Goal: Information Seeking & Learning: Learn about a topic

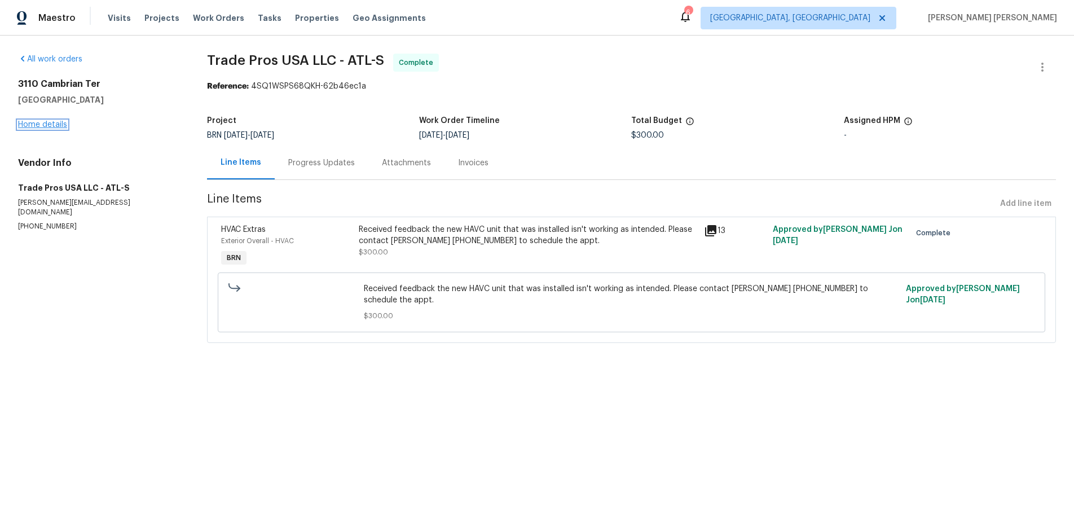
click at [40, 122] on link "Home details" at bounding box center [42, 125] width 49 height 8
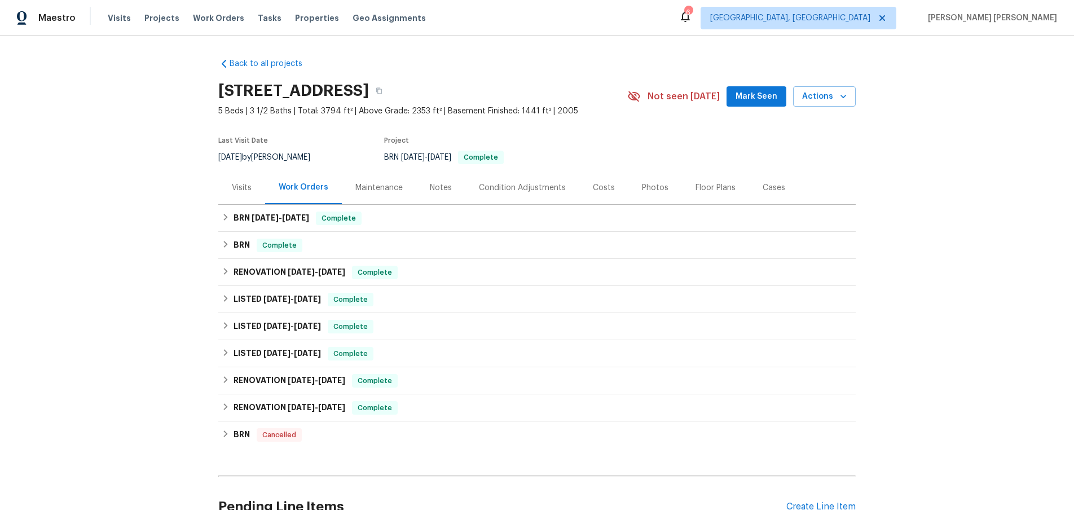
scroll to position [111, 0]
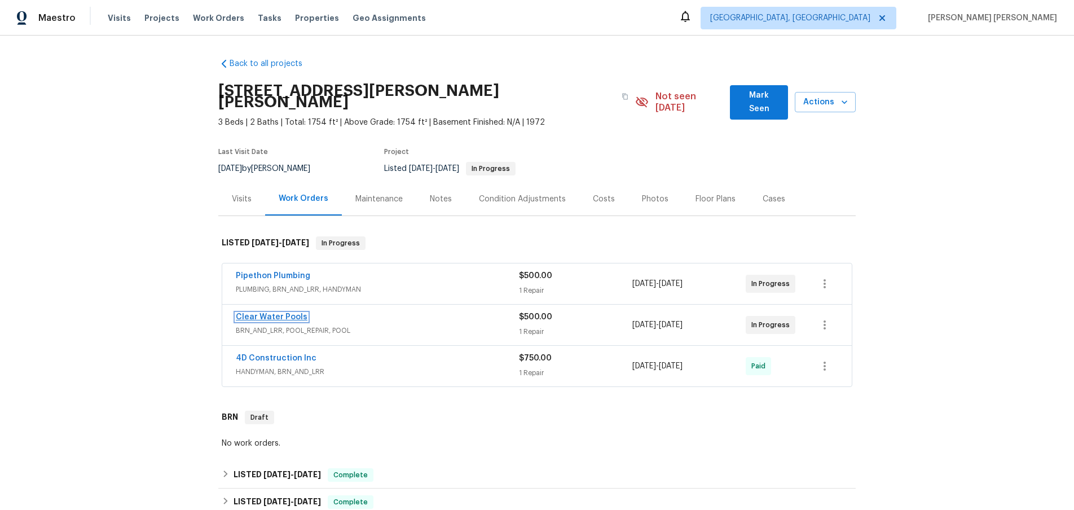
click at [262, 313] on link "Clear Water Pools" at bounding box center [272, 317] width 72 height 8
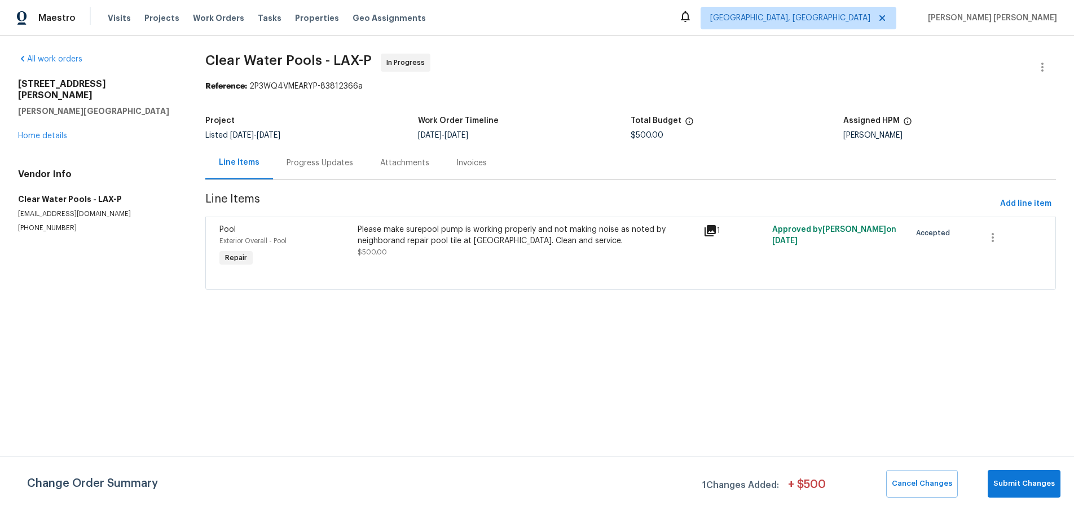
click at [324, 166] on div "Progress Updates" at bounding box center [320, 162] width 67 height 11
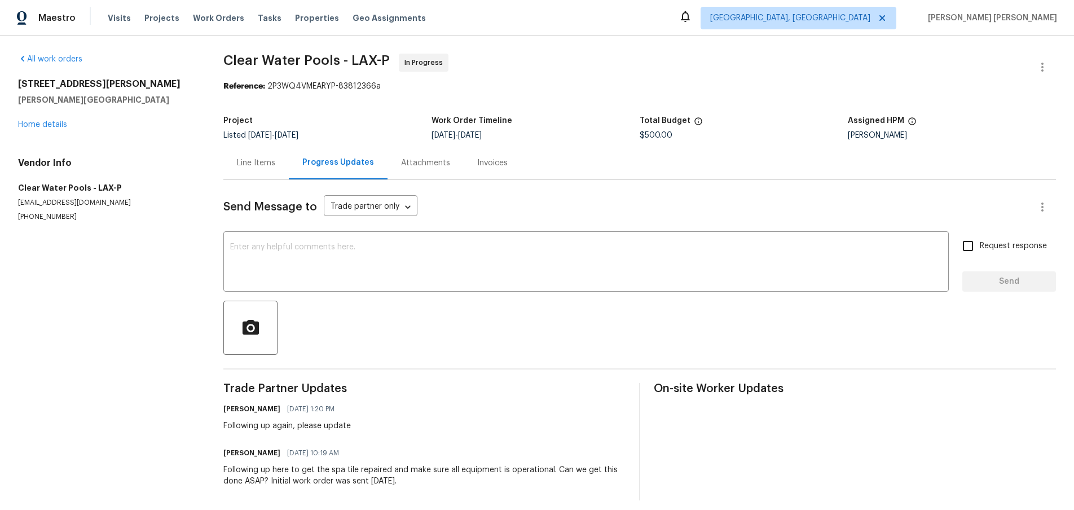
scroll to position [9, 0]
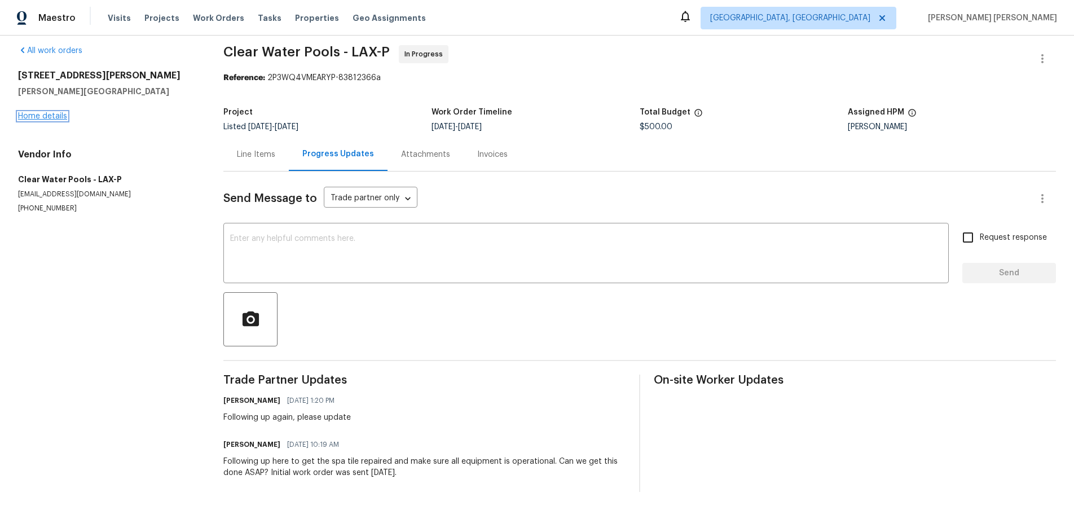
click at [60, 116] on link "Home details" at bounding box center [42, 116] width 49 height 8
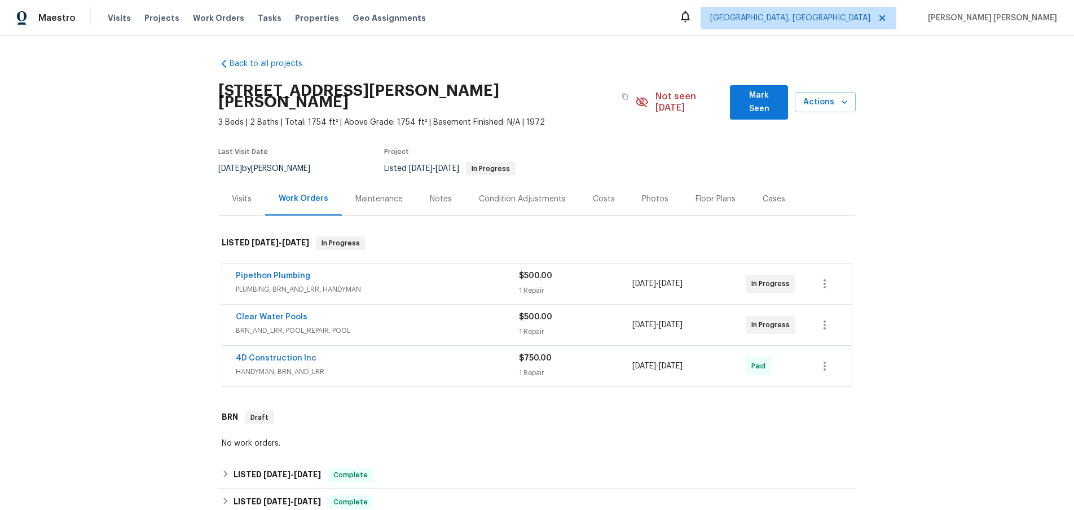
click at [724, 271] on div "8/26/2025 - 8/26/2025" at bounding box center [689, 283] width 113 height 27
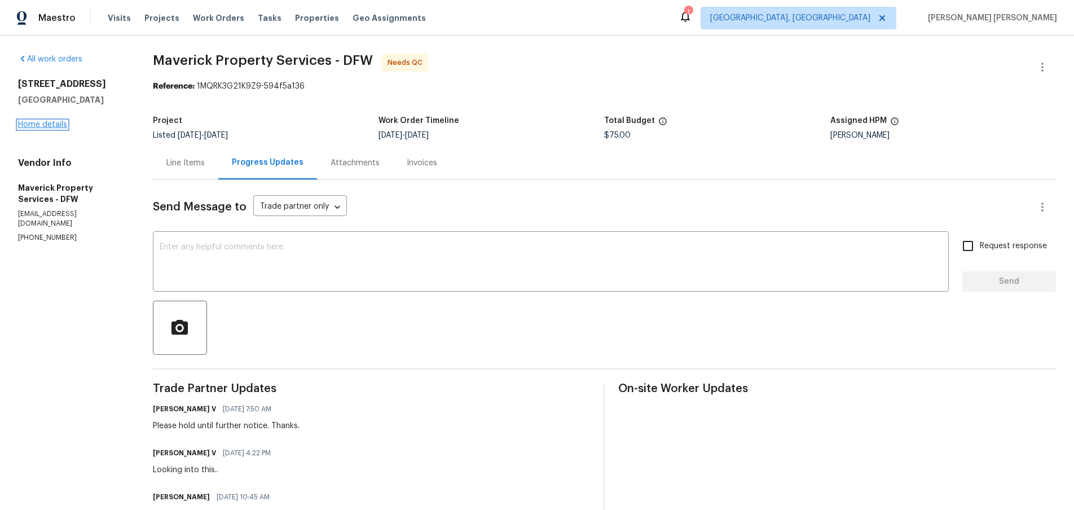
click at [47, 124] on link "Home details" at bounding box center [42, 125] width 49 height 8
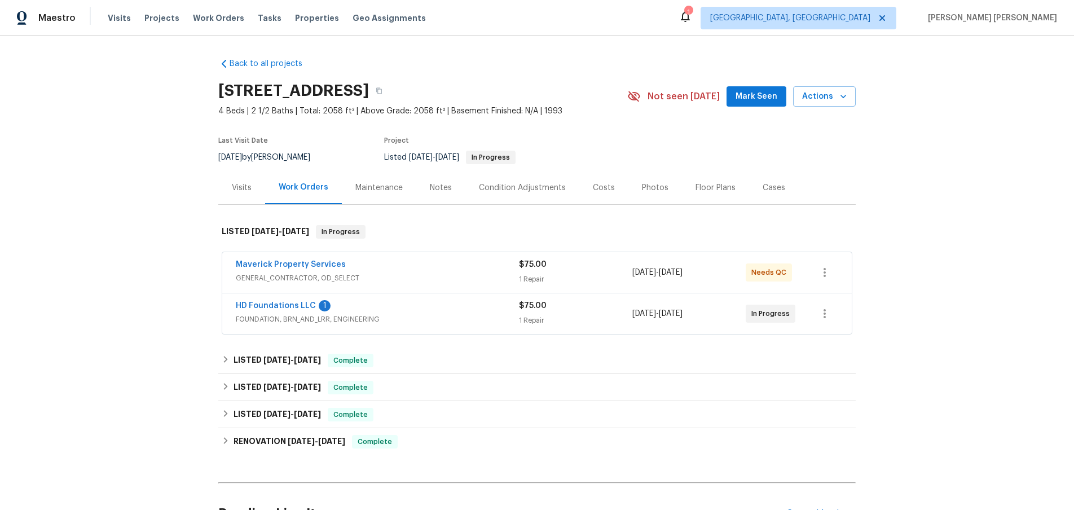
scroll to position [20, 0]
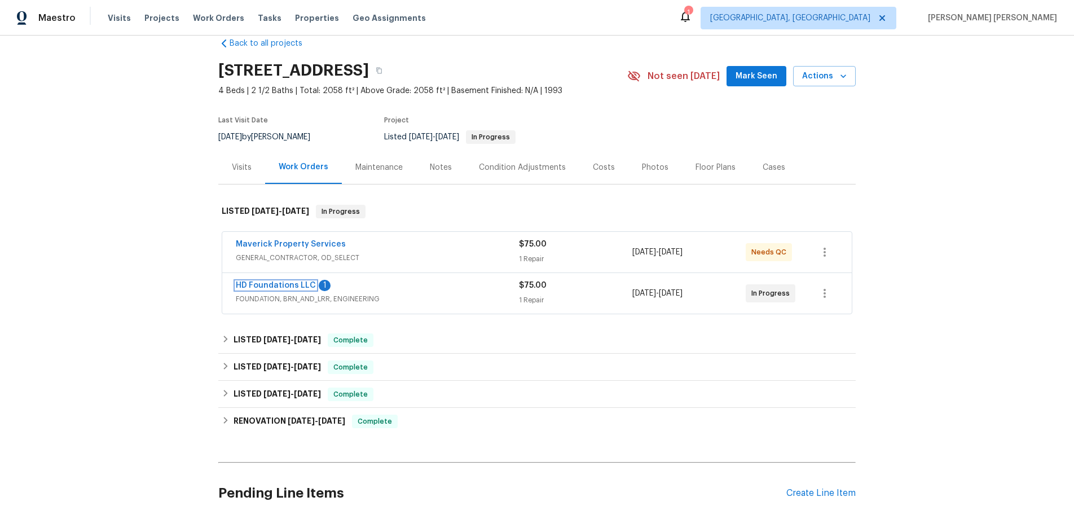
click at [282, 289] on link "HD Foundations LLC" at bounding box center [276, 286] width 80 height 8
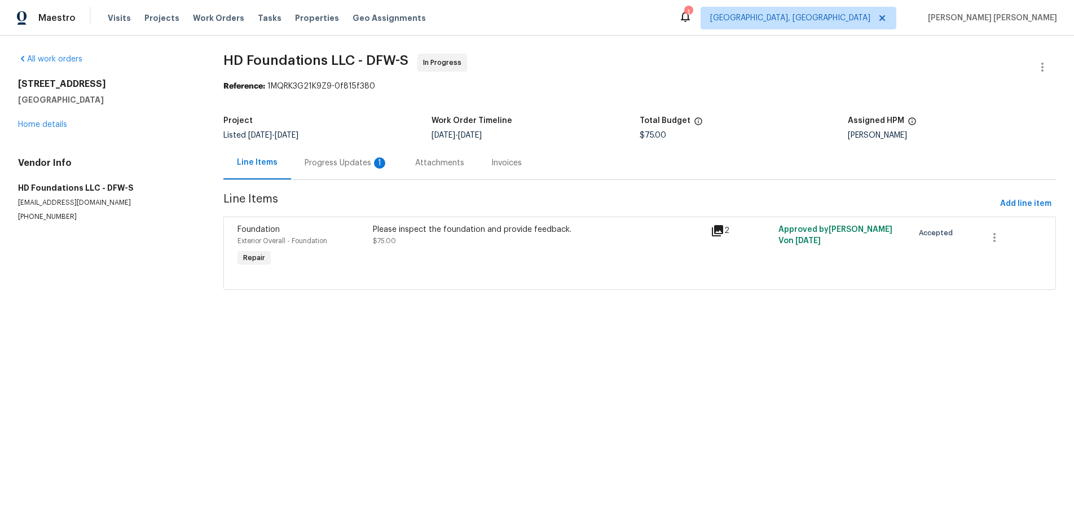
click at [333, 164] on div "Progress Updates 1" at bounding box center [347, 162] width 84 height 11
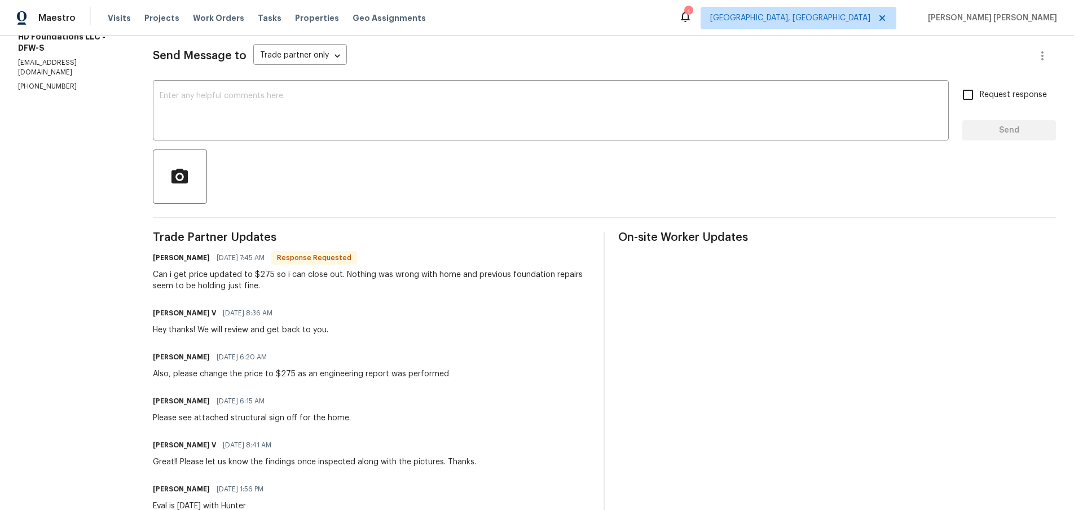
scroll to position [224, 0]
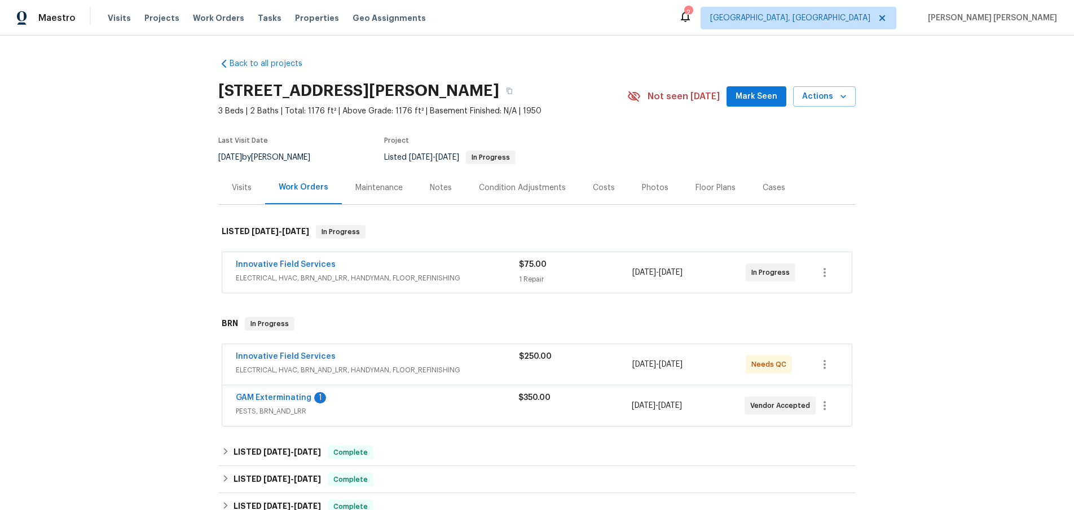
click at [242, 190] on div "Visits" at bounding box center [242, 187] width 20 height 11
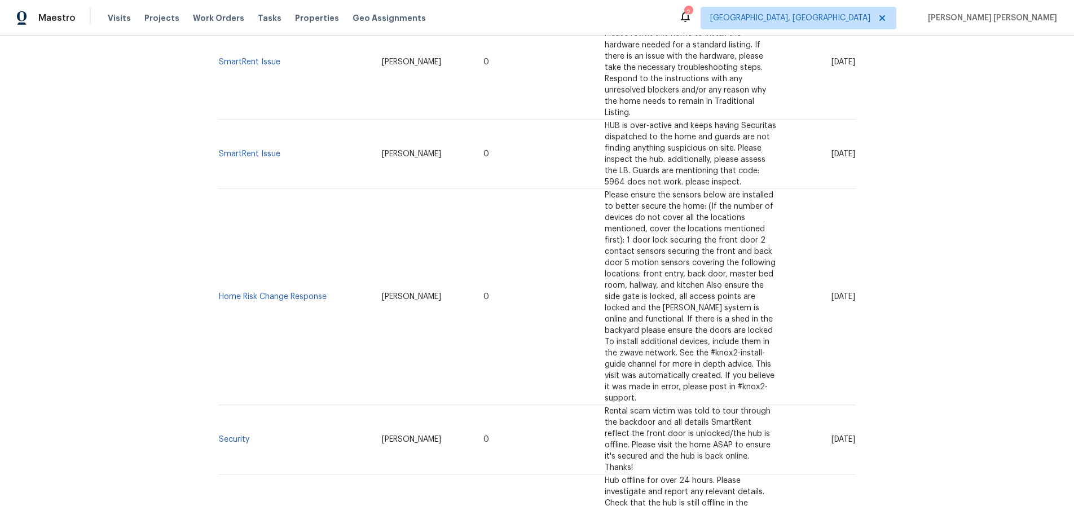
scroll to position [622, 0]
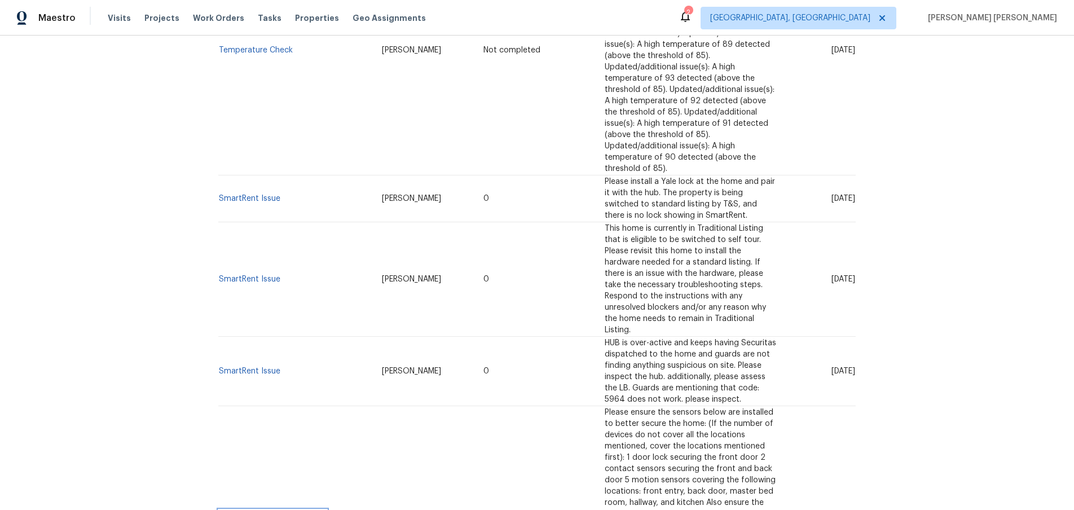
click at [291, 510] on link "Home Risk Change Response" at bounding box center [273, 514] width 108 height 8
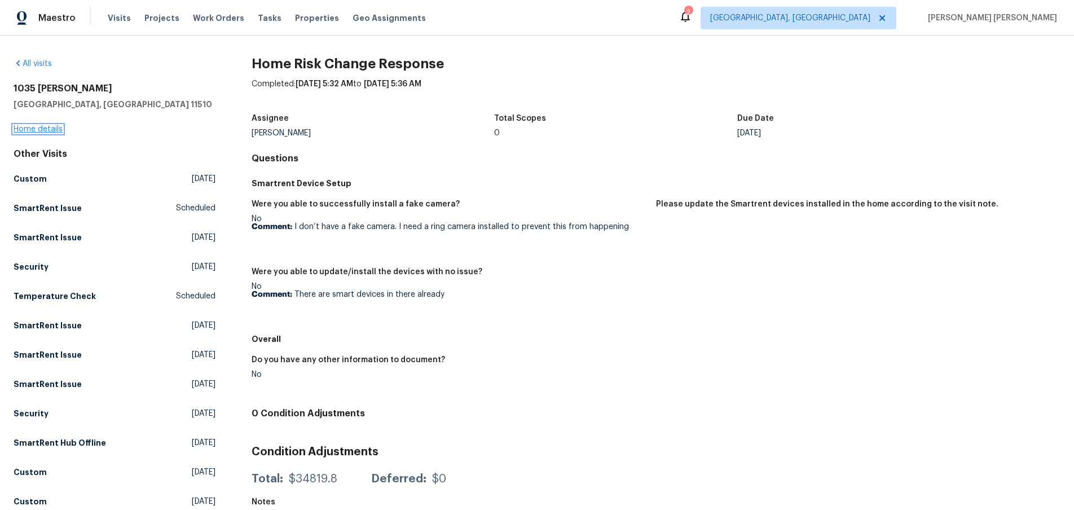
click at [53, 130] on link "Home details" at bounding box center [38, 129] width 49 height 8
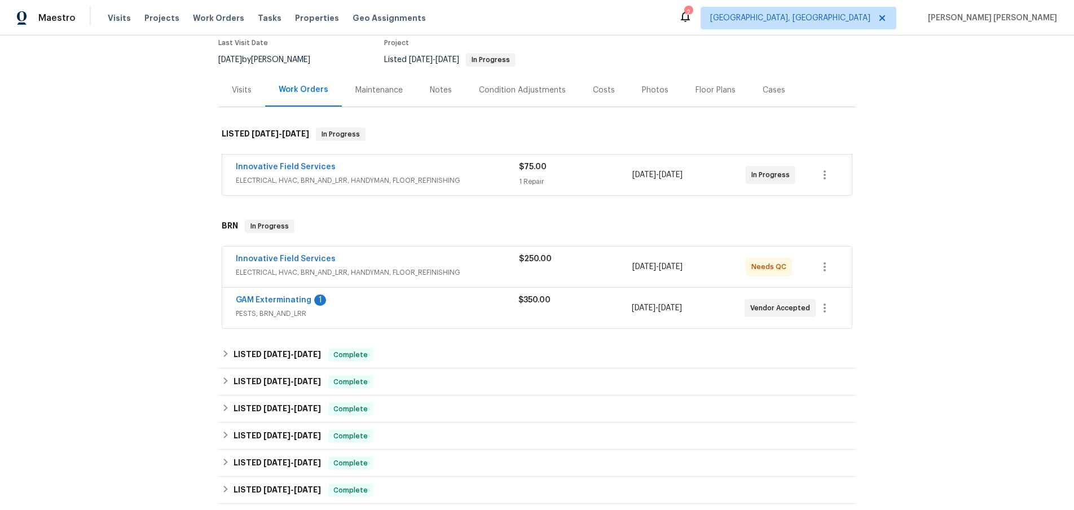
scroll to position [90, 0]
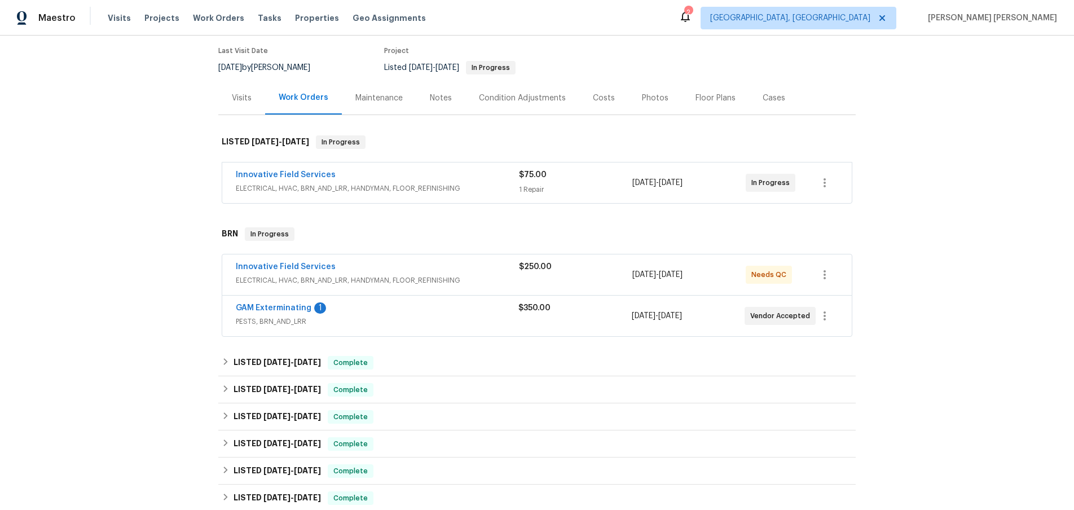
click at [419, 275] on span "ELECTRICAL, HVAC, BRN_AND_LRR, HANDYMAN, FLOOR_REFINISHING" at bounding box center [377, 280] width 283 height 11
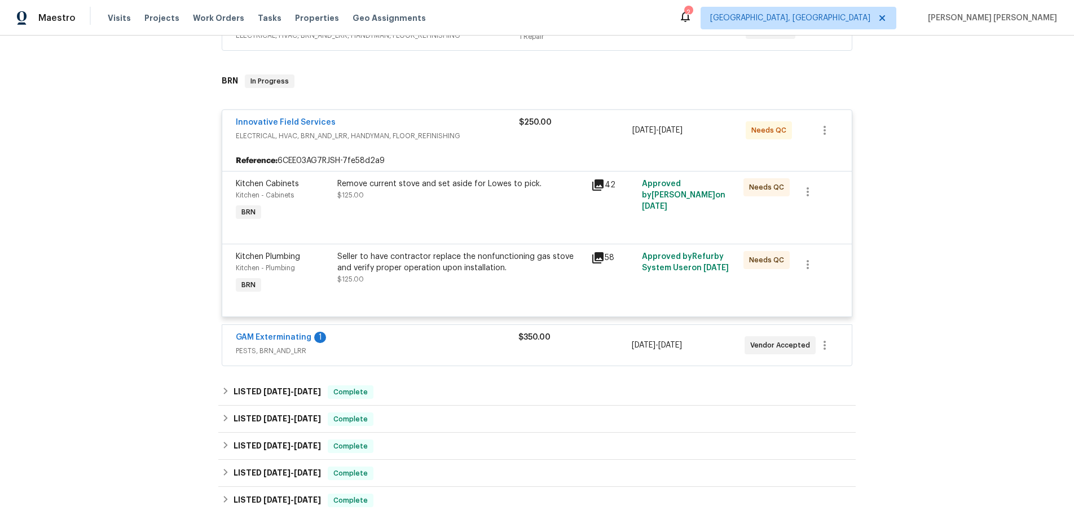
scroll to position [279, 0]
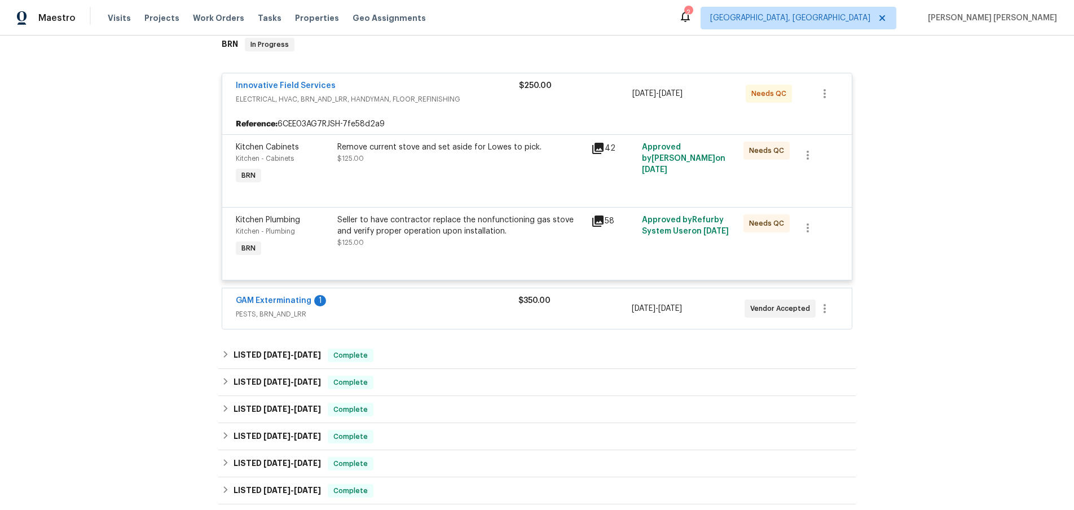
click at [597, 225] on icon at bounding box center [598, 221] width 14 height 14
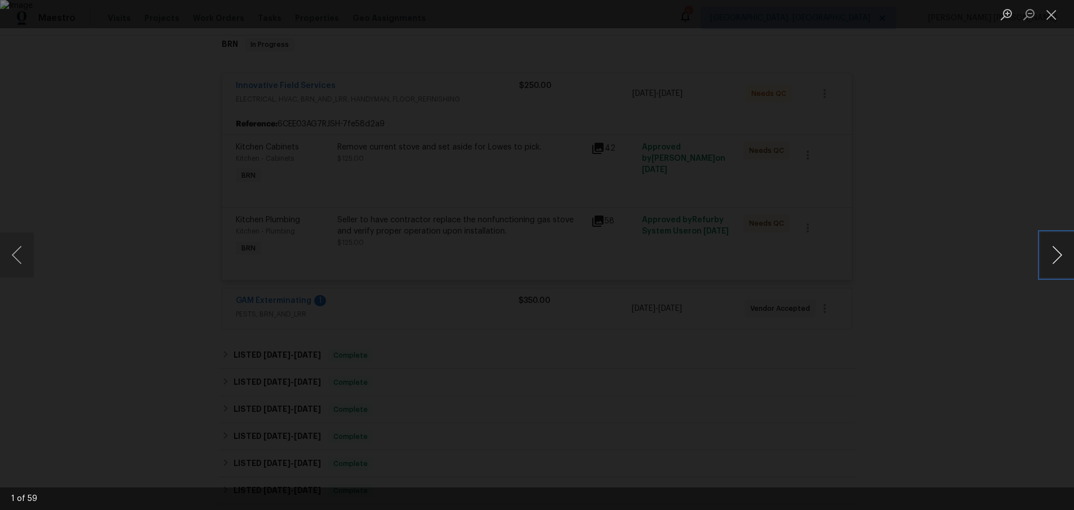
click at [1058, 267] on button "Next image" at bounding box center [1058, 254] width 34 height 45
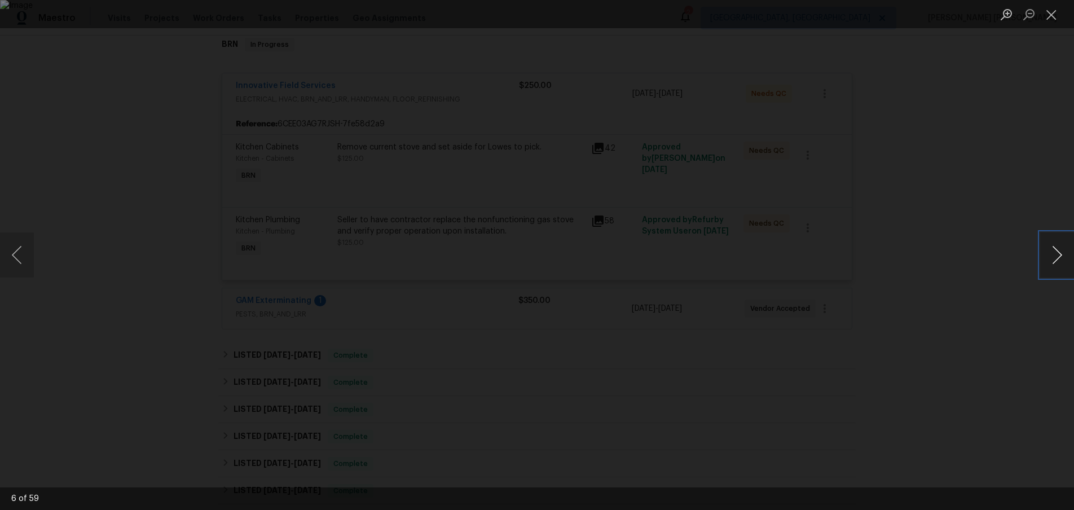
click at [1058, 267] on button "Next image" at bounding box center [1058, 254] width 34 height 45
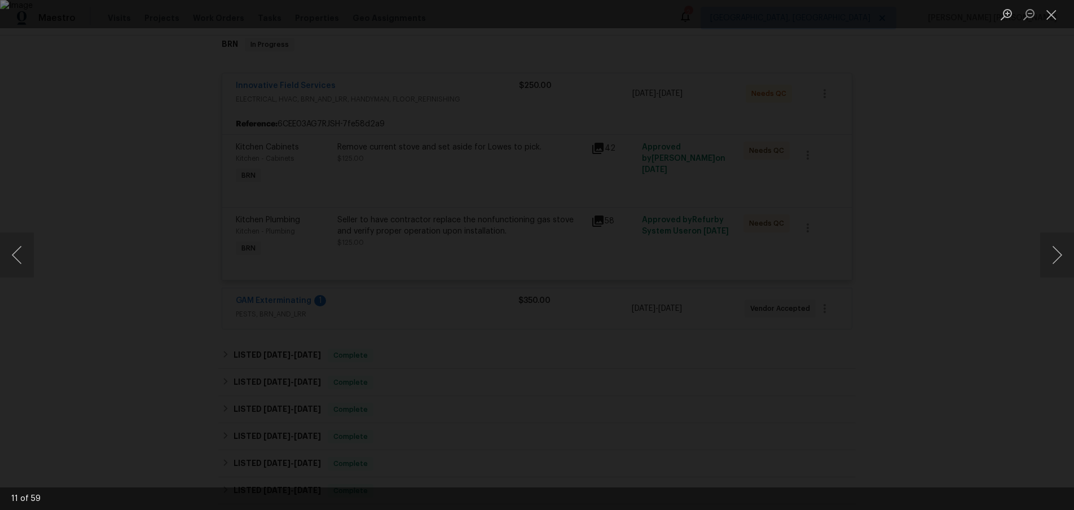
click at [982, 353] on div "Lightbox" at bounding box center [537, 255] width 1074 height 510
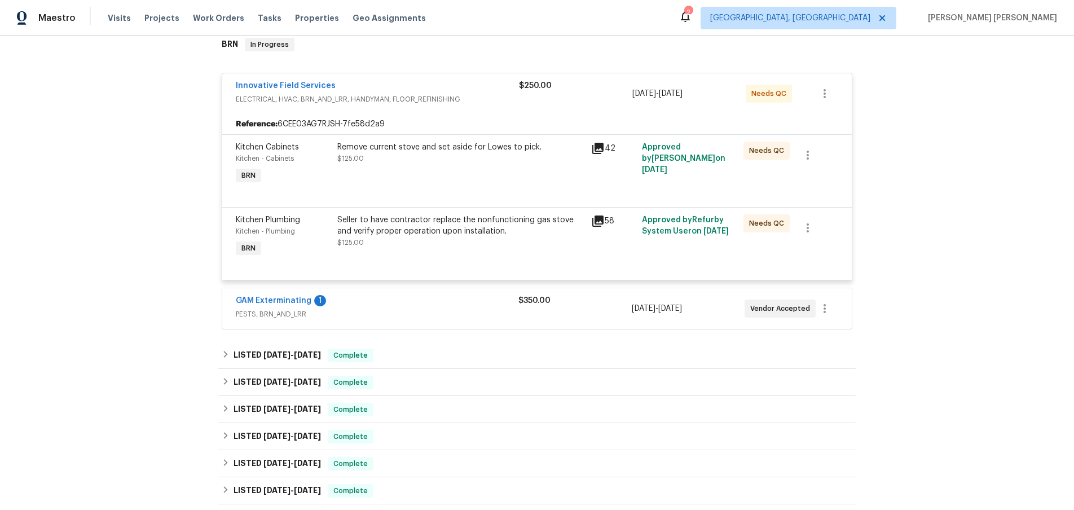
click at [982, 353] on div "Lightbox" at bounding box center [537, 255] width 1074 height 510
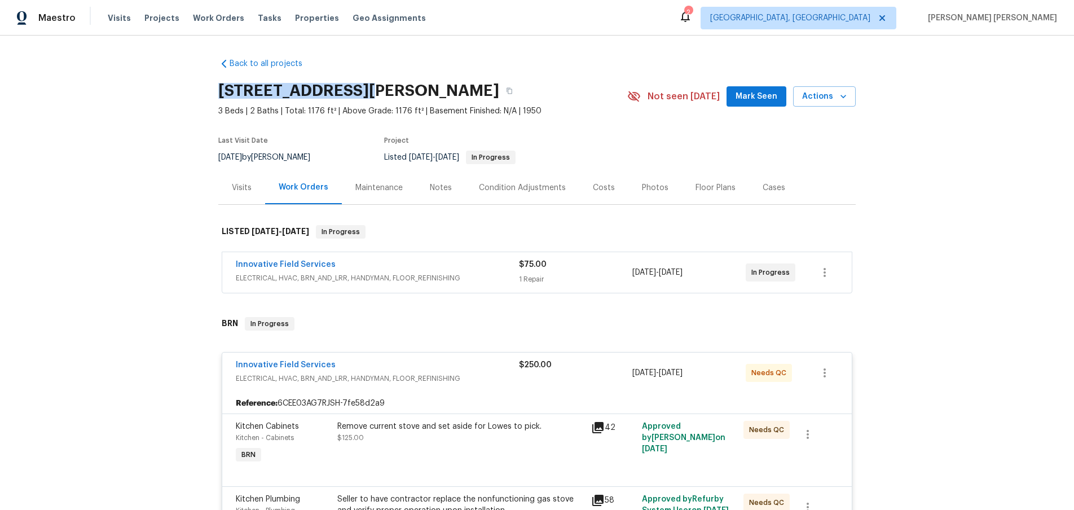
drag, startPoint x: 214, startPoint y: 91, endPoint x: 356, endPoint y: 93, distance: 141.7
click at [356, 93] on div "Back to all projects 1035 Bonaparte Pl, Baldwin, NY 11510 3 Beds | 2 Baths | To…" at bounding box center [537, 273] width 1074 height 475
copy h2 "1035 Bonaparte Pl"
click at [238, 188] on div "Visits" at bounding box center [242, 187] width 20 height 11
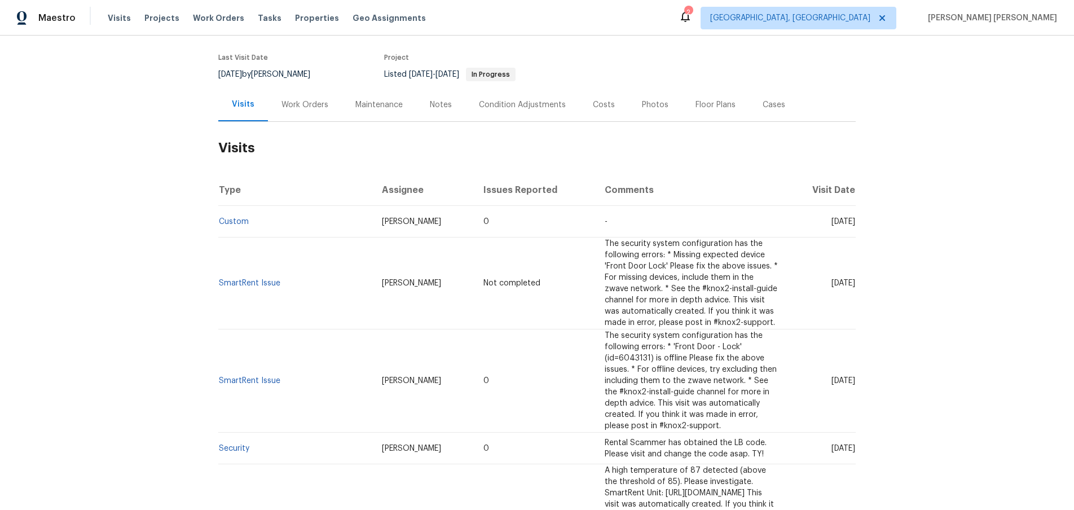
scroll to position [103, 0]
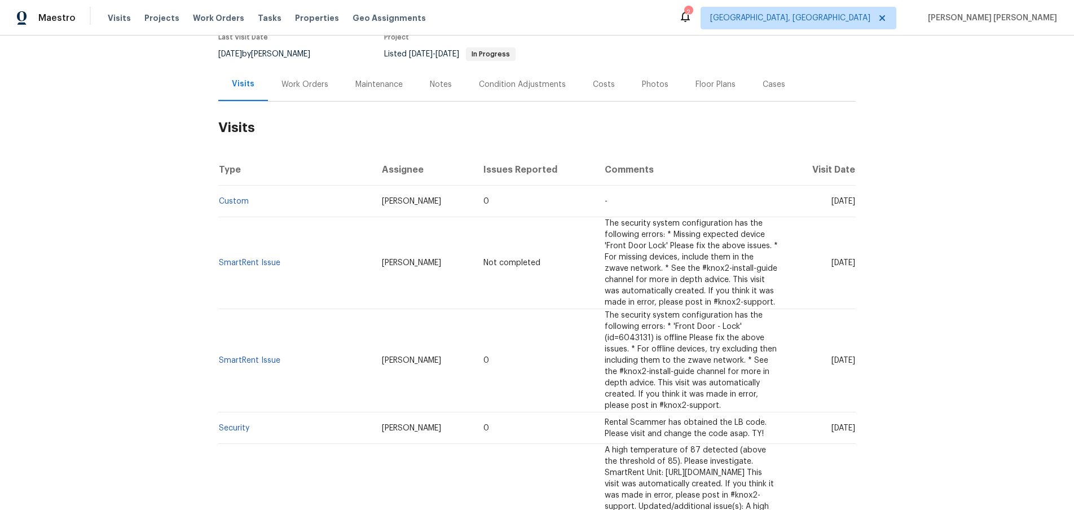
click at [238, 412] on td "Security" at bounding box center [295, 428] width 155 height 32
click at [239, 424] on link "Security" at bounding box center [234, 428] width 30 height 8
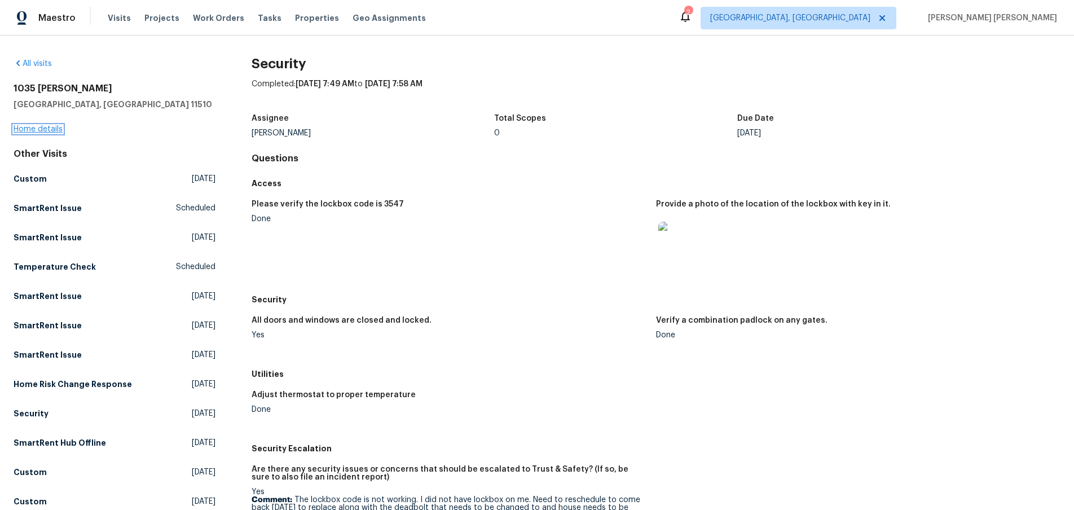
click at [54, 128] on link "Home details" at bounding box center [38, 129] width 49 height 8
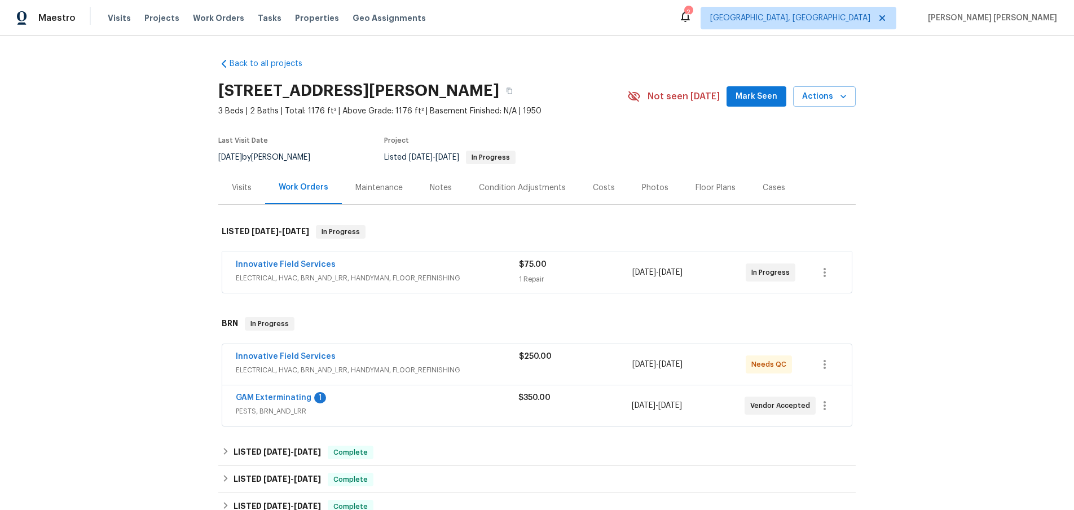
click at [468, 354] on div "Innovative Field Services" at bounding box center [377, 358] width 283 height 14
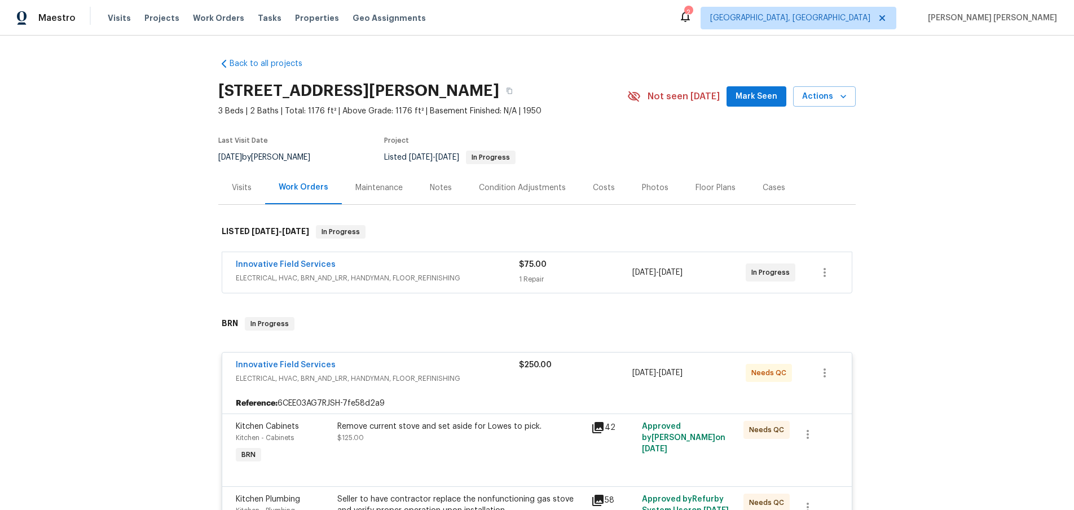
scroll to position [3, 0]
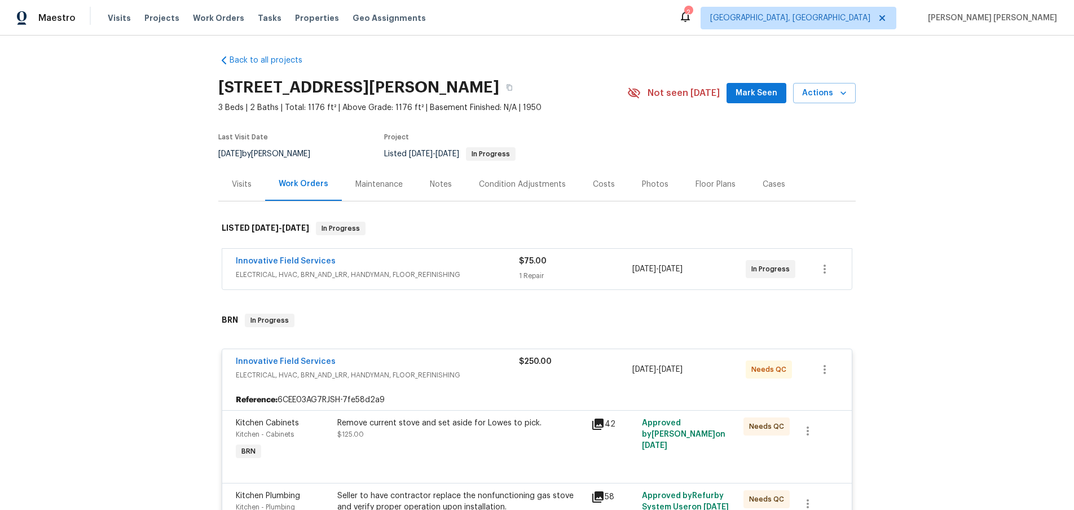
click at [603, 425] on icon at bounding box center [597, 424] width 11 height 11
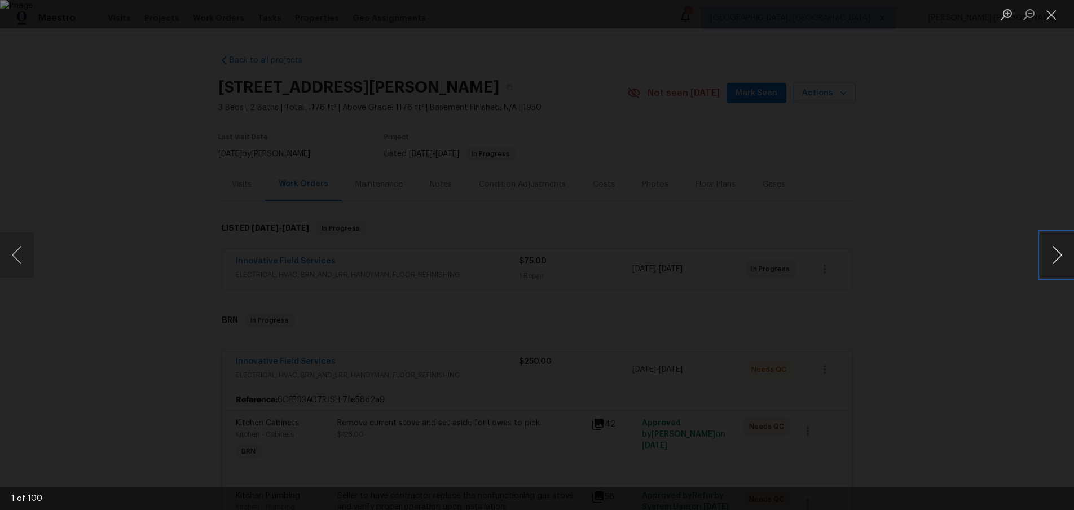
click at [1054, 257] on button "Next image" at bounding box center [1058, 254] width 34 height 45
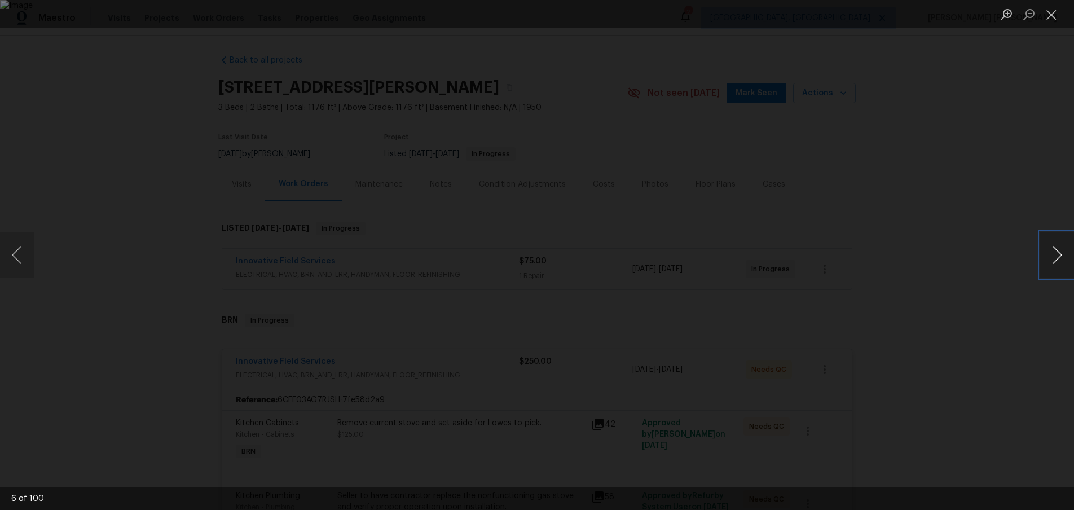
click at [1054, 257] on button "Next image" at bounding box center [1058, 254] width 34 height 45
click at [1055, 257] on button "Next image" at bounding box center [1058, 254] width 34 height 45
click at [1051, 257] on button "Next image" at bounding box center [1058, 254] width 34 height 45
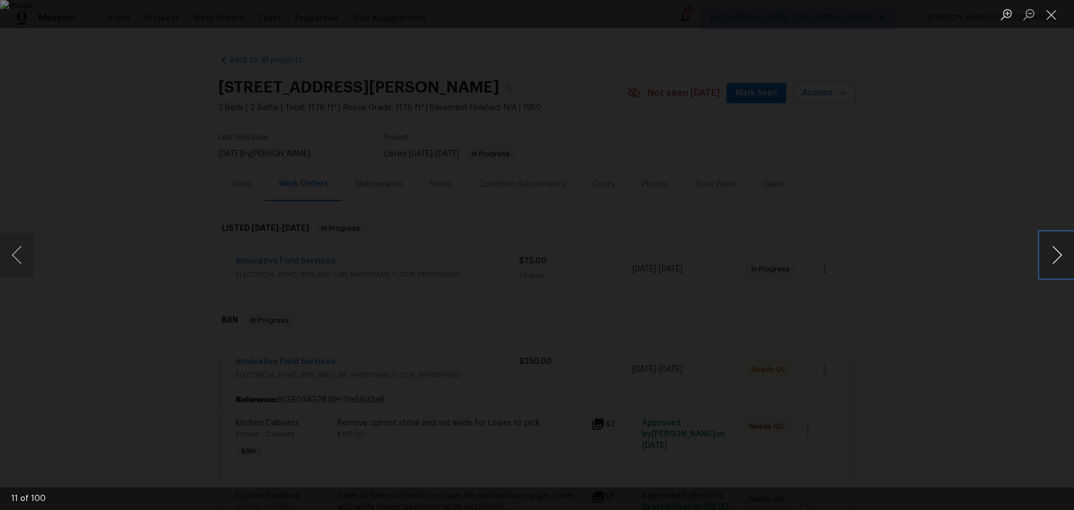
click at [1051, 257] on button "Next image" at bounding box center [1058, 254] width 34 height 45
click at [1062, 253] on button "Next image" at bounding box center [1058, 254] width 34 height 45
click at [16, 258] on button "Previous image" at bounding box center [17, 254] width 34 height 45
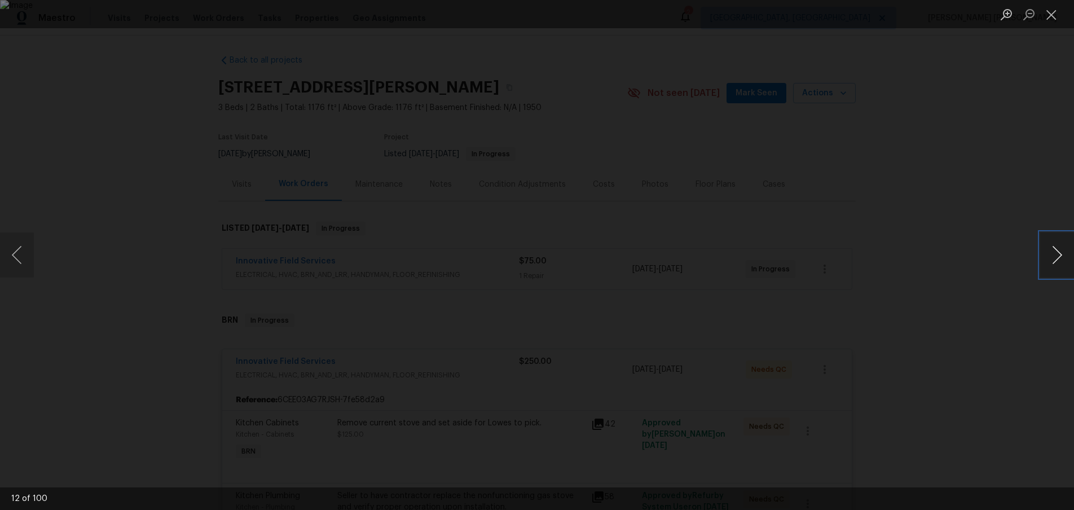
click at [1055, 262] on button "Next image" at bounding box center [1058, 254] width 34 height 45
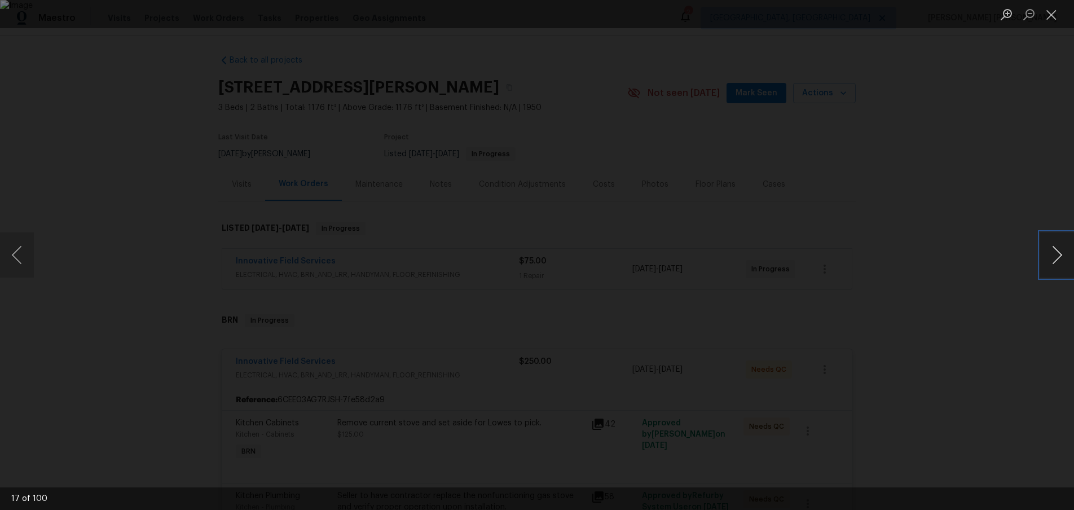
click at [1055, 262] on button "Next image" at bounding box center [1058, 254] width 34 height 45
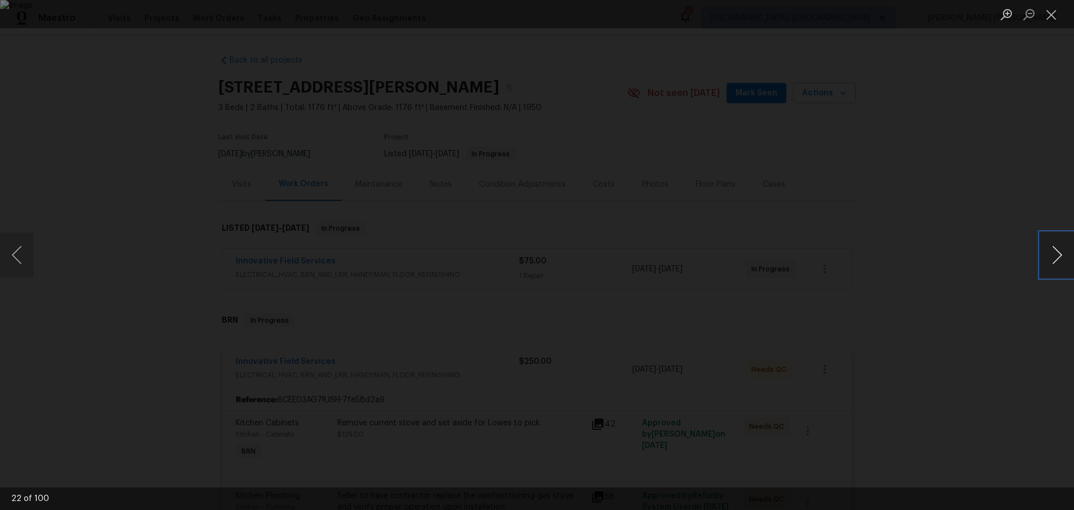
click at [1055, 262] on button "Next image" at bounding box center [1058, 254] width 34 height 45
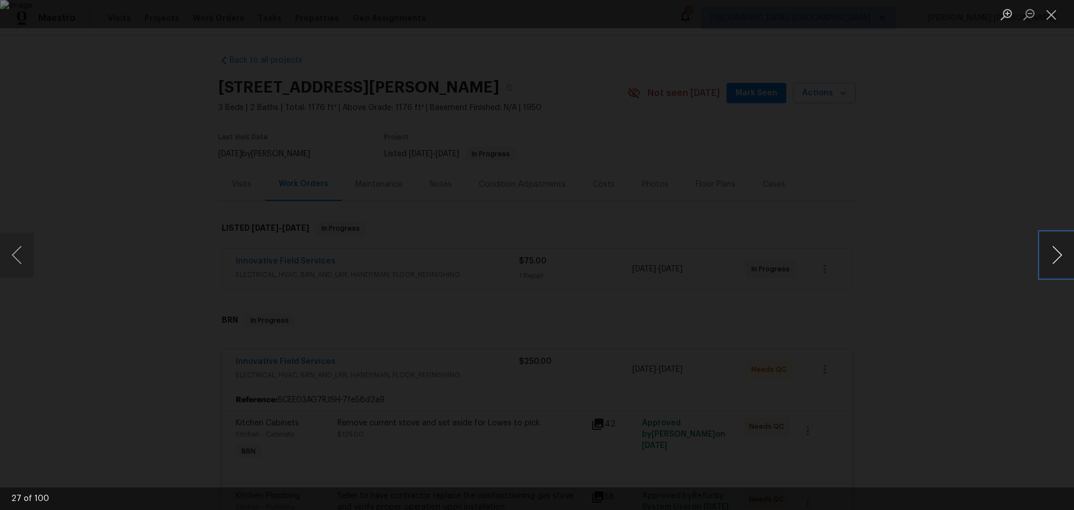
click at [1055, 262] on button "Next image" at bounding box center [1058, 254] width 34 height 45
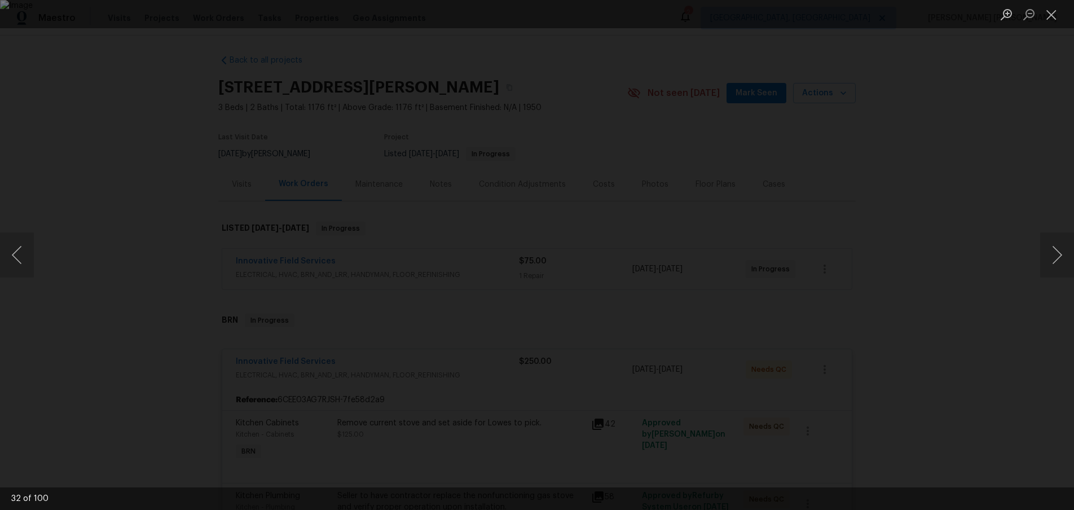
click at [307, 51] on div "Lightbox" at bounding box center [537, 255] width 1074 height 510
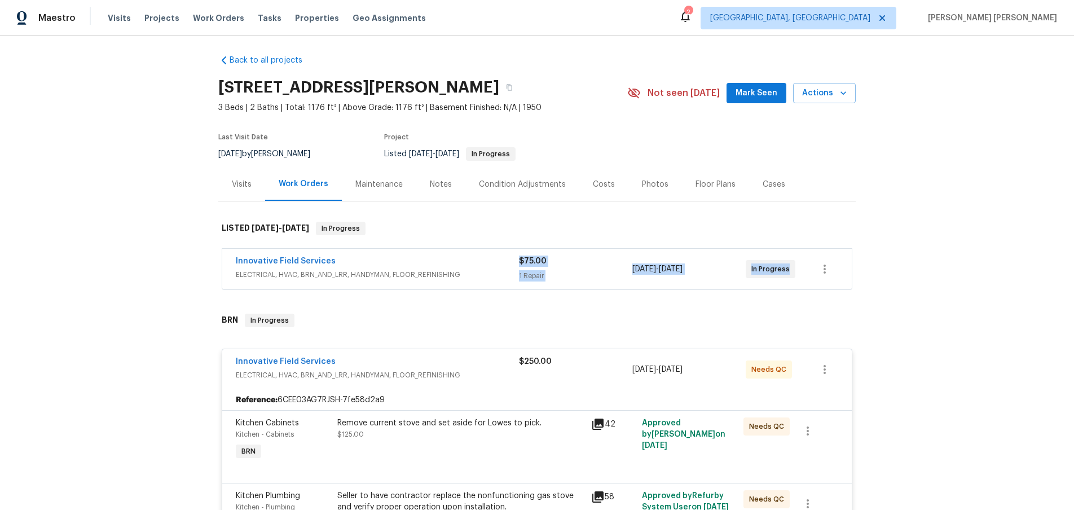
click at [302, 361] on link "Innovative Field Services" at bounding box center [286, 362] width 100 height 8
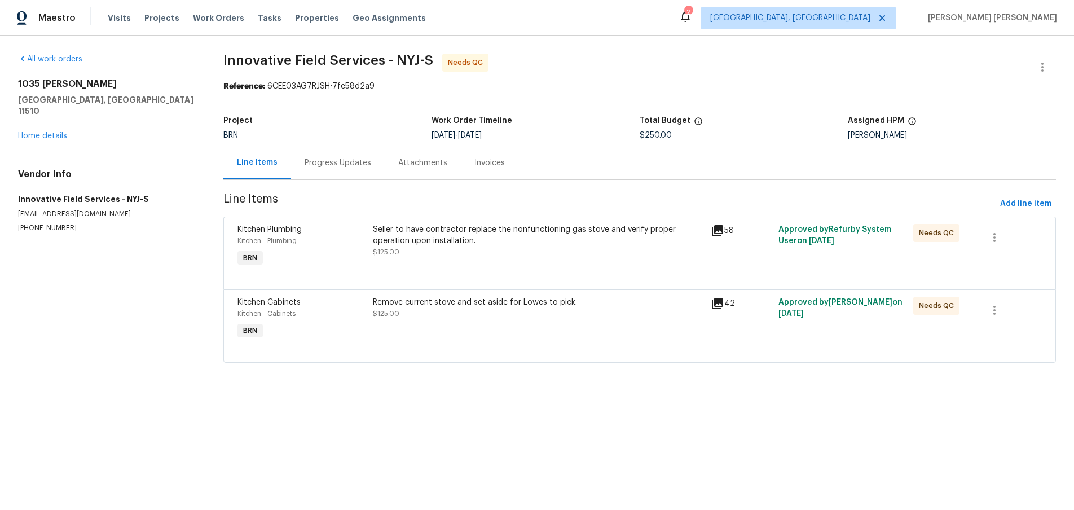
click at [49, 129] on div "1035 Bonaparte Pl Baldwin, NY 11510 Home details" at bounding box center [107, 109] width 178 height 63
click at [49, 132] on link "Home details" at bounding box center [42, 136] width 49 height 8
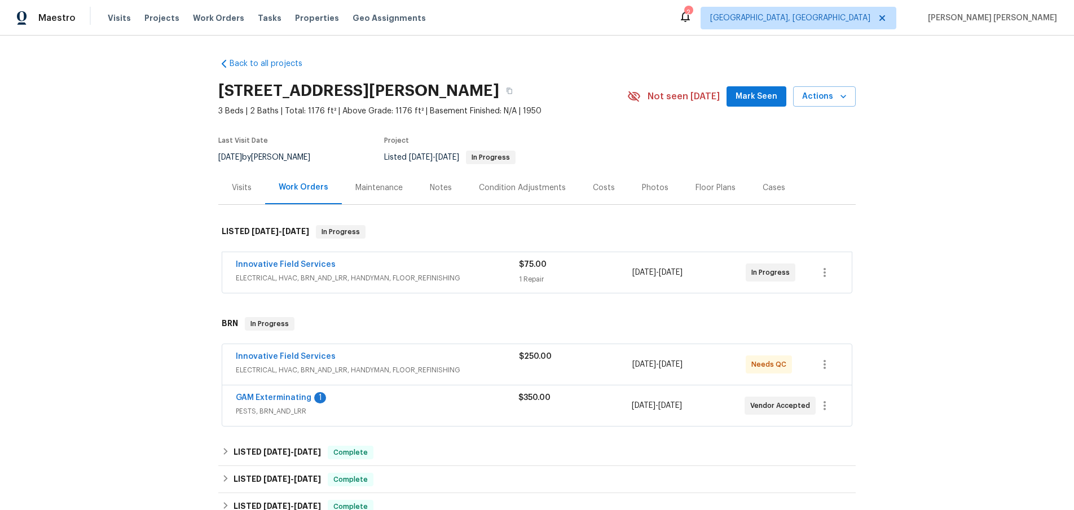
click at [438, 270] on div "Innovative Field Services" at bounding box center [377, 266] width 283 height 14
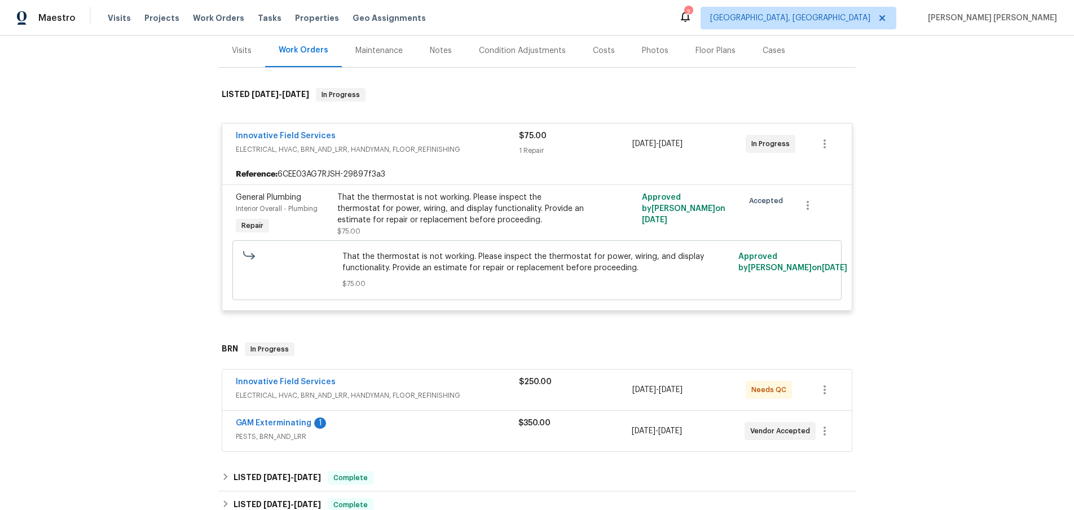
scroll to position [157, 0]
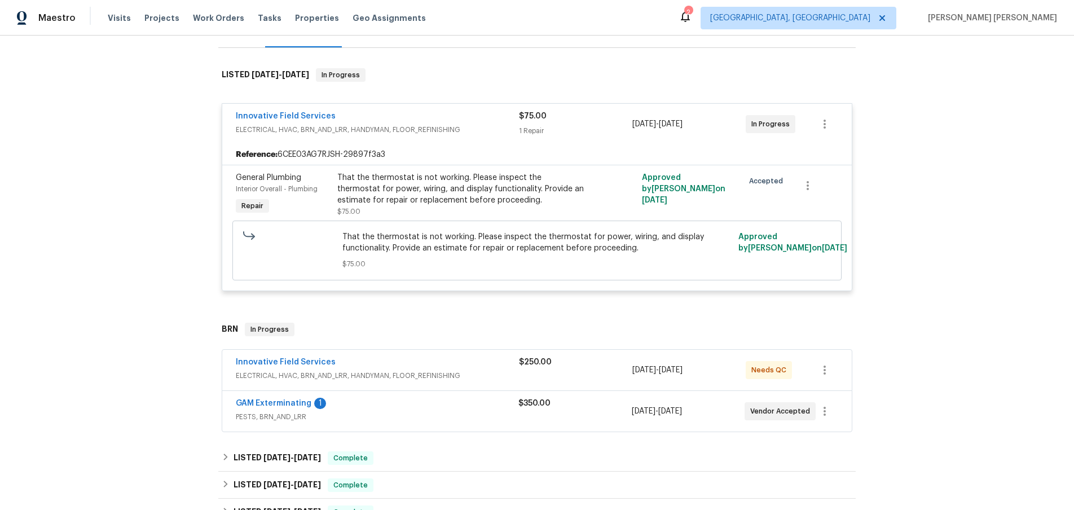
click at [436, 365] on div "Innovative Field Services" at bounding box center [377, 364] width 283 height 14
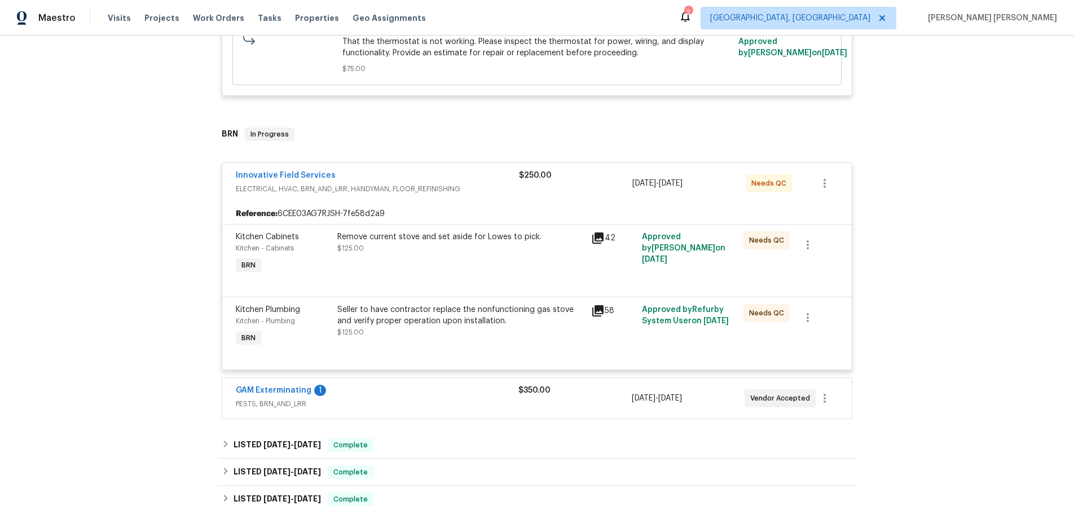
scroll to position [339, 0]
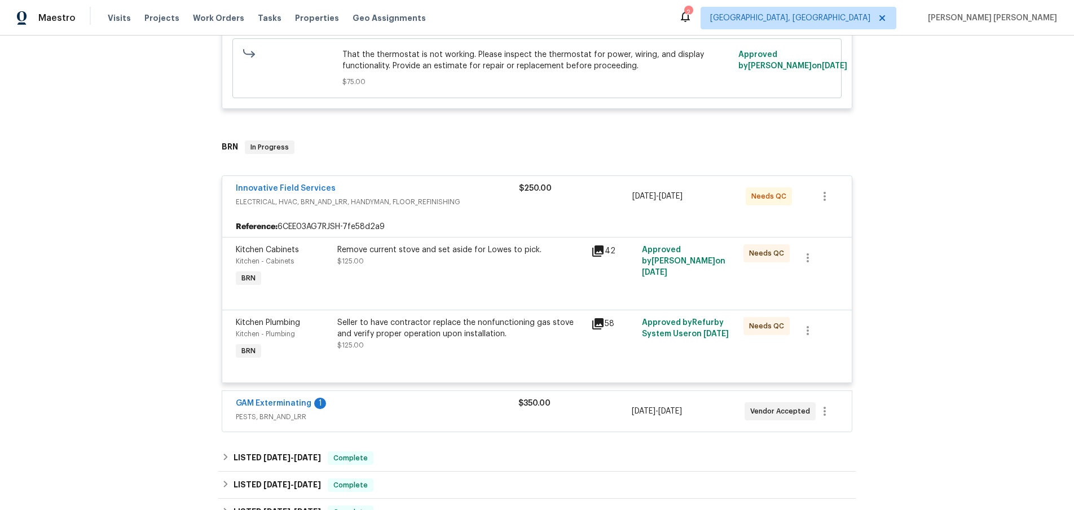
click at [581, 333] on div "Seller to have contractor replace the nonfunctioning gas stove and verify prope…" at bounding box center [460, 328] width 247 height 23
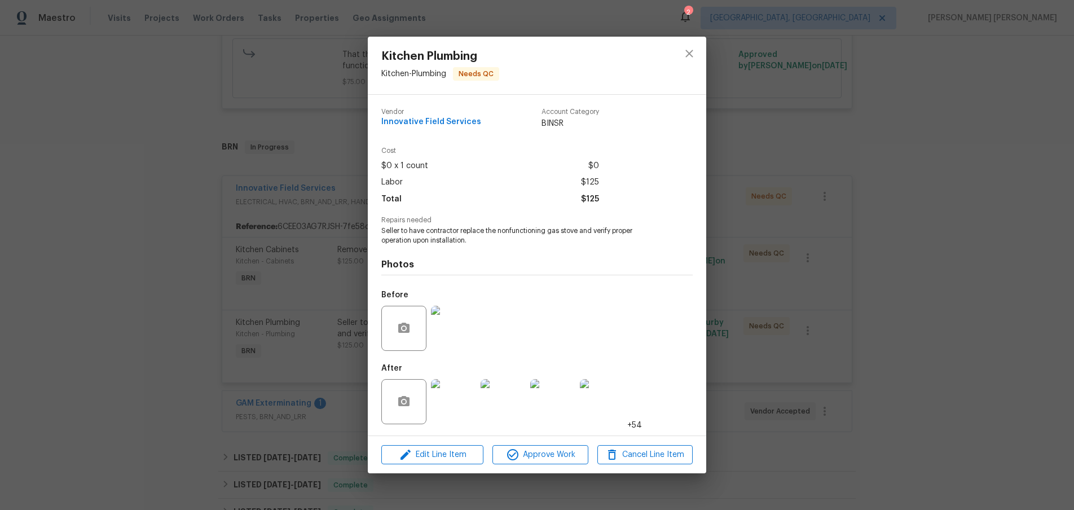
click at [466, 408] on img at bounding box center [453, 401] width 45 height 45
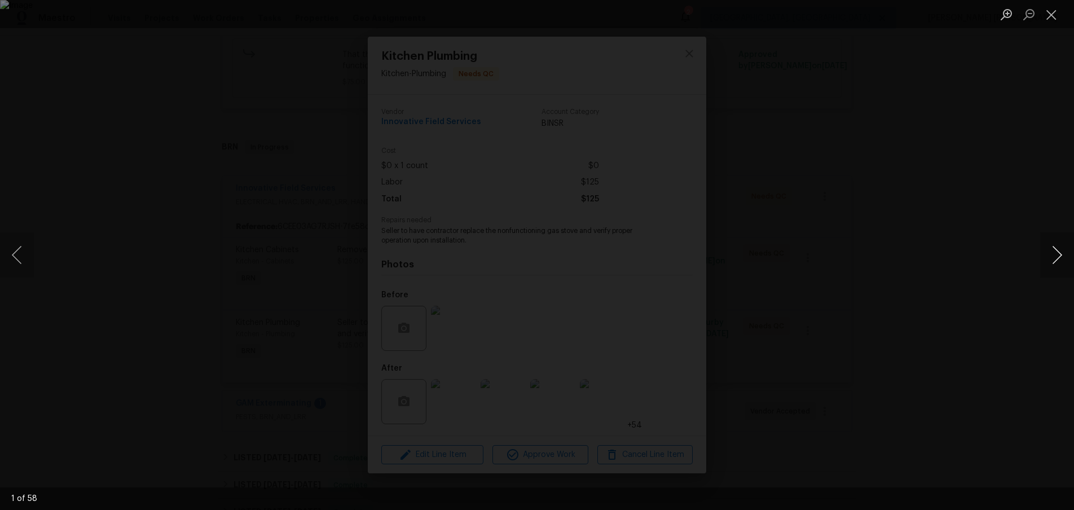
click at [1063, 259] on button "Next image" at bounding box center [1058, 254] width 34 height 45
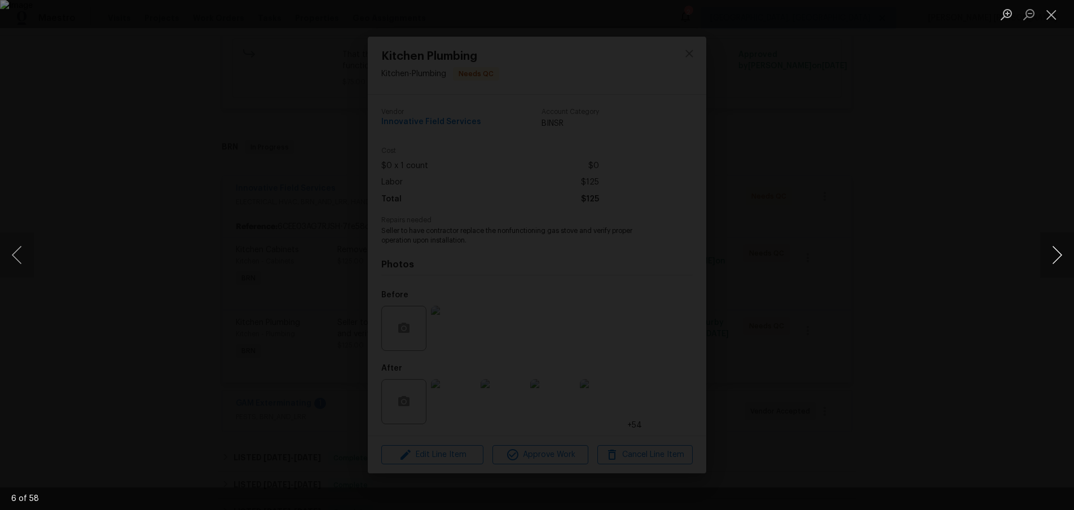
click at [1063, 259] on button "Next image" at bounding box center [1058, 254] width 34 height 45
click at [1060, 15] on button "Close lightbox" at bounding box center [1052, 15] width 23 height 20
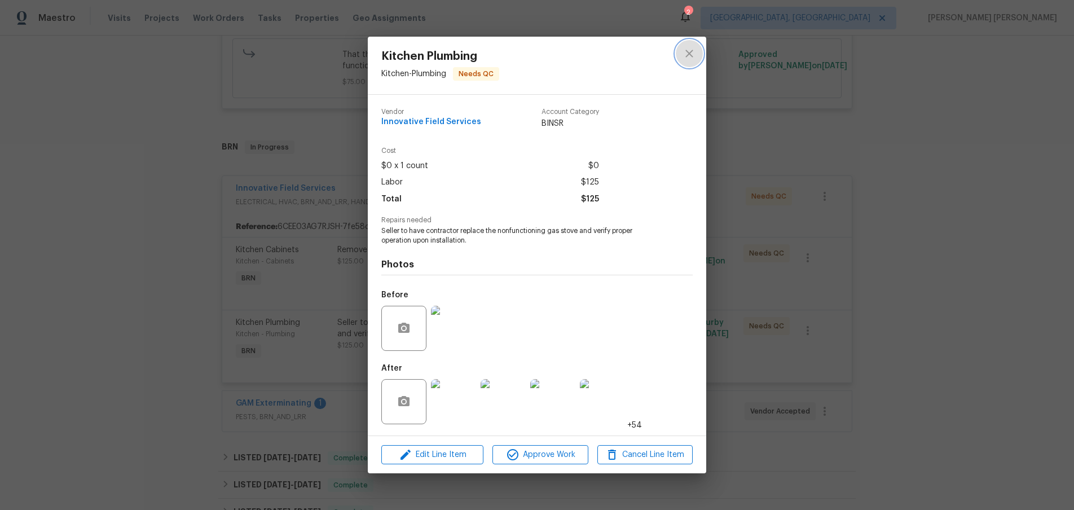
click at [686, 50] on icon "close" at bounding box center [690, 54] width 14 height 14
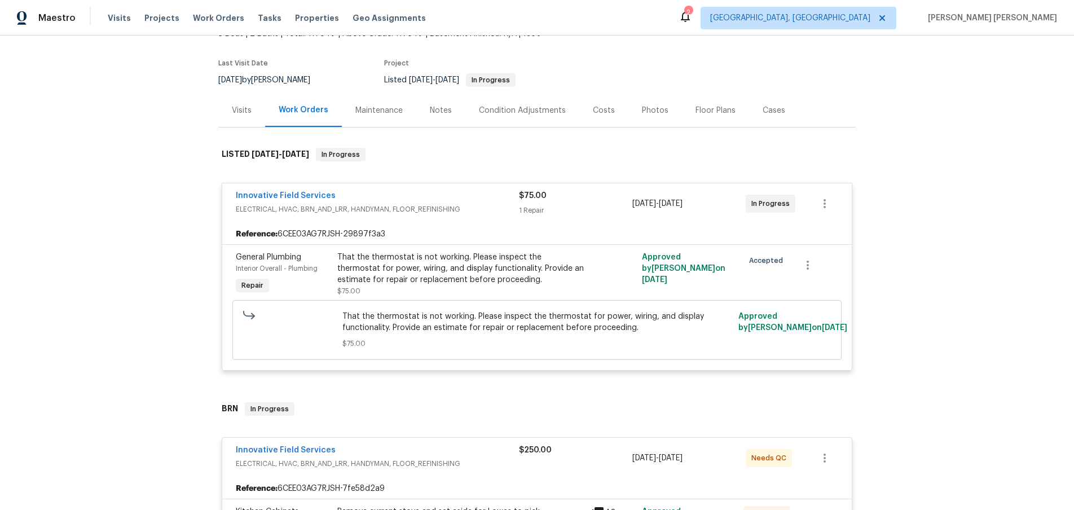
scroll to position [43, 0]
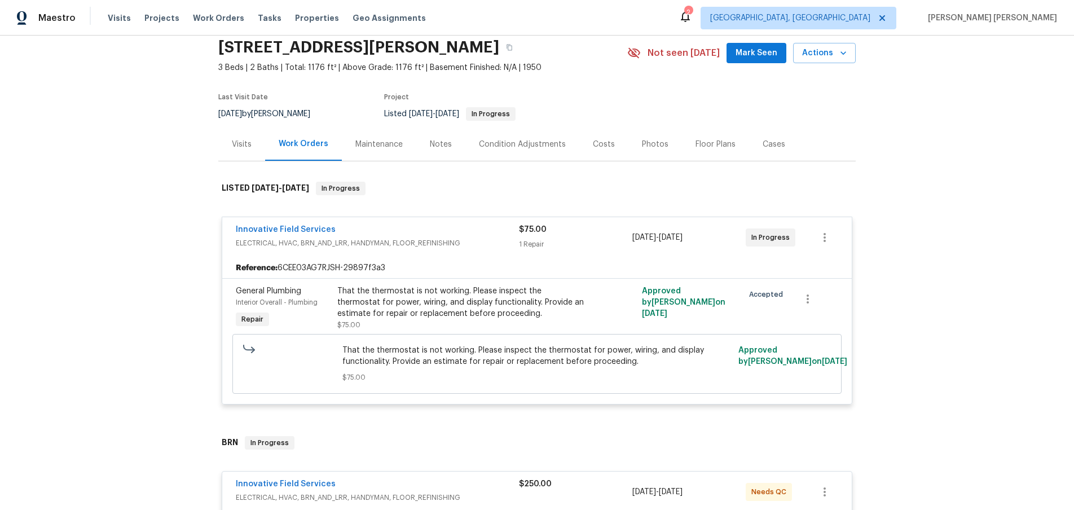
click at [774, 143] on div "Cases" at bounding box center [774, 144] width 23 height 11
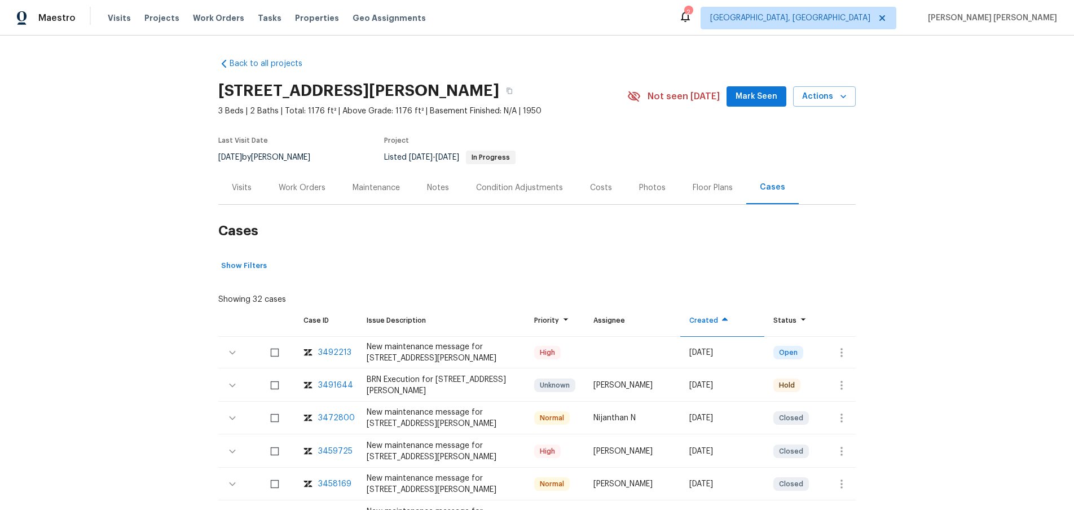
click at [301, 188] on div "Work Orders" at bounding box center [302, 187] width 47 height 11
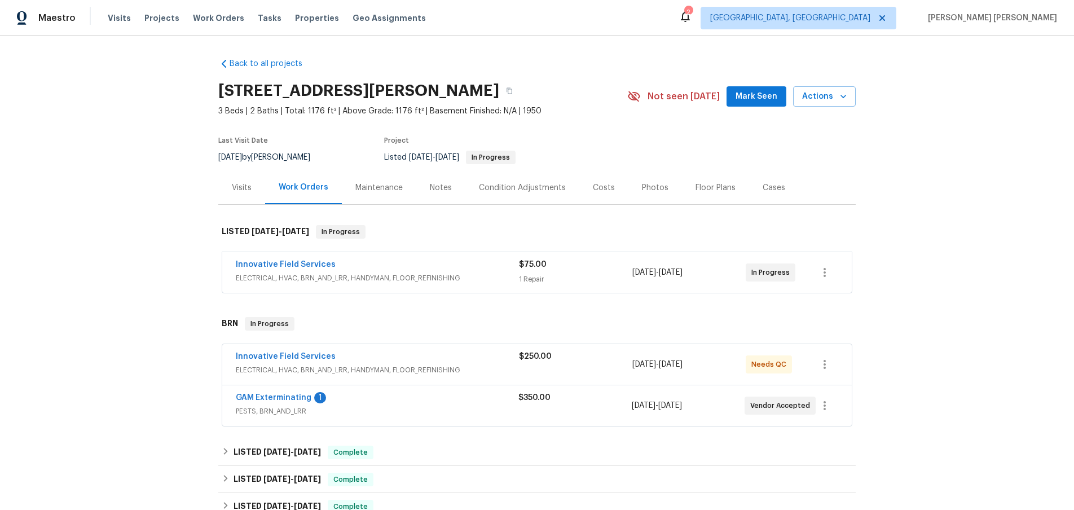
scroll to position [14, 0]
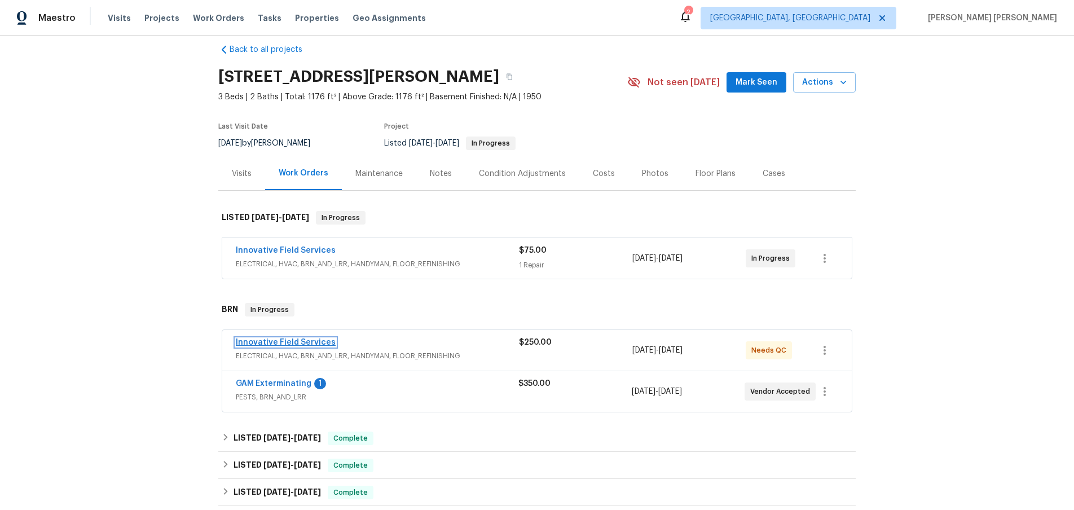
click at [296, 344] on link "Innovative Field Services" at bounding box center [286, 343] width 100 height 8
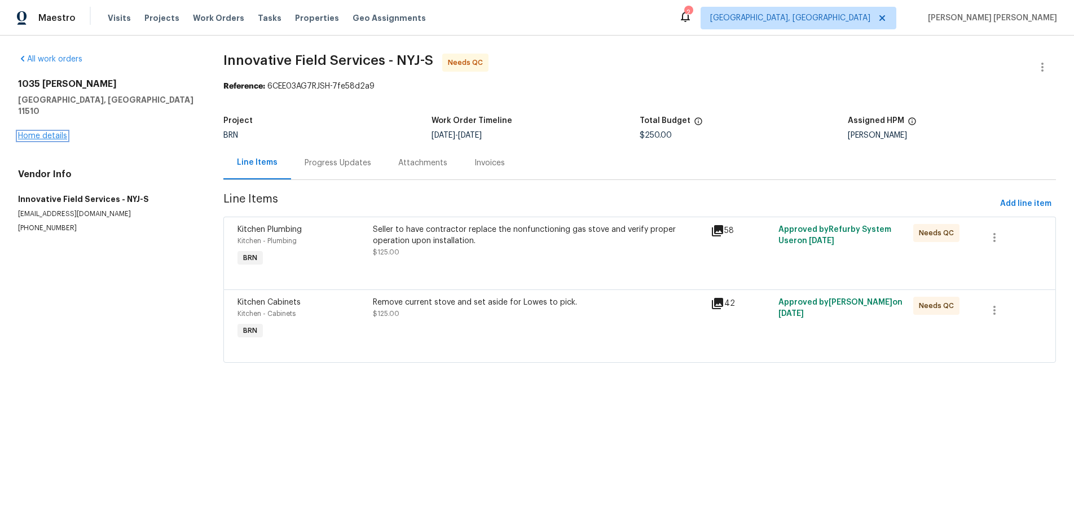
click at [51, 132] on link "Home details" at bounding box center [42, 136] width 49 height 8
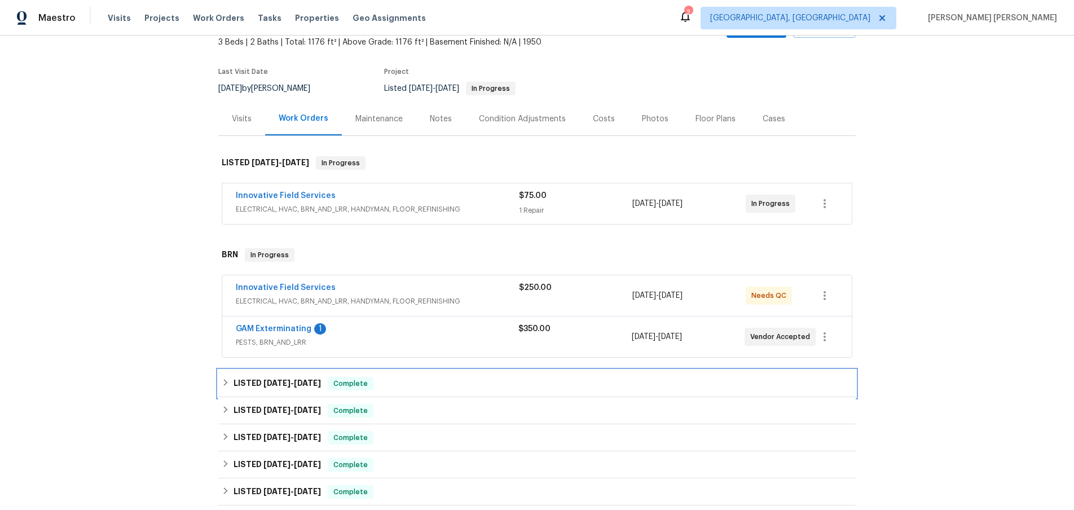
click at [300, 377] on h6 "LISTED 8/20/25 - 8/20/25" at bounding box center [277, 384] width 87 height 14
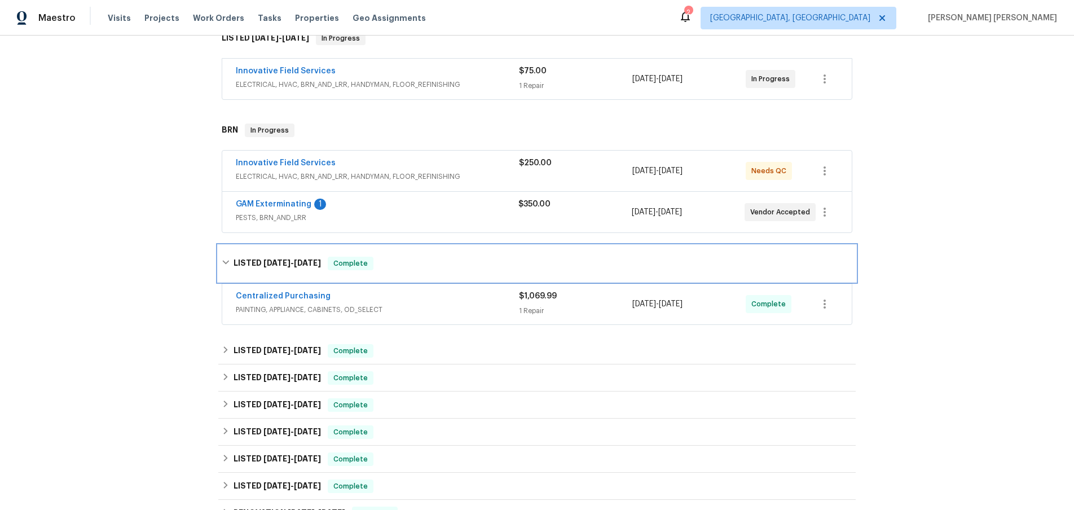
scroll to position [195, 0]
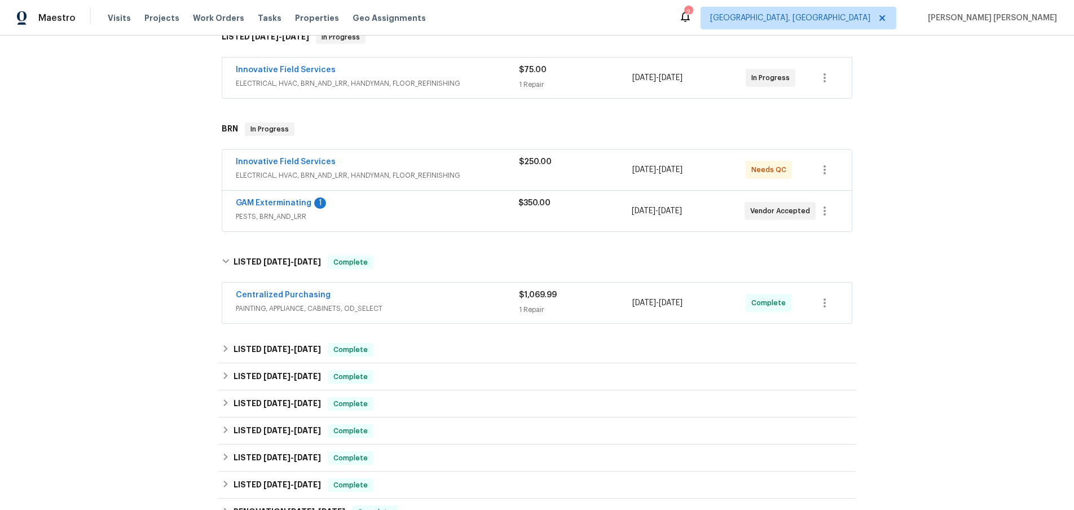
click at [452, 309] on span "PAINTING, APPLIANCE, CABINETS, OD_SELECT" at bounding box center [377, 308] width 283 height 11
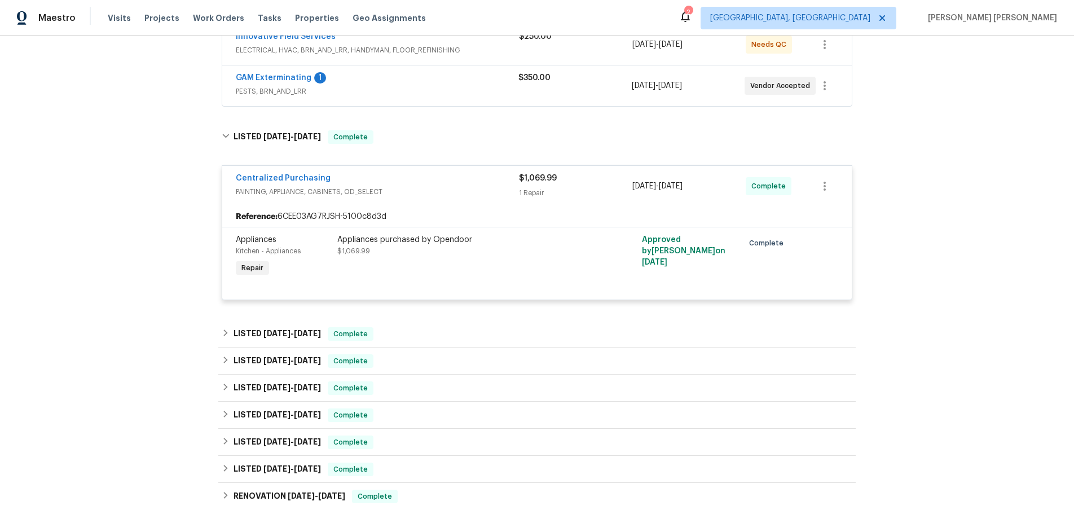
scroll to position [322, 0]
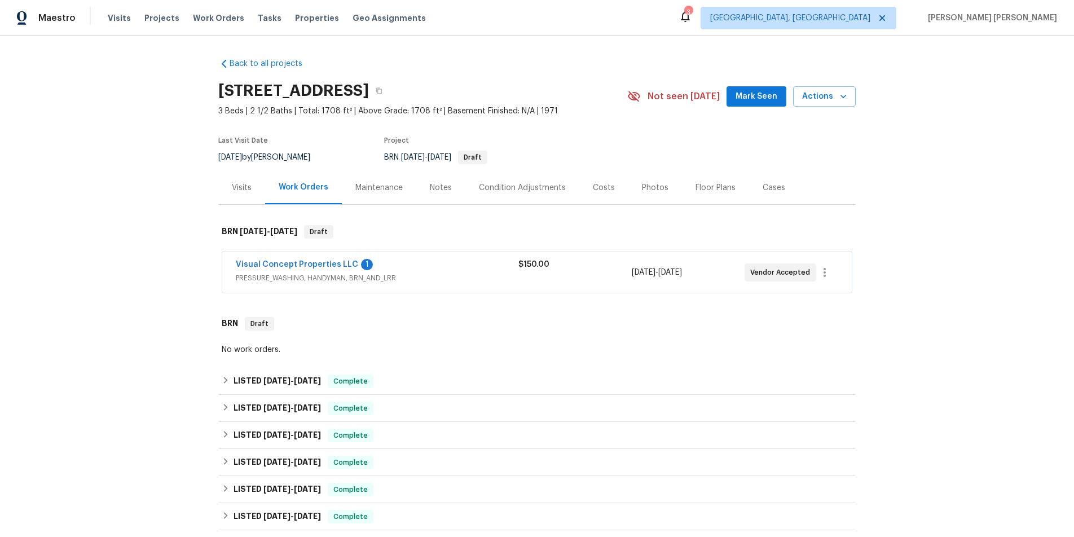
click at [595, 189] on div "Costs" at bounding box center [604, 187] width 22 height 11
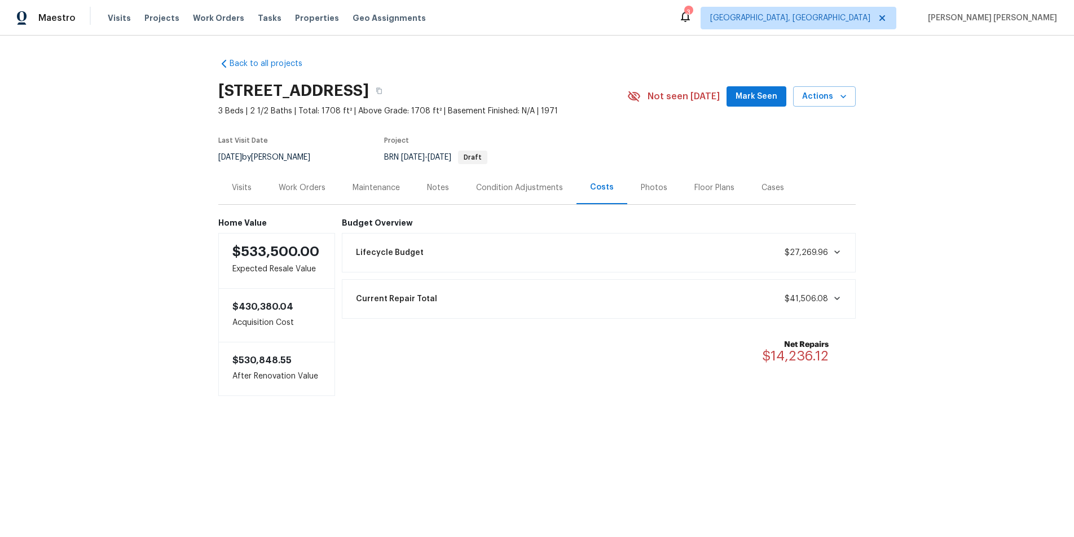
click at [305, 188] on div "Work Orders" at bounding box center [302, 187] width 47 height 11
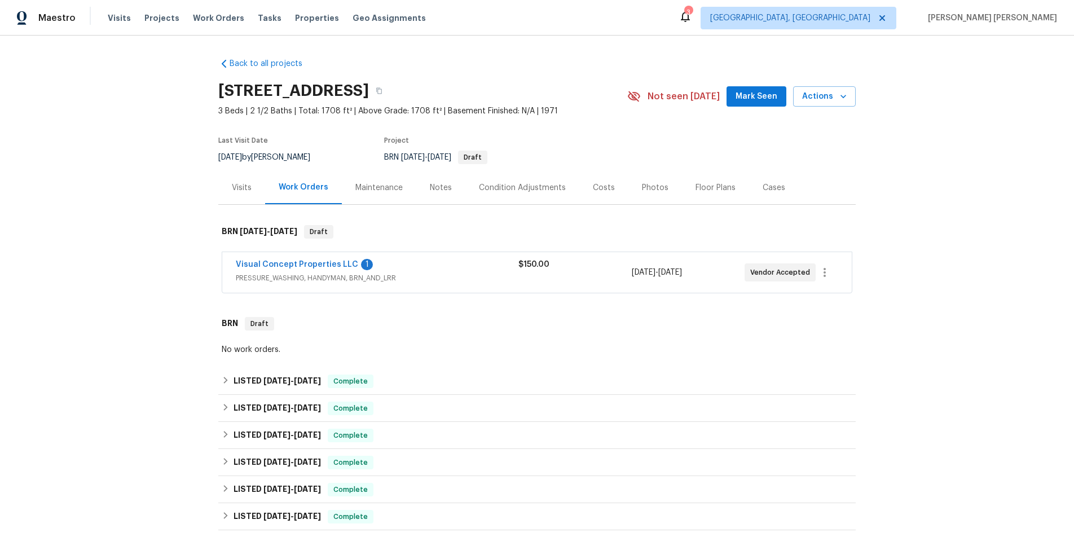
scroll to position [220, 0]
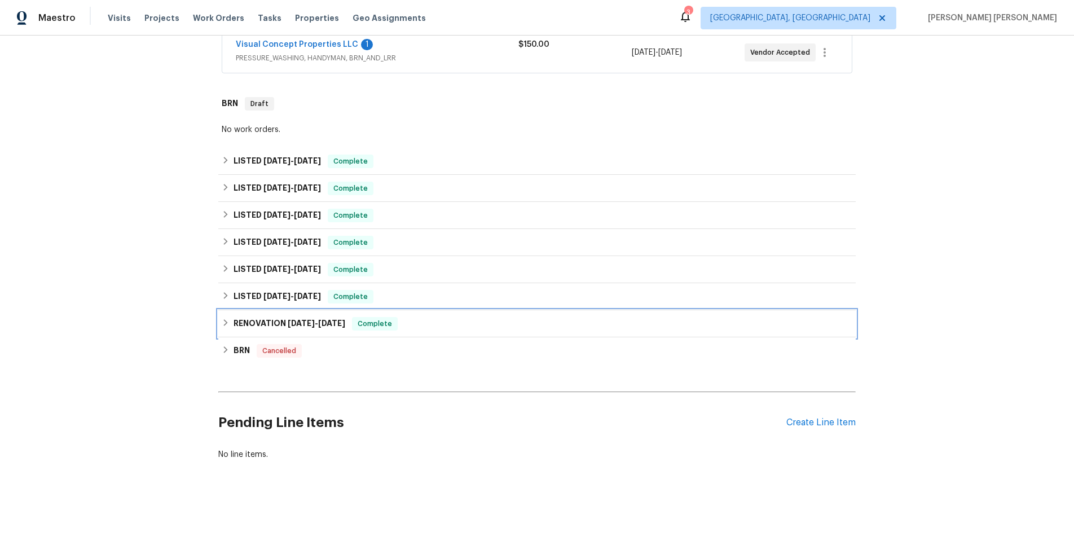
click at [242, 328] on h6 "RENOVATION [DATE] - [DATE]" at bounding box center [290, 324] width 112 height 14
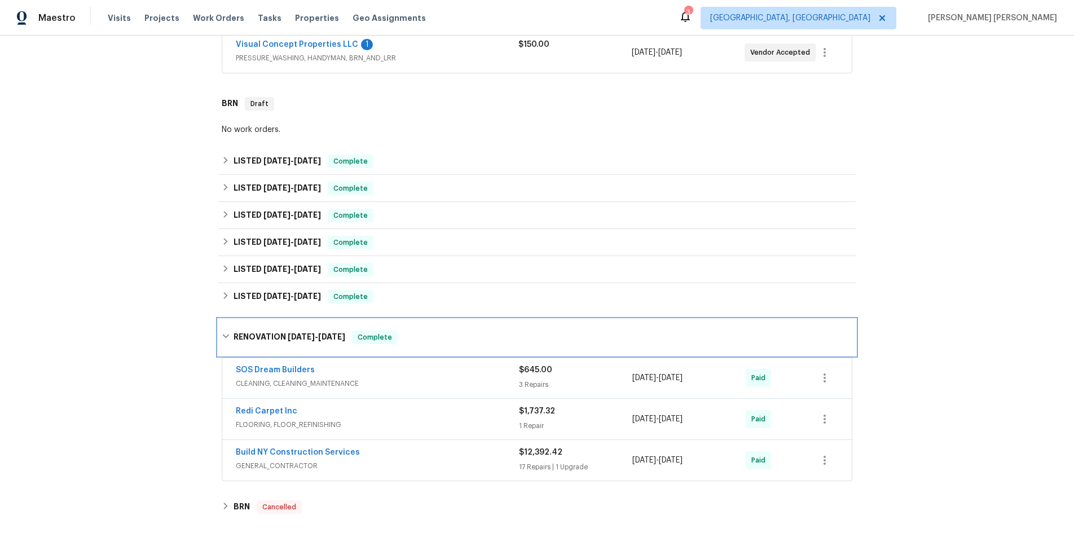
click at [260, 339] on h6 "RENOVATION [DATE] - [DATE]" at bounding box center [290, 338] width 112 height 14
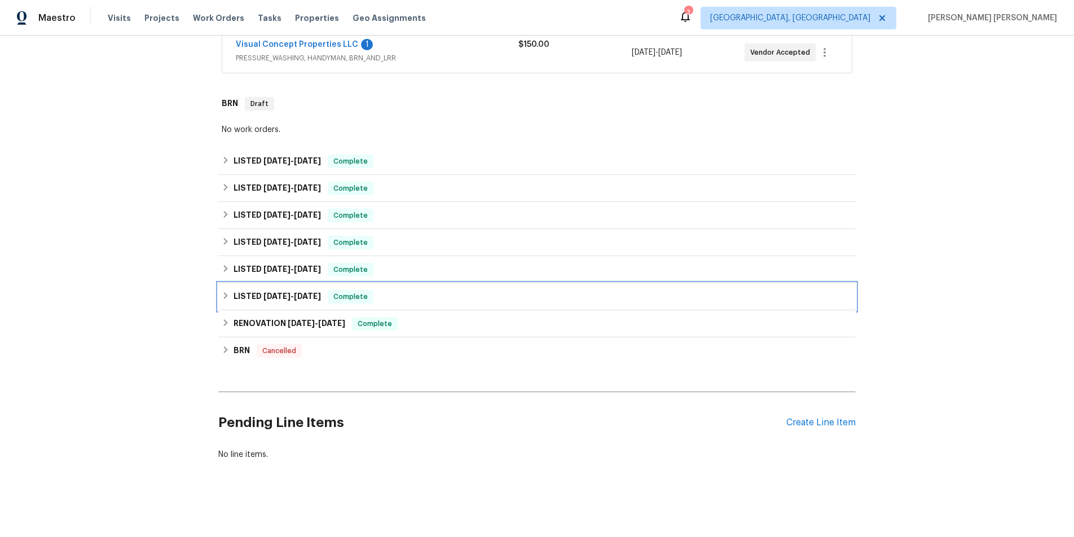
click at [260, 300] on h6 "LISTED 3/11/25 - 3/13/25" at bounding box center [277, 297] width 87 height 14
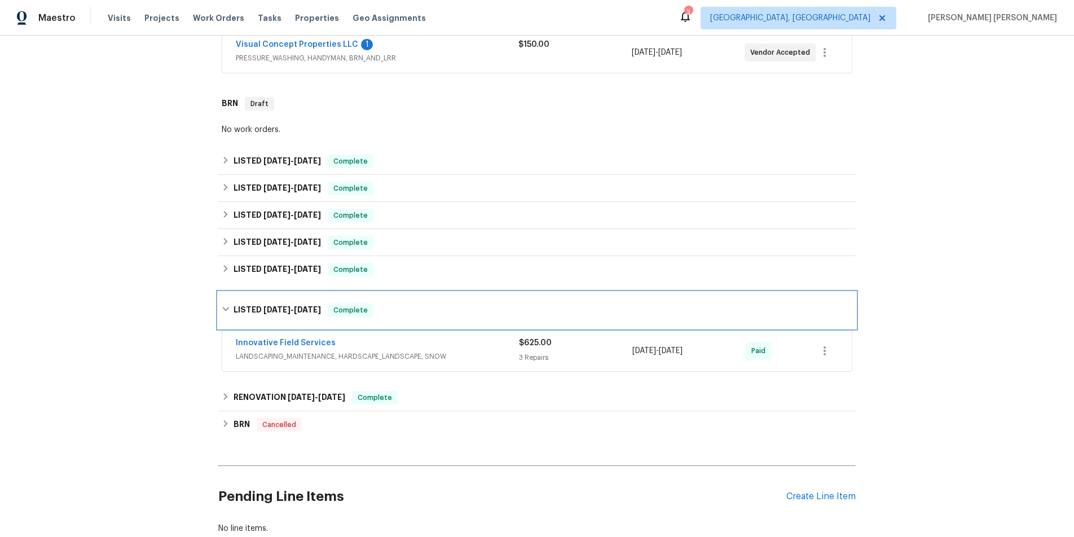
click at [262, 304] on h6 "LISTED 3/11/25 - 3/13/25" at bounding box center [277, 311] width 87 height 14
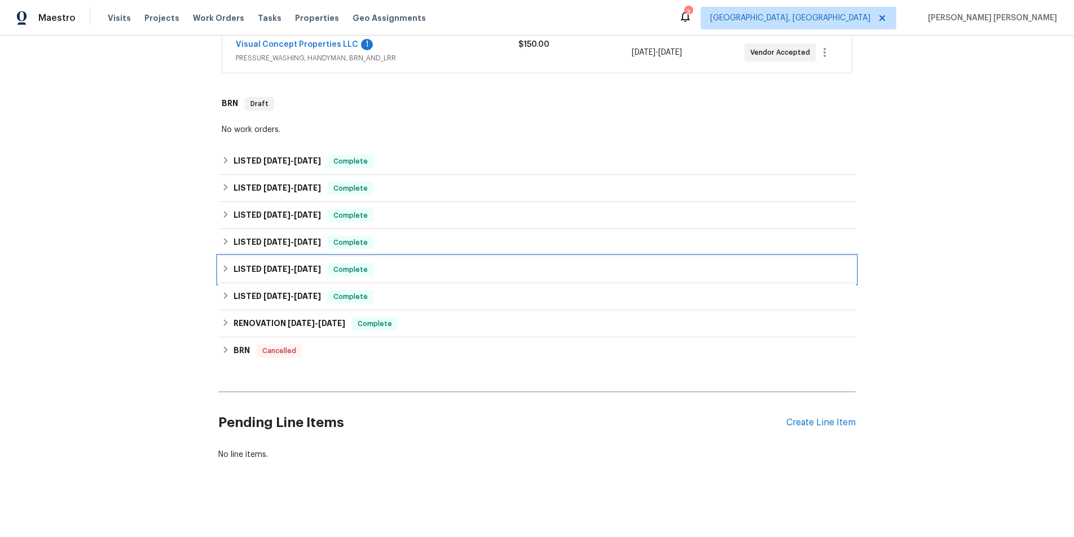
click at [264, 273] on span "5/22/25" at bounding box center [277, 269] width 27 height 8
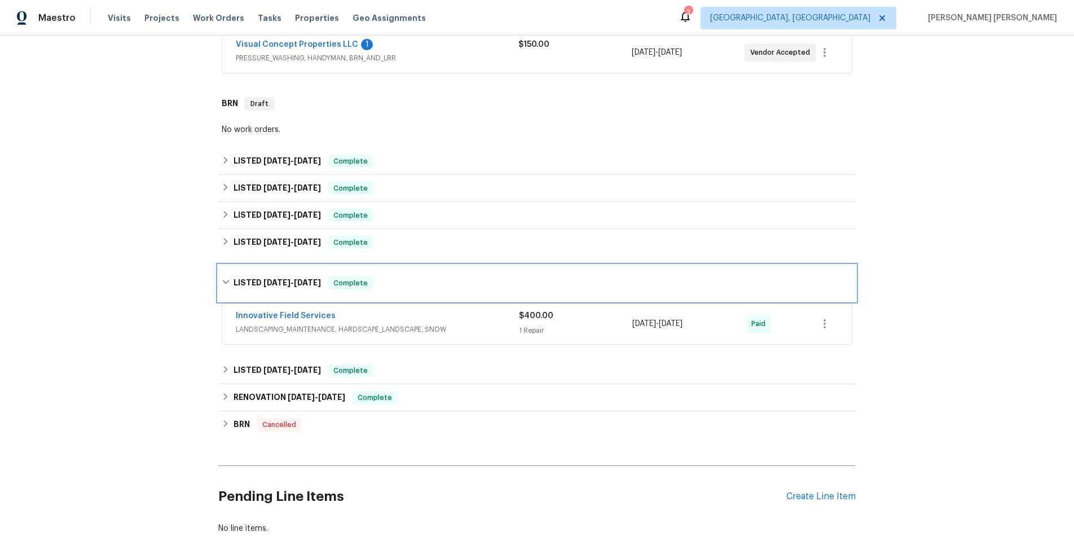
click at [259, 280] on h6 "LISTED 5/22/25 - 5/22/25" at bounding box center [277, 283] width 87 height 14
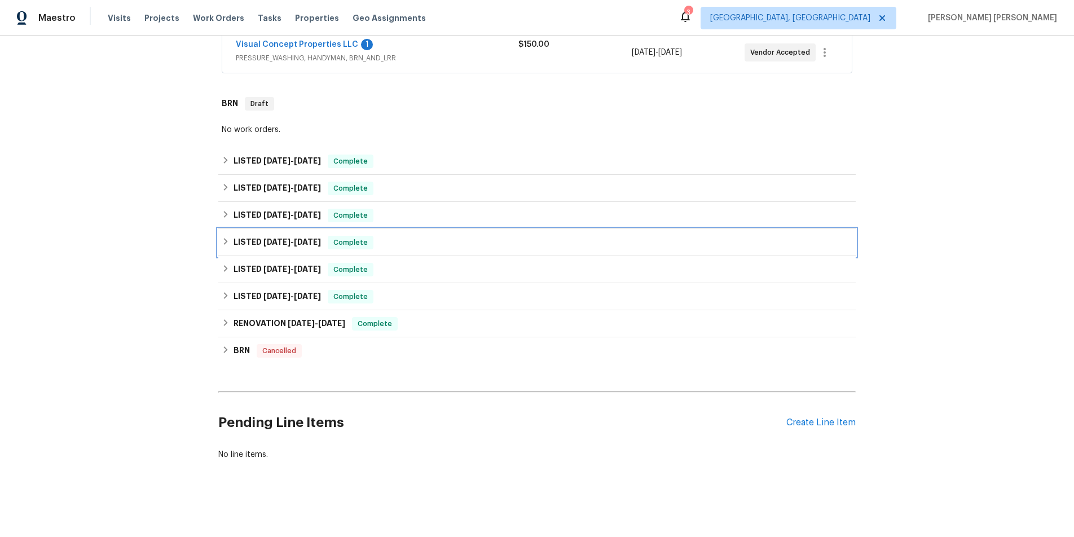
click at [260, 243] on h6 "LISTED 6/5/25 - 7/9/25" at bounding box center [277, 243] width 87 height 14
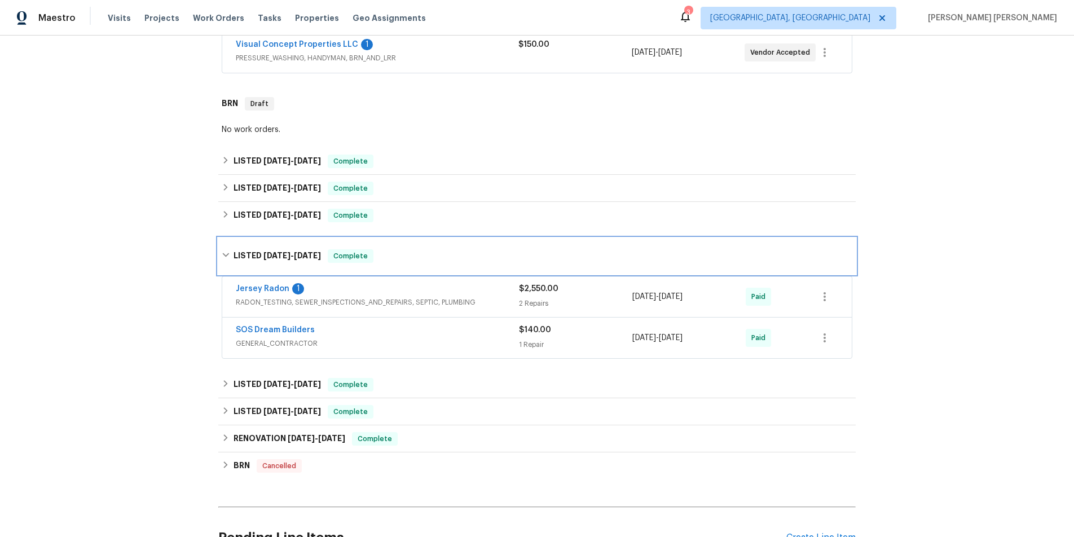
click at [258, 256] on h6 "LISTED 6/5/25 - 7/9/25" at bounding box center [277, 256] width 87 height 14
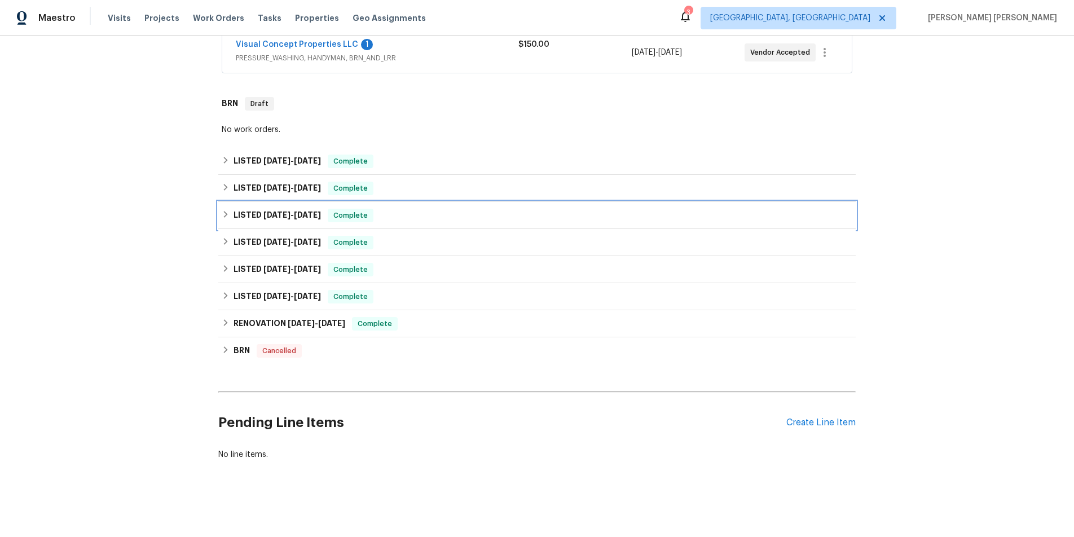
click at [258, 216] on h6 "LISTED 7/24/25 - 8/7/25" at bounding box center [277, 216] width 87 height 14
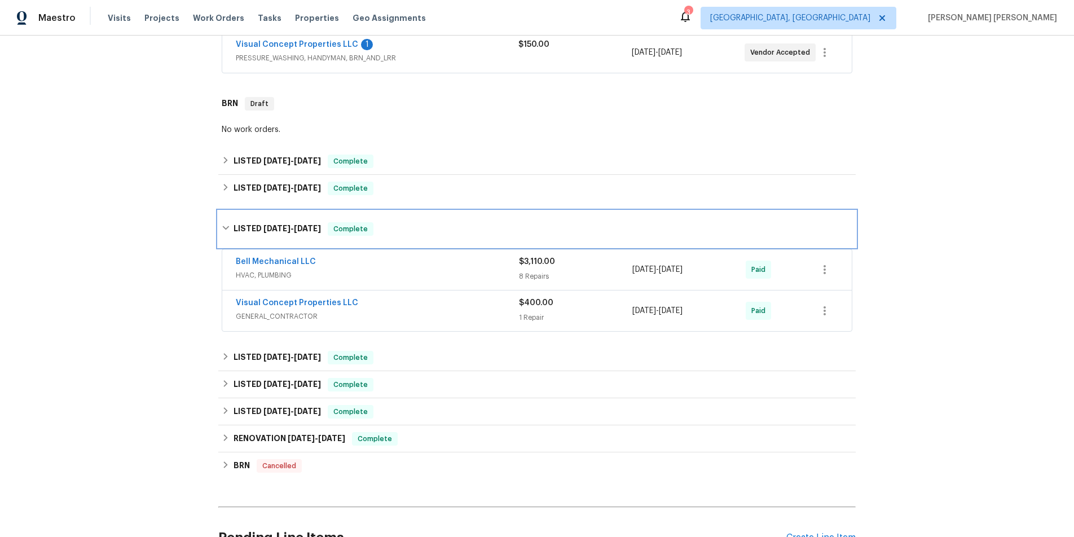
click at [258, 216] on div "LISTED 7/24/25 - 8/7/25 Complete" at bounding box center [537, 229] width 638 height 36
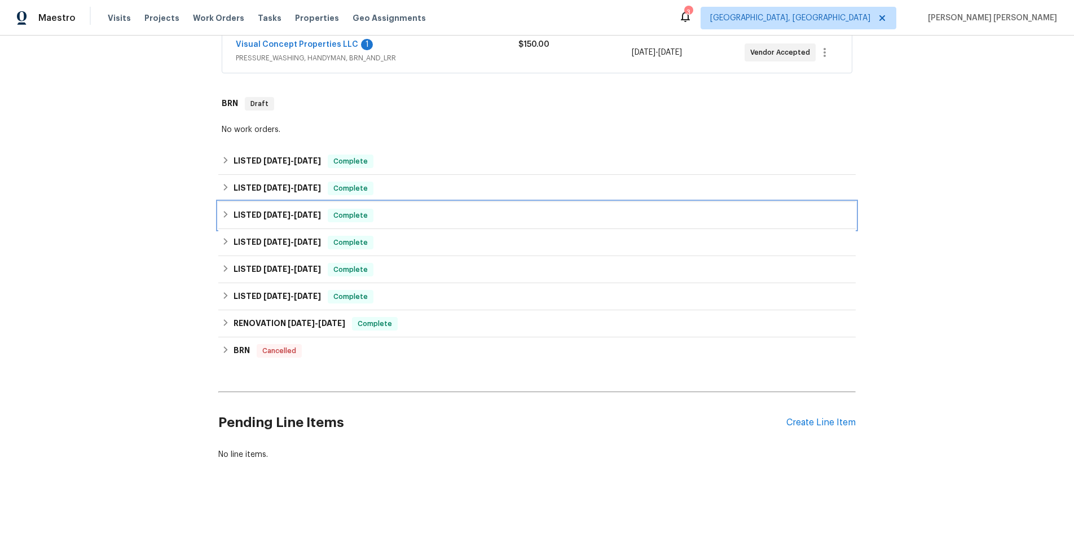
click at [258, 217] on h6 "LISTED 7/24/25 - 8/7/25" at bounding box center [277, 216] width 87 height 14
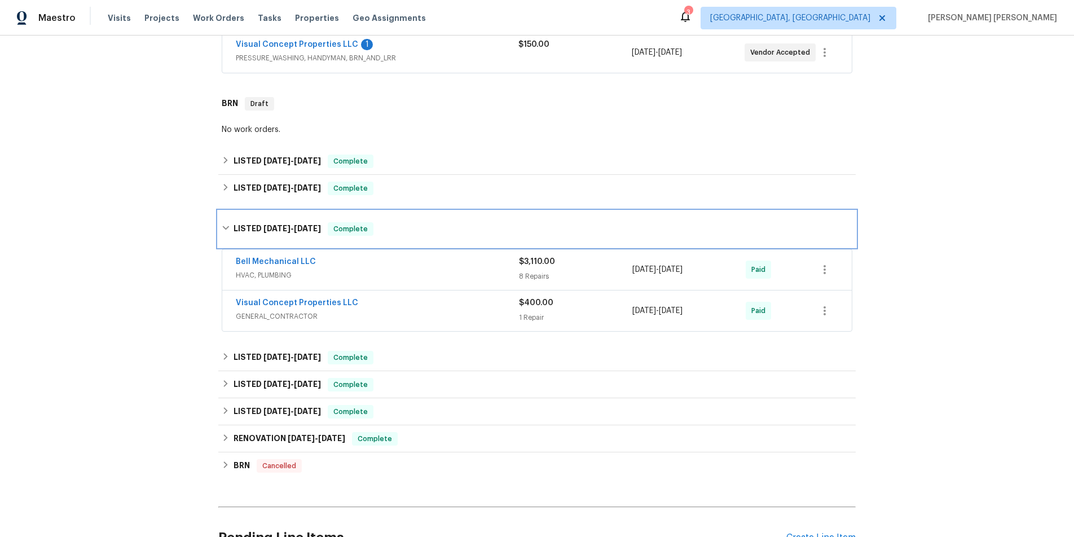
click at [258, 217] on div "LISTED 7/24/25 - 8/7/25 Complete" at bounding box center [537, 229] width 638 height 36
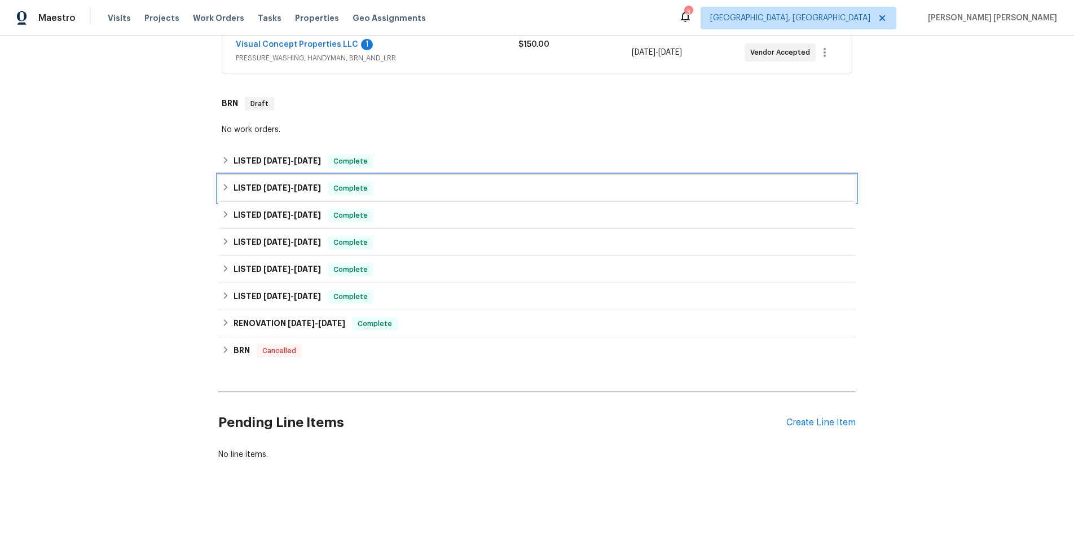
click at [264, 187] on span "7/24/25" at bounding box center [277, 188] width 27 height 8
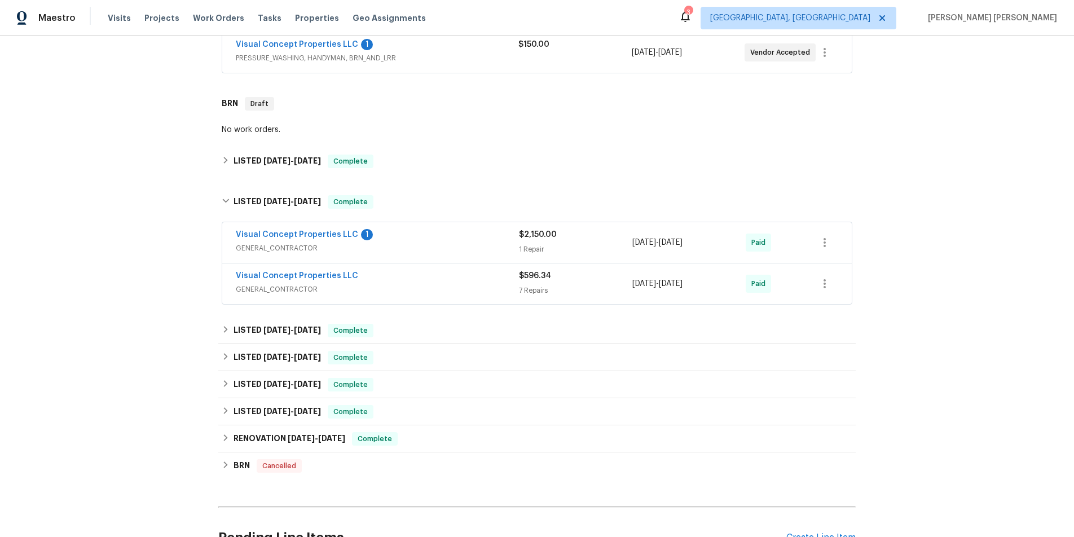
click at [403, 243] on span "GENERAL_CONTRACTOR" at bounding box center [377, 248] width 283 height 11
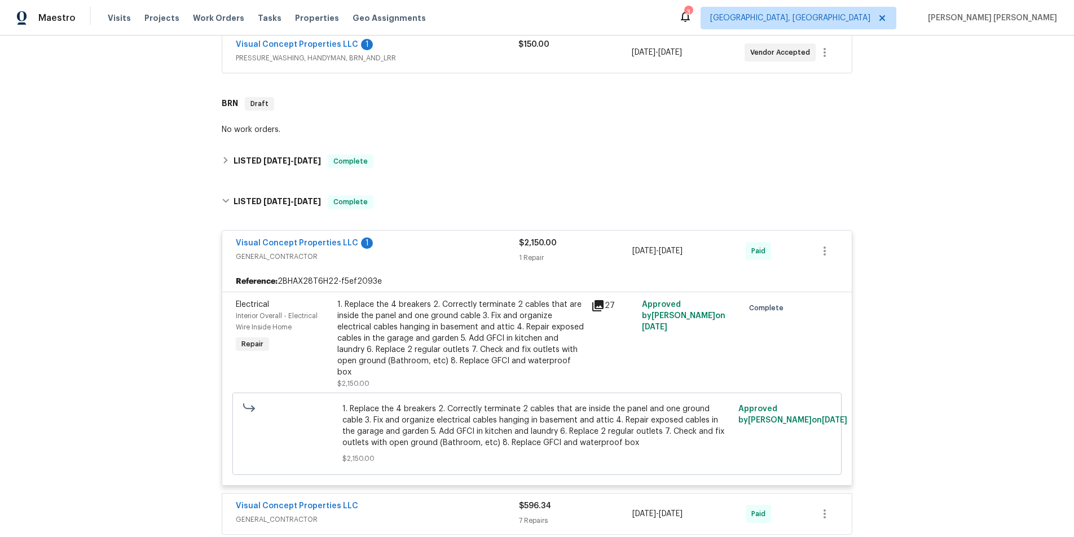
click at [599, 304] on icon at bounding box center [597, 305] width 11 height 11
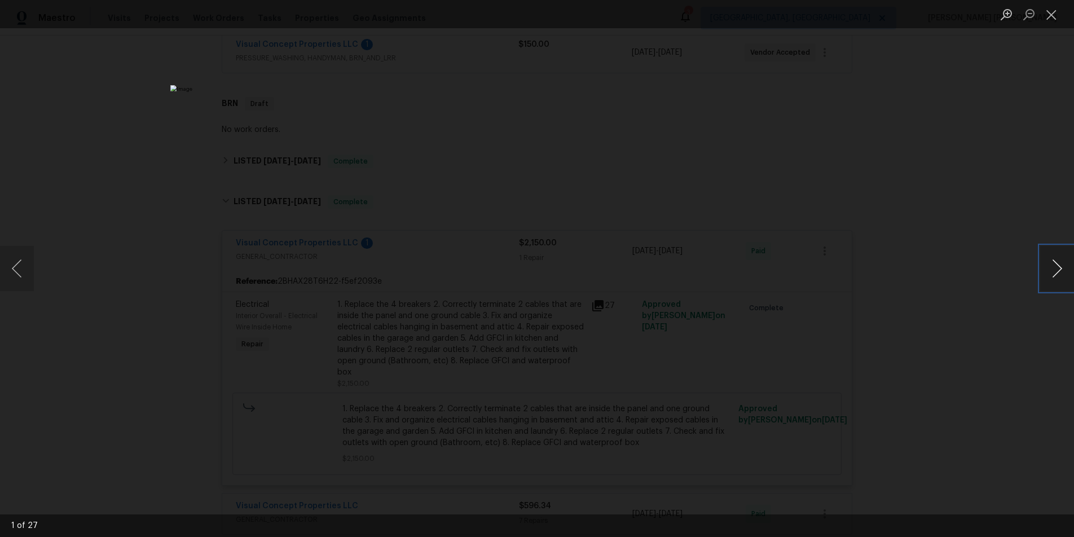
click at [1055, 275] on button "Next image" at bounding box center [1058, 268] width 34 height 45
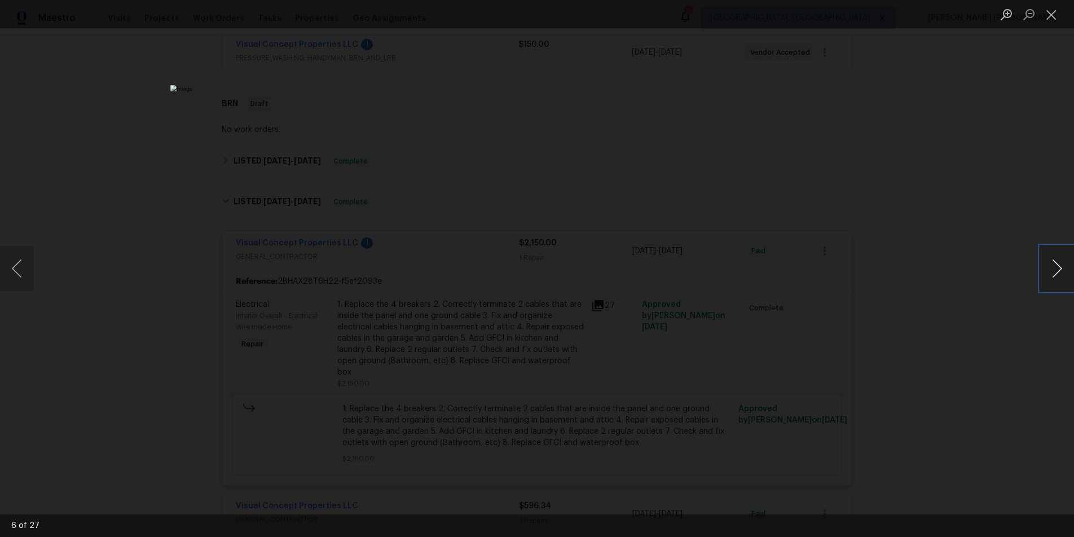
click at [1055, 275] on button "Next image" at bounding box center [1058, 268] width 34 height 45
click at [998, 340] on div "Lightbox" at bounding box center [537, 268] width 1074 height 537
click at [896, 177] on div "Lightbox" at bounding box center [537, 268] width 1074 height 537
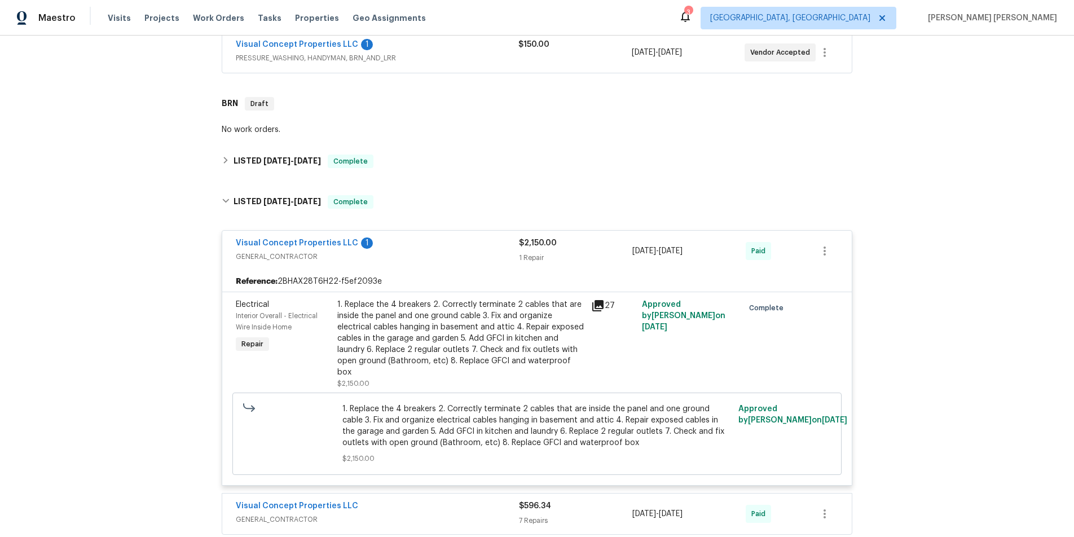
drag, startPoint x: 896, startPoint y: 177, endPoint x: 776, endPoint y: 161, distance: 120.1
click at [881, 174] on div "Lightbox" at bounding box center [537, 268] width 1074 height 537
click at [227, 201] on icon at bounding box center [225, 201] width 7 height 4
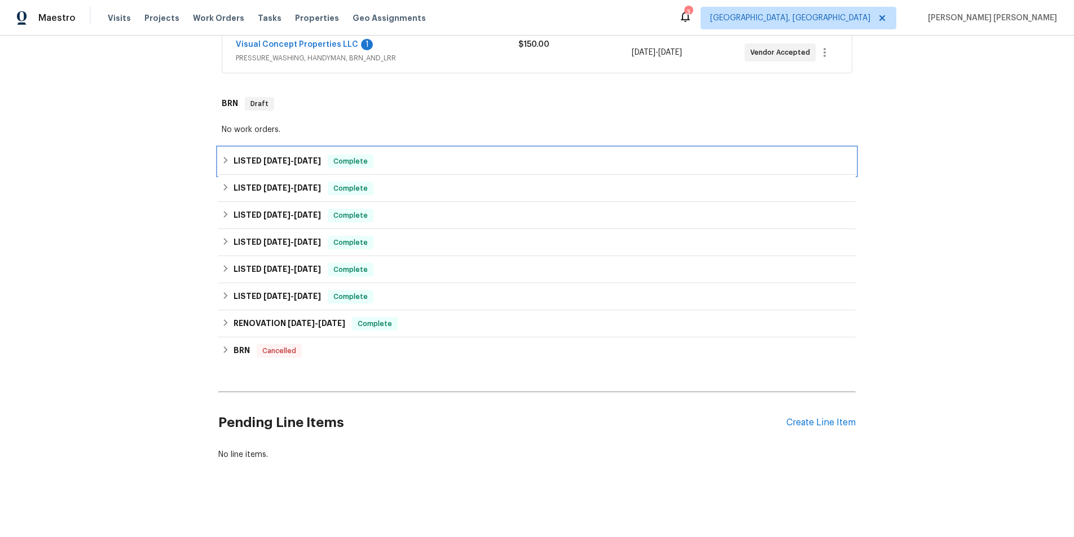
click at [227, 168] on div "LISTED 7/24/25 - 8/8/25 Complete" at bounding box center [537, 162] width 631 height 14
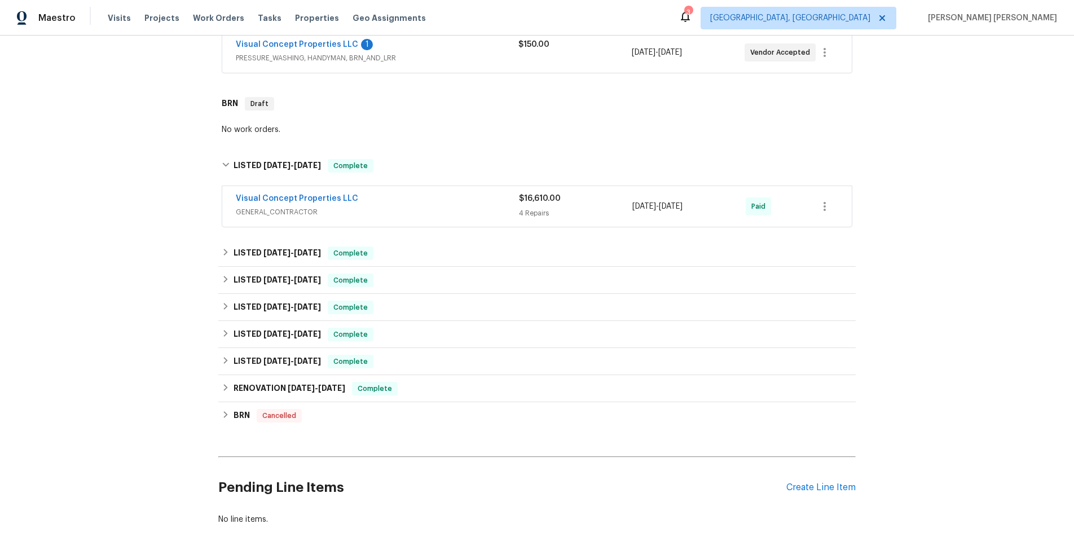
click at [379, 204] on div "Visual Concept Properties LLC" at bounding box center [377, 200] width 283 height 14
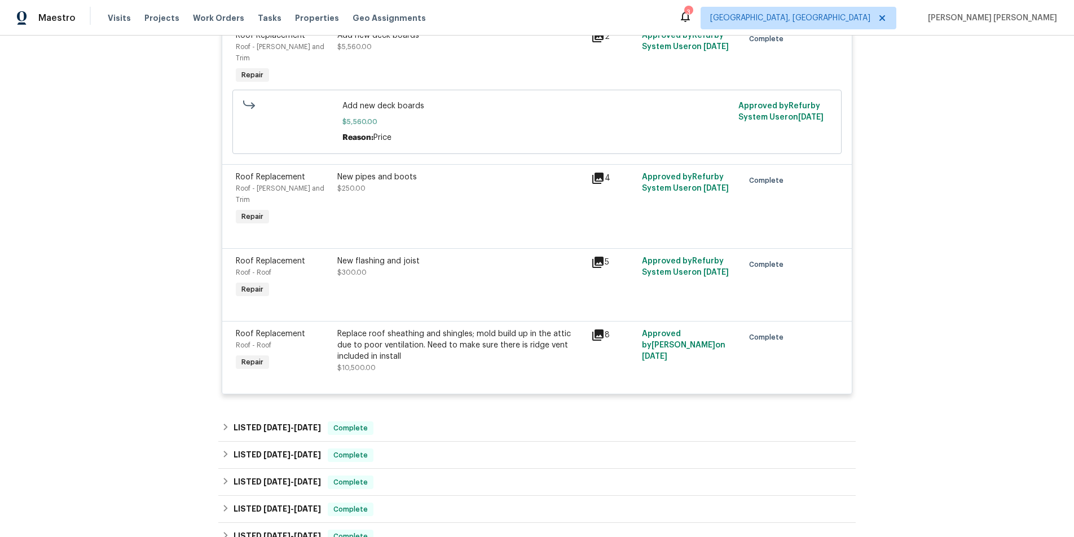
scroll to position [457, 0]
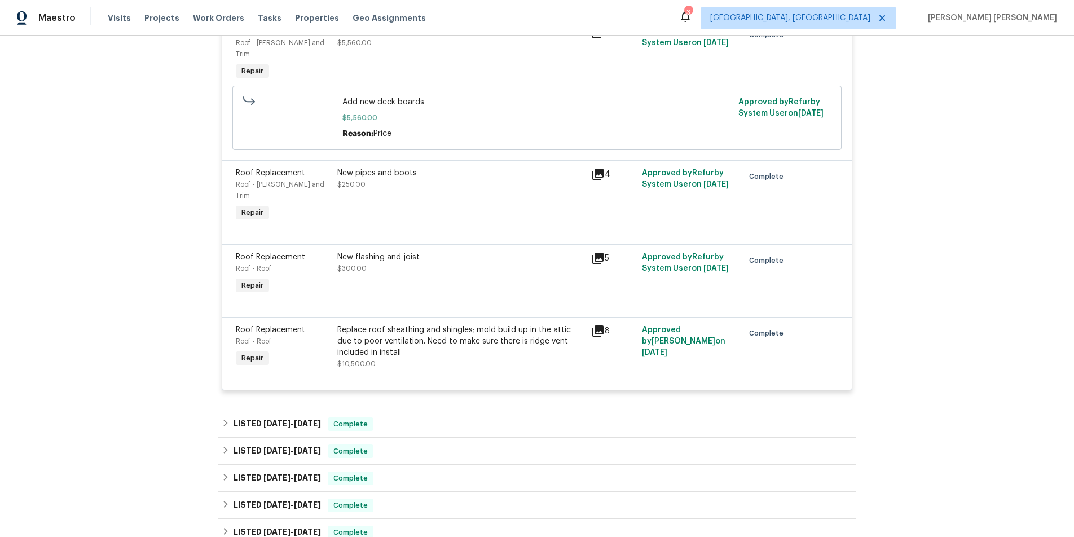
click at [594, 324] on icon at bounding box center [598, 331] width 14 height 14
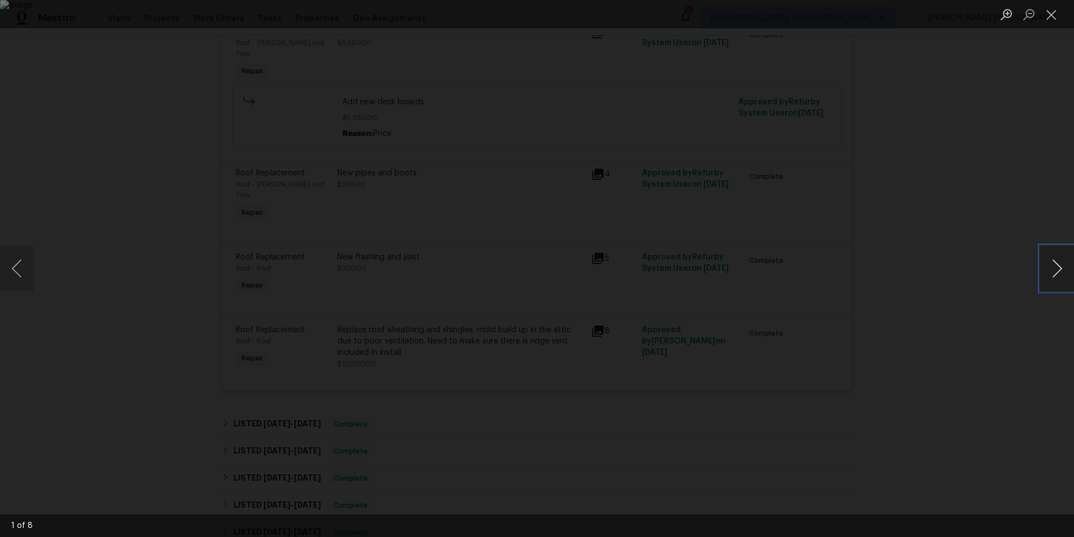
click at [1059, 278] on button "Next image" at bounding box center [1058, 268] width 34 height 45
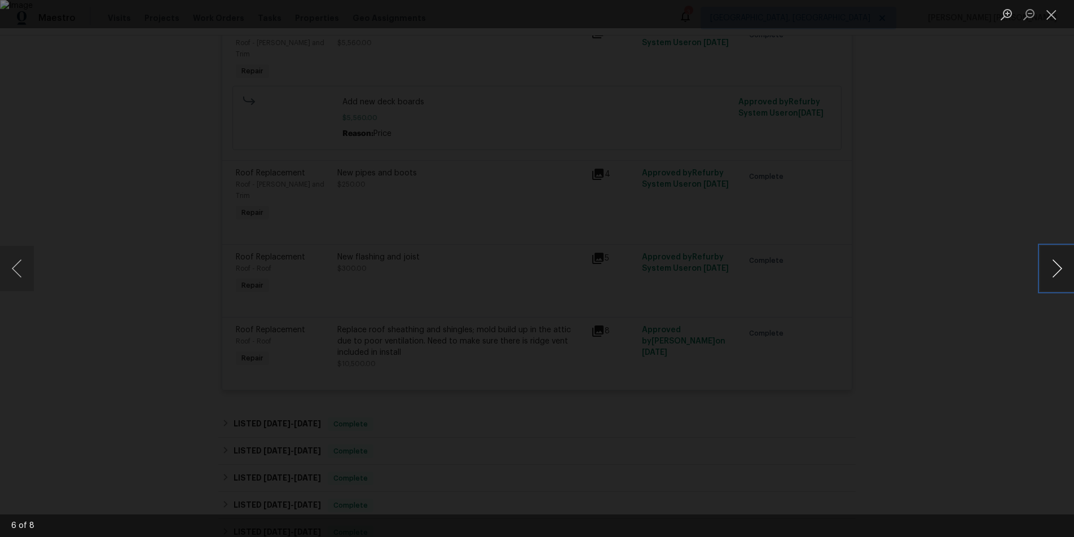
click at [1059, 278] on button "Next image" at bounding box center [1058, 268] width 34 height 45
click at [1004, 340] on div "Lightbox" at bounding box center [537, 268] width 1074 height 537
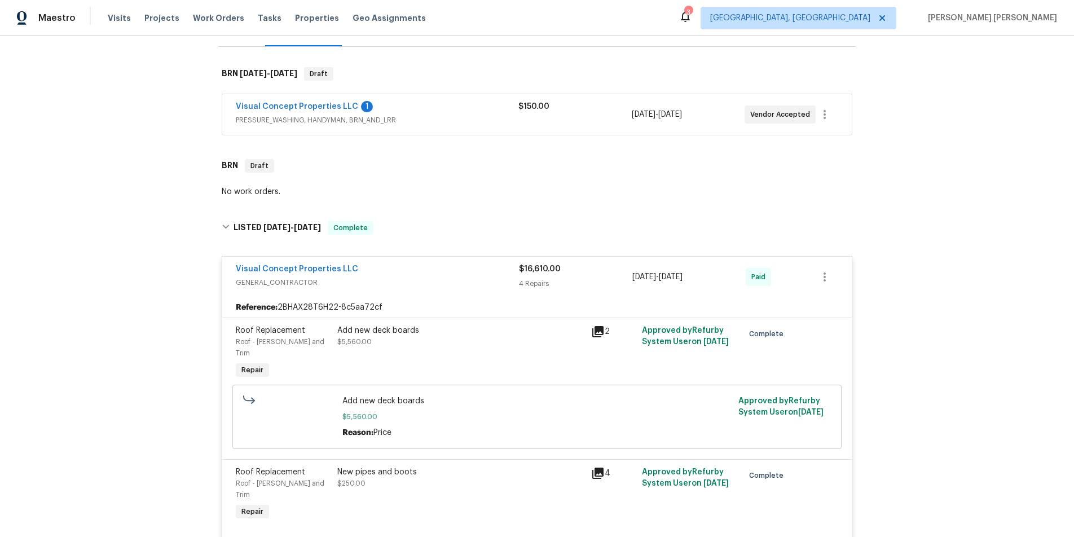
scroll to position [51, 0]
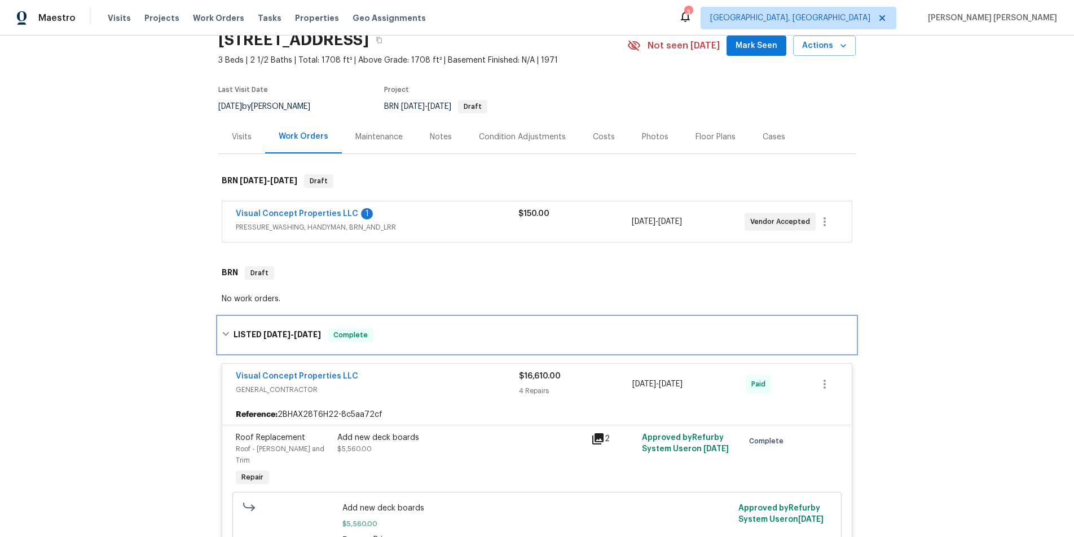
click at [223, 333] on icon at bounding box center [225, 334] width 7 height 4
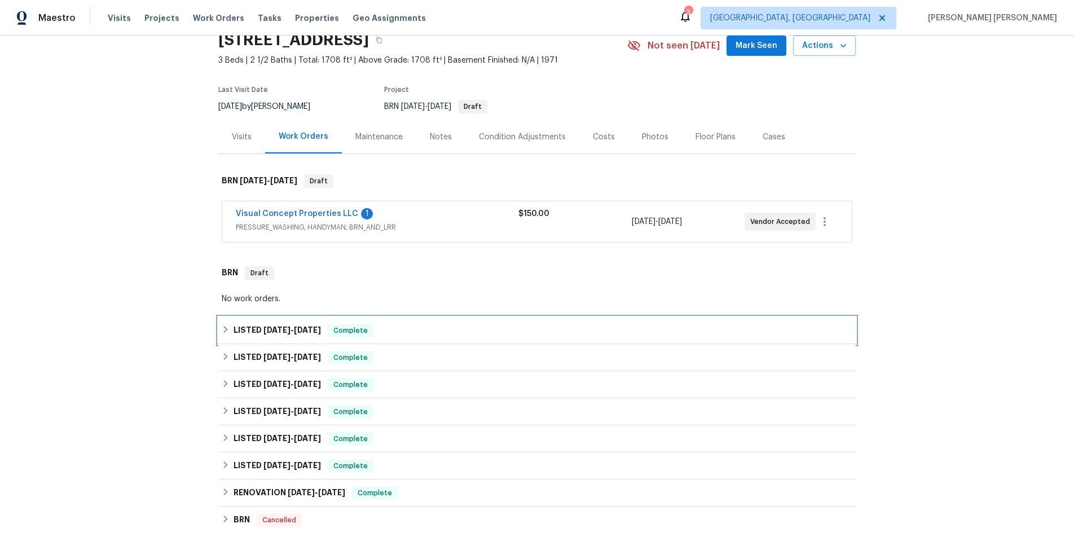
scroll to position [220, 0]
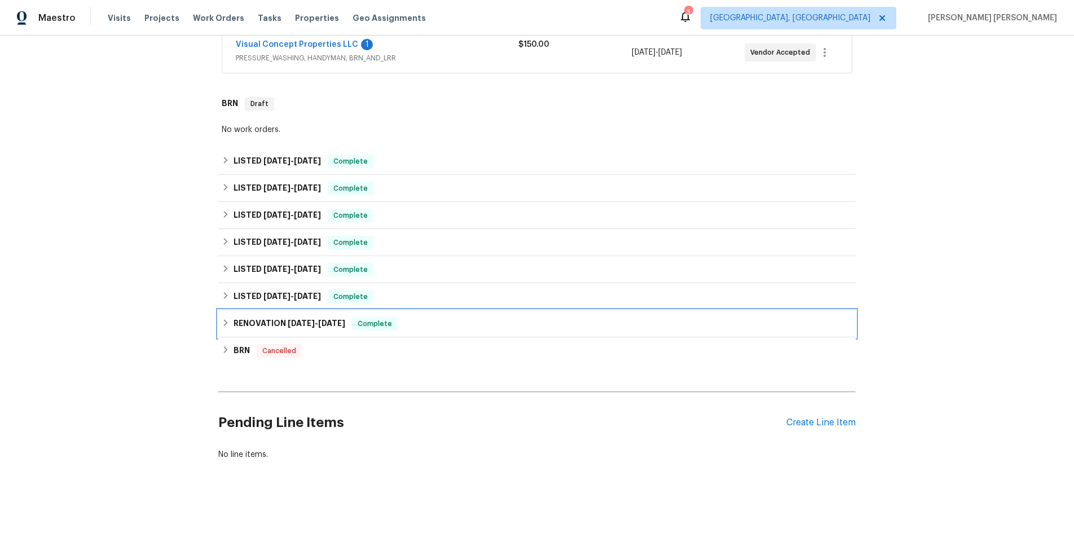
click at [234, 325] on h6 "RENOVATION 12/2/24 - 1/13/25" at bounding box center [290, 324] width 112 height 14
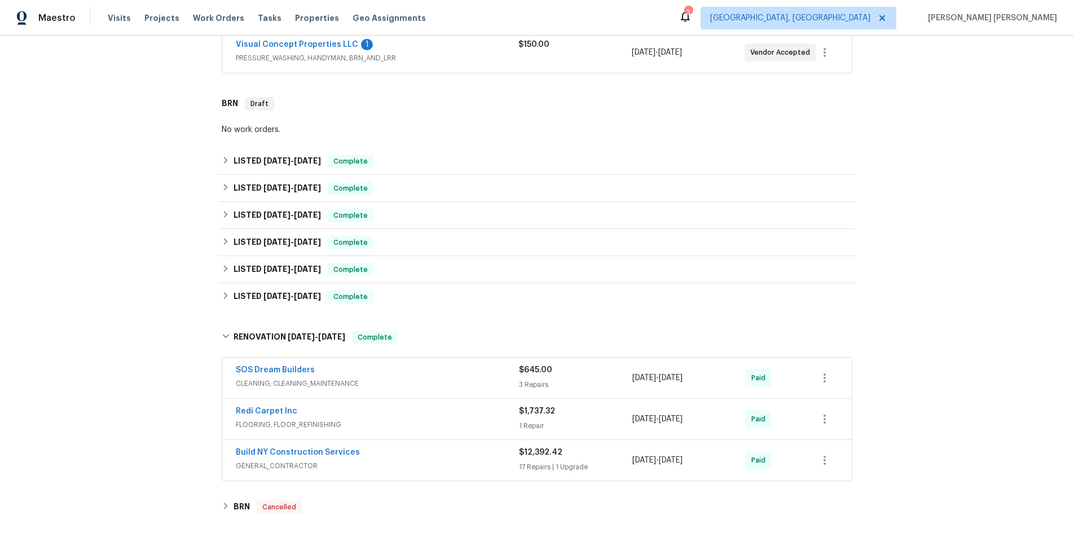
click at [491, 458] on div "Build NY Construction Services" at bounding box center [377, 454] width 283 height 14
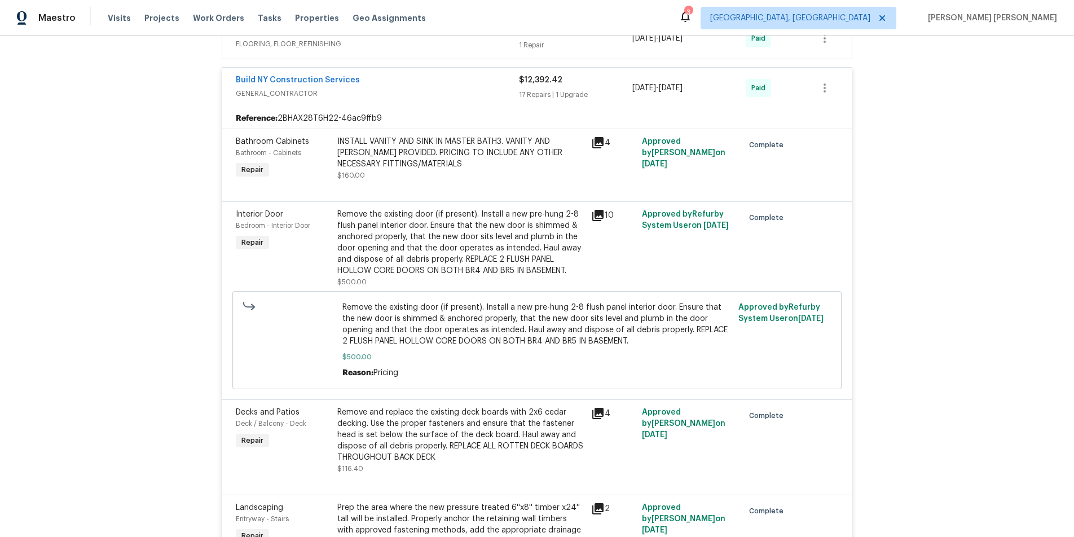
scroll to position [602, 0]
drag, startPoint x: 599, startPoint y: 414, endPoint x: 692, endPoint y: 411, distance: 93.7
click at [599, 414] on icon at bounding box center [597, 412] width 11 height 11
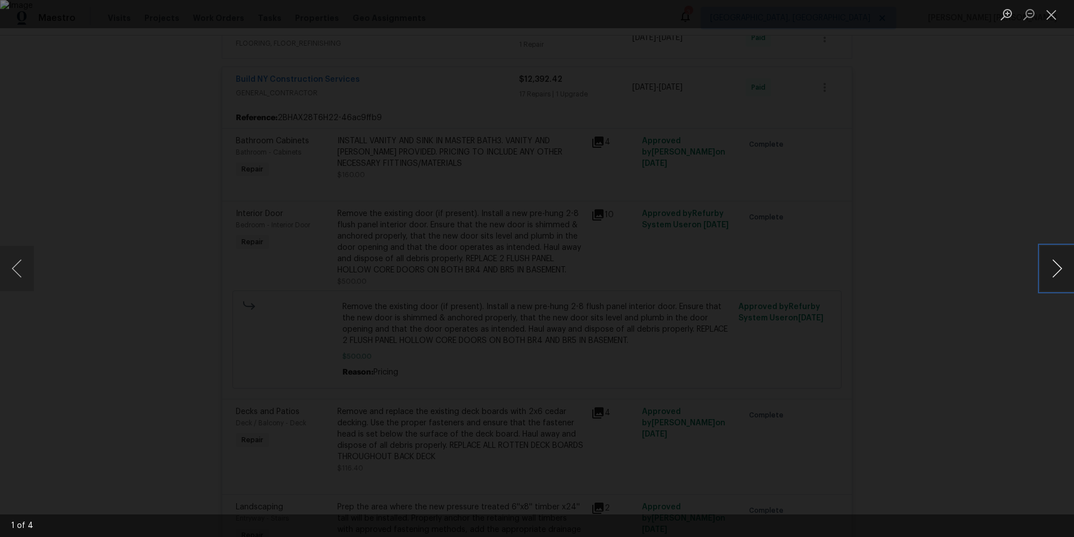
click at [1061, 276] on button "Next image" at bounding box center [1058, 268] width 34 height 45
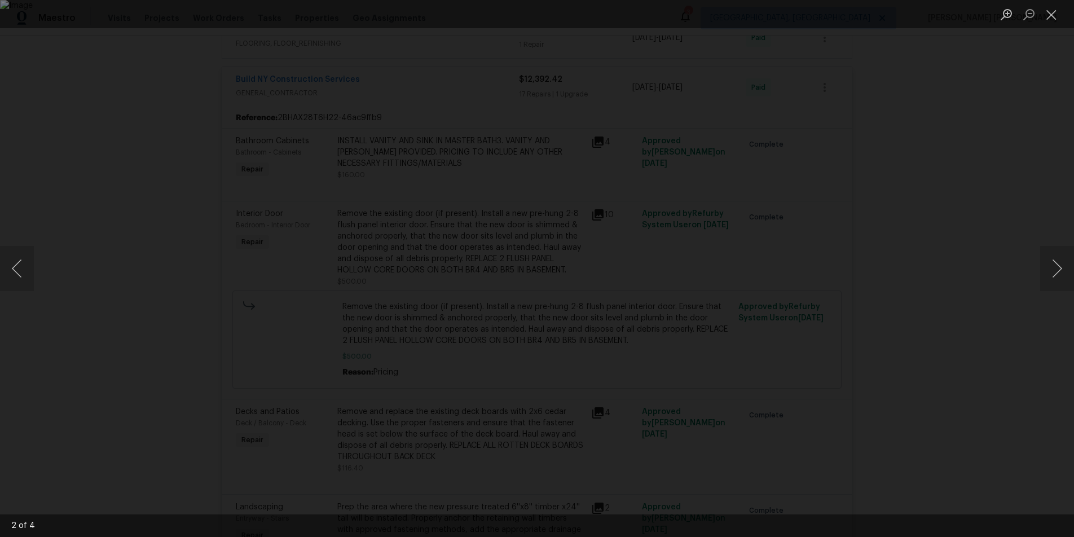
click at [1000, 367] on div "Lightbox" at bounding box center [537, 268] width 1074 height 537
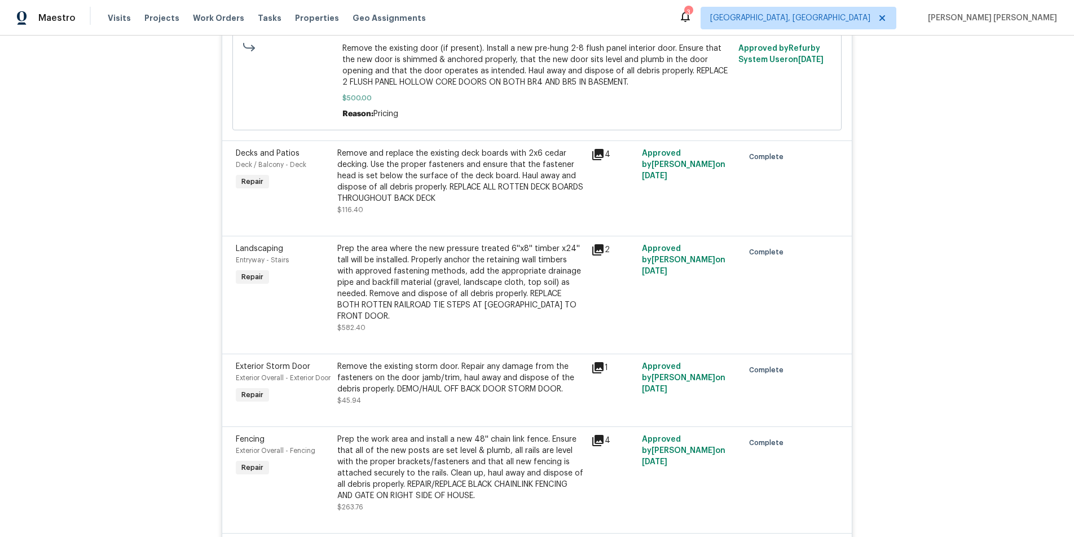
scroll to position [866, 0]
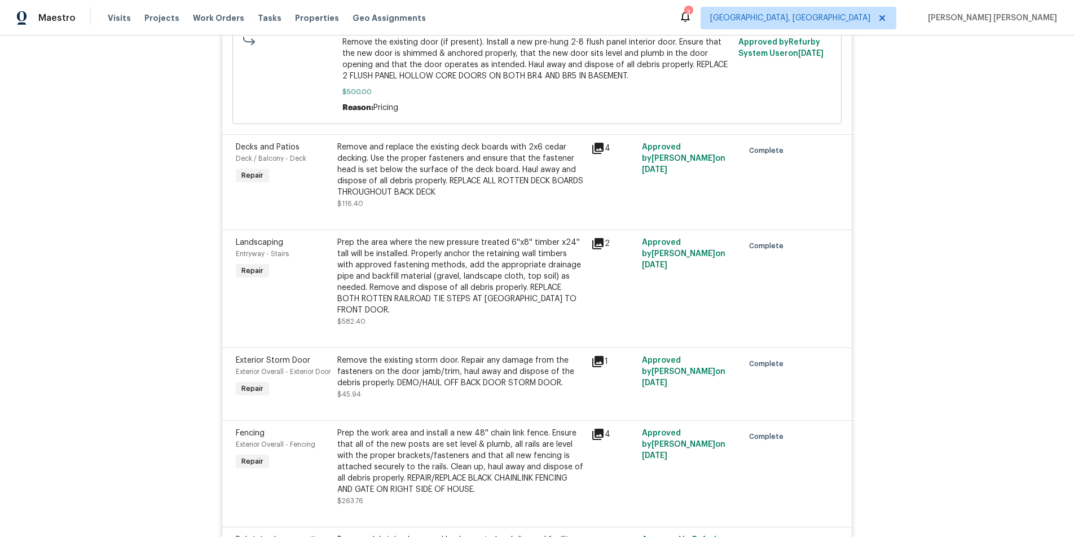
click at [599, 245] on icon at bounding box center [597, 243] width 11 height 11
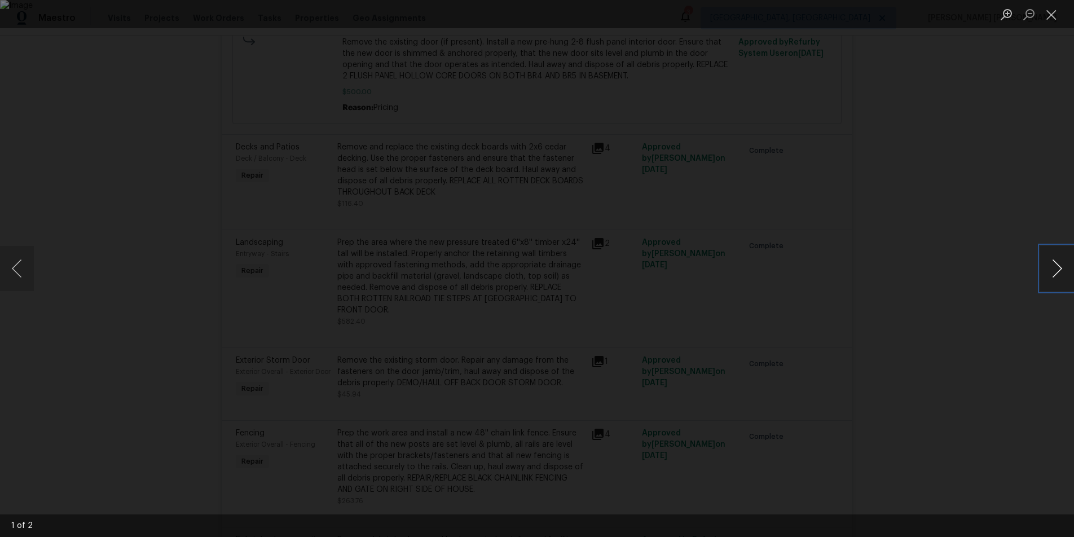
click at [1055, 279] on button "Next image" at bounding box center [1058, 268] width 34 height 45
click at [1054, 279] on button "Next image" at bounding box center [1058, 268] width 34 height 45
click at [967, 390] on div "Lightbox" at bounding box center [537, 268] width 1074 height 537
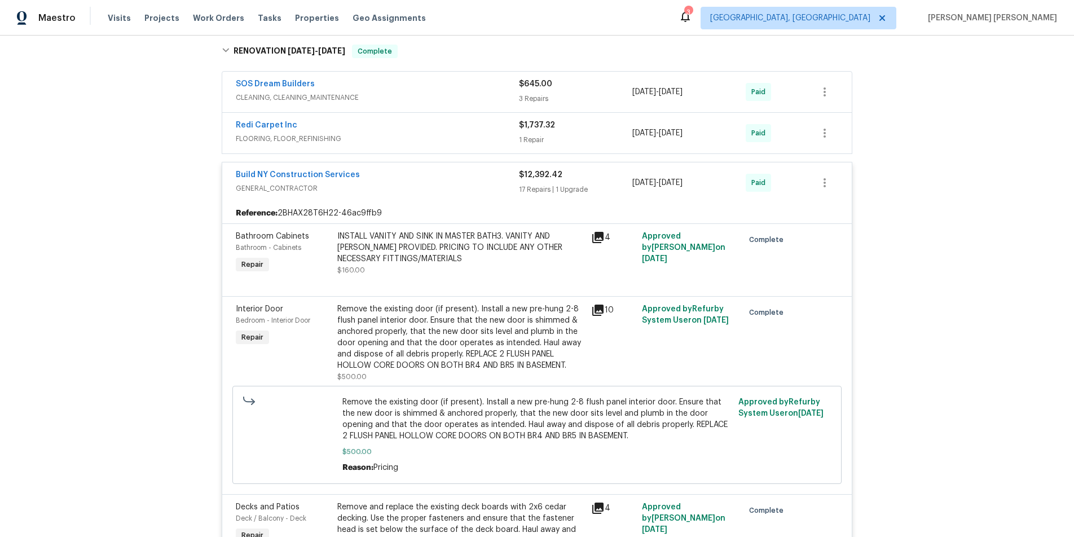
scroll to position [322, 0]
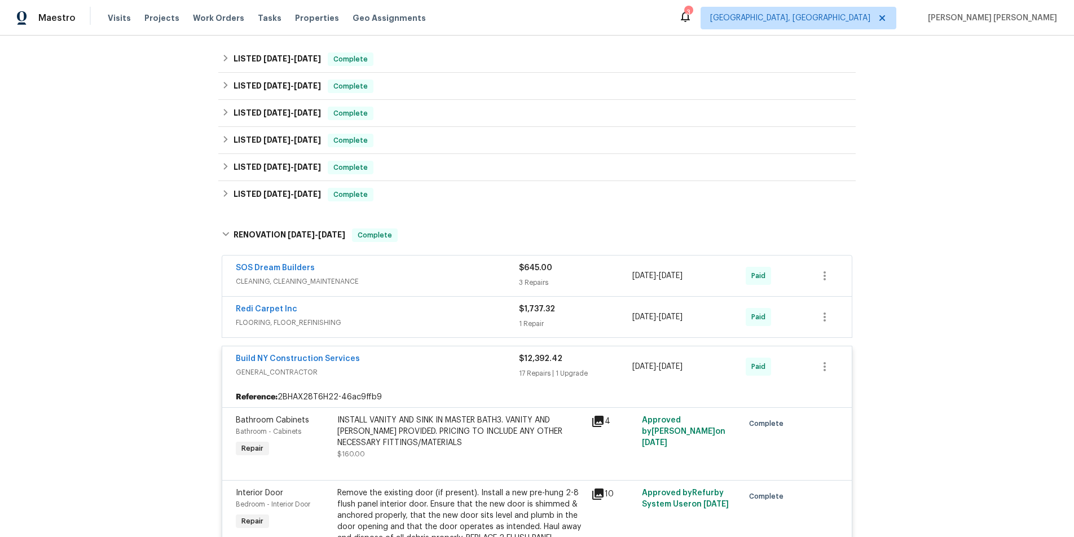
drag, startPoint x: 473, startPoint y: 373, endPoint x: 472, endPoint y: 365, distance: 8.5
click at [473, 372] on span "GENERAL_CONTRACTOR" at bounding box center [377, 372] width 283 height 11
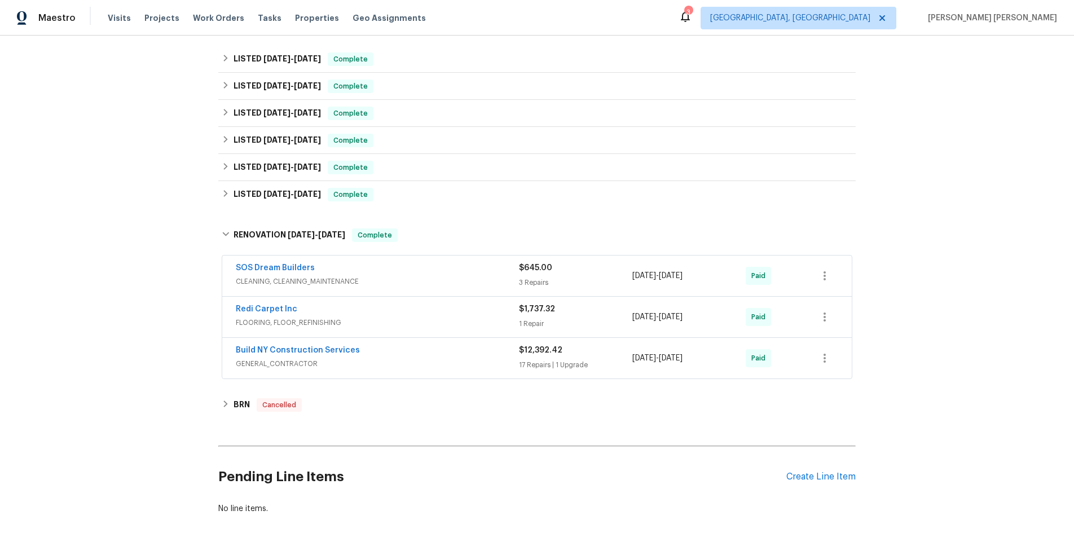
click at [454, 281] on span "CLEANING, CLEANING_MAINTENANCE" at bounding box center [377, 281] width 283 height 11
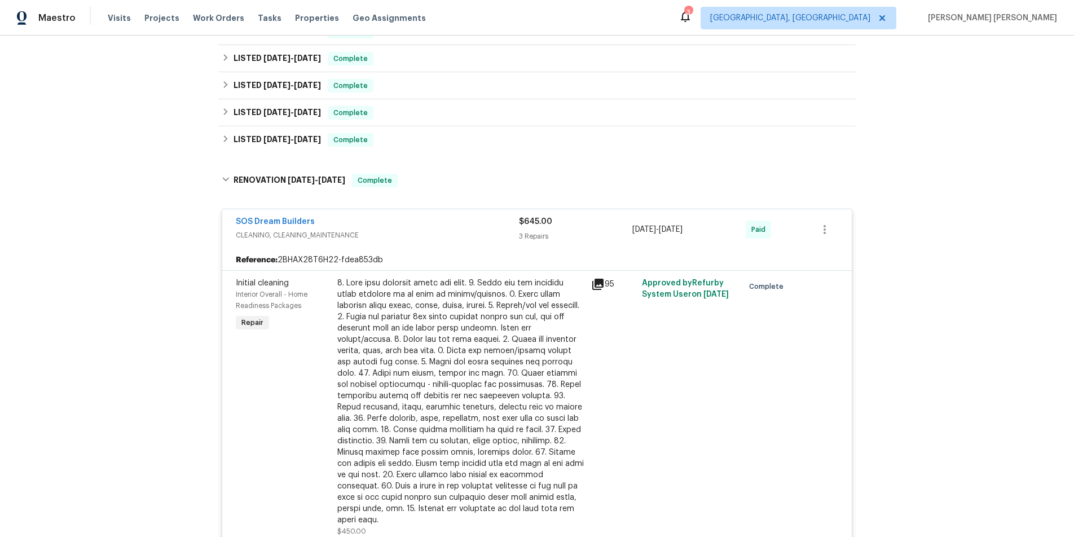
scroll to position [314, 0]
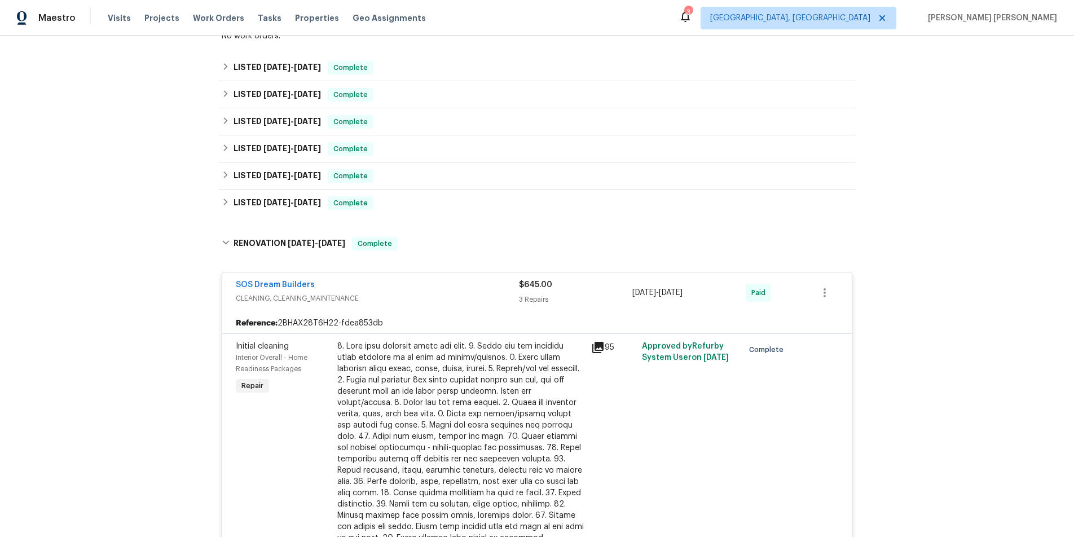
click at [214, 238] on div "Back to all projects 6 Sunset Dr, High Bridge, NJ 08829 3 Beds | 2 1/2 Baths | …" at bounding box center [537, 287] width 1074 height 502
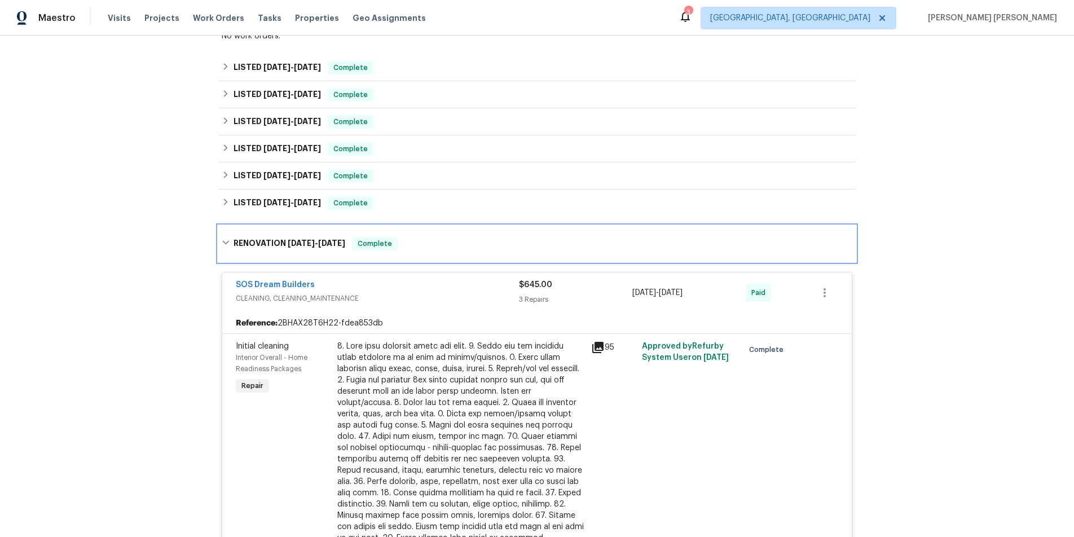
click at [220, 239] on div "RENOVATION 12/2/24 - 1/13/25 Complete" at bounding box center [537, 244] width 638 height 36
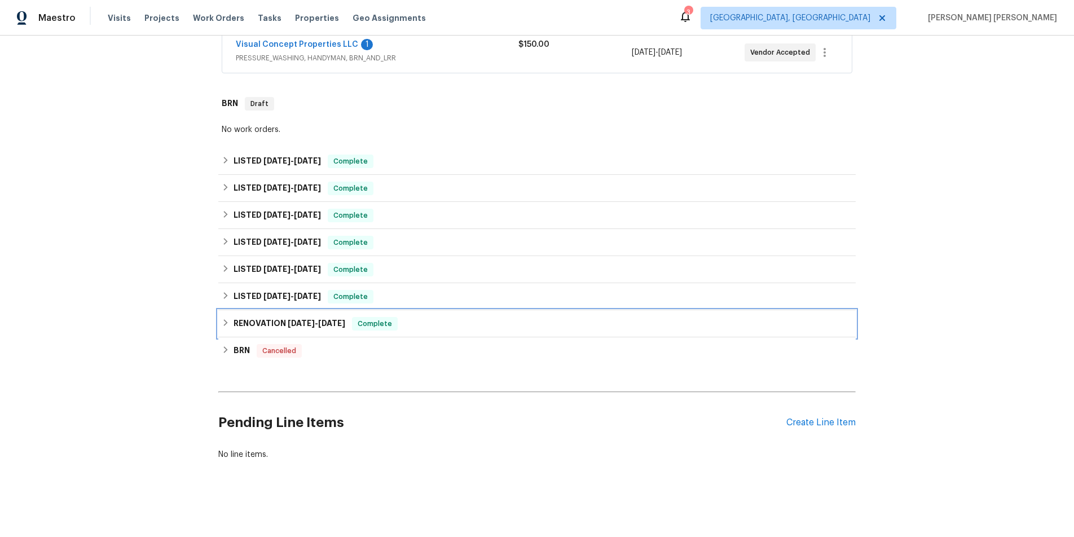
scroll to position [220, 0]
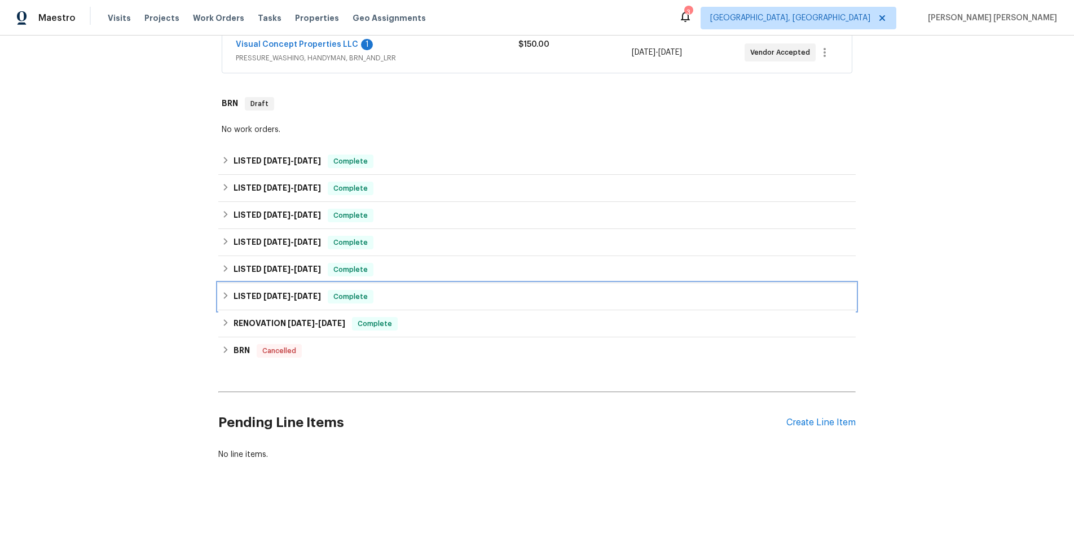
drag, startPoint x: 226, startPoint y: 295, endPoint x: 238, endPoint y: 288, distance: 14.1
click at [235, 291] on div "LISTED 3/11/25 - 3/13/25 Complete" at bounding box center [537, 297] width 631 height 14
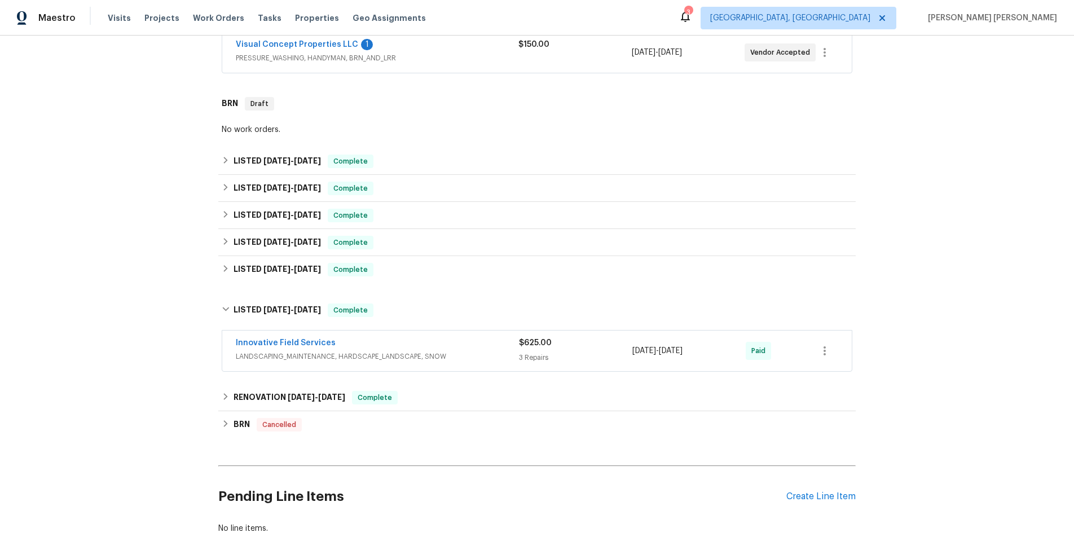
drag, startPoint x: 444, startPoint y: 343, endPoint x: 451, endPoint y: 341, distance: 7.7
click at [444, 343] on div "Innovative Field Services" at bounding box center [377, 344] width 283 height 14
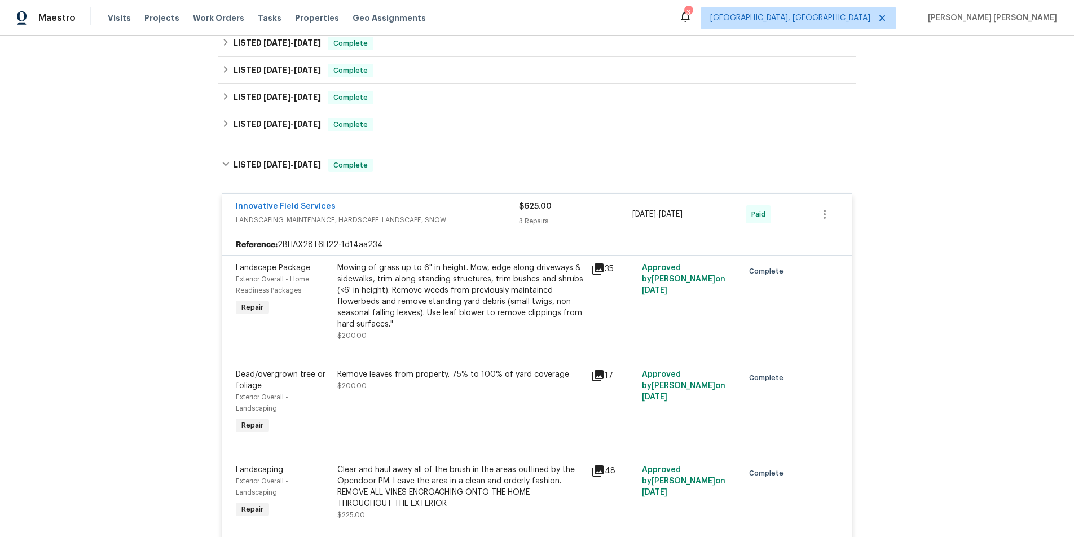
scroll to position [362, 0]
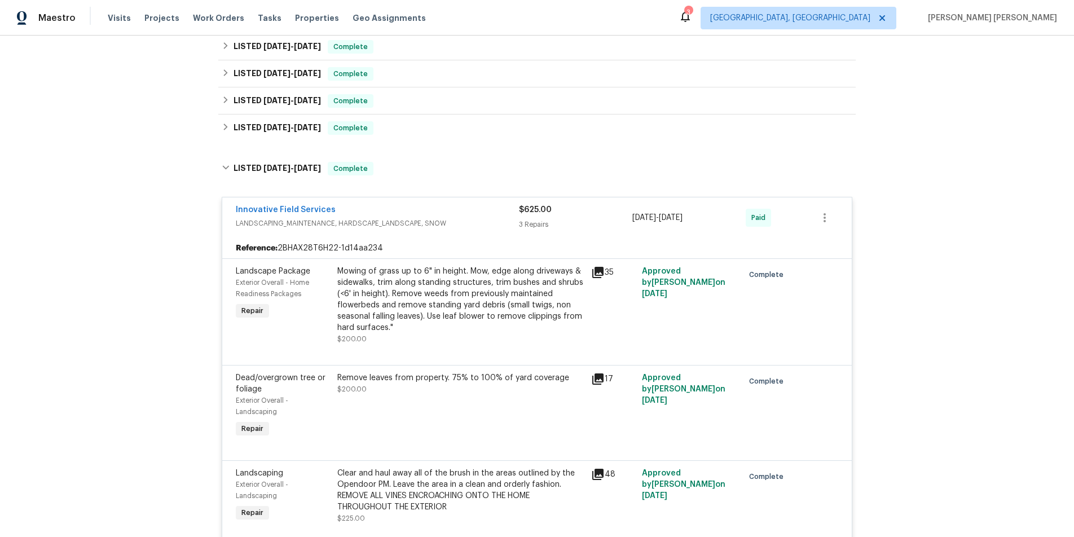
click at [600, 275] on icon at bounding box center [597, 272] width 11 height 11
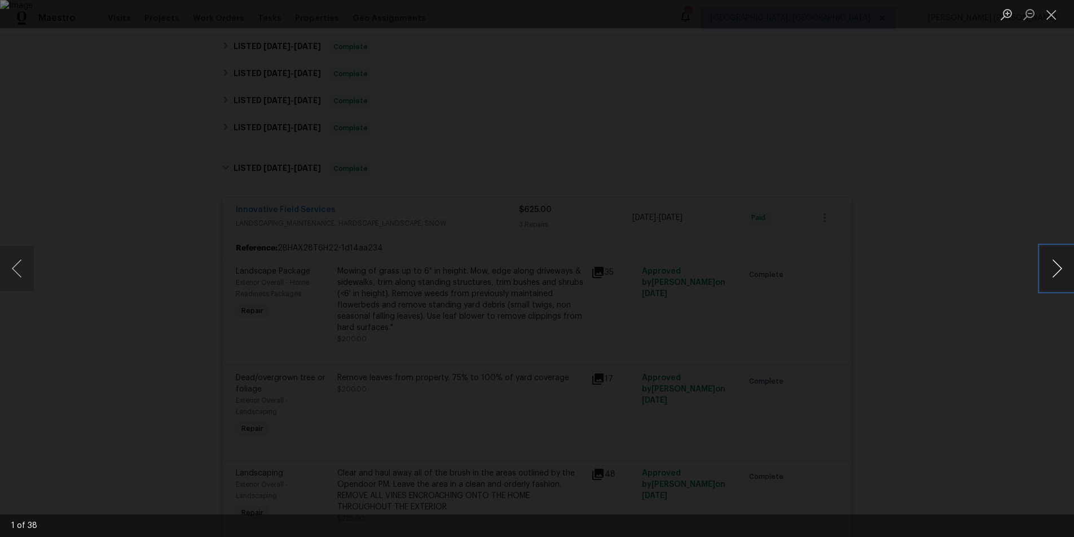
click at [1052, 279] on button "Next image" at bounding box center [1058, 268] width 34 height 45
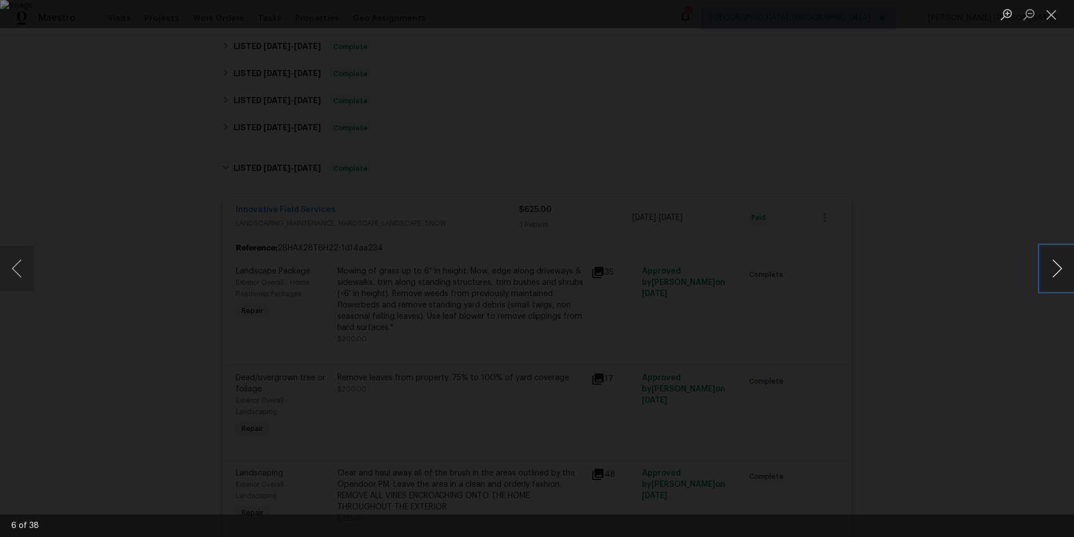
click at [1052, 279] on button "Next image" at bounding box center [1058, 268] width 34 height 45
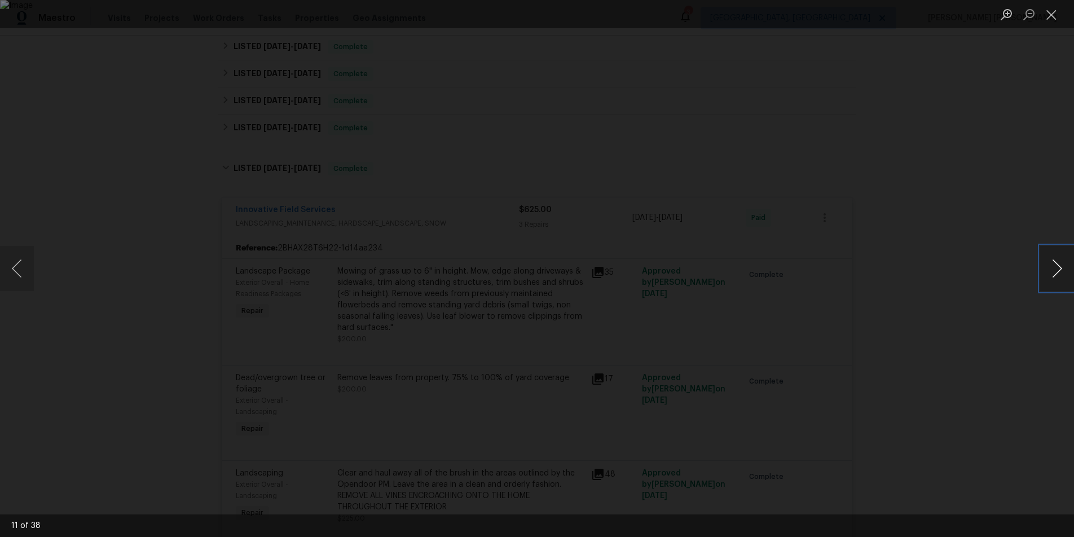
click at [1052, 279] on button "Next image" at bounding box center [1058, 268] width 34 height 45
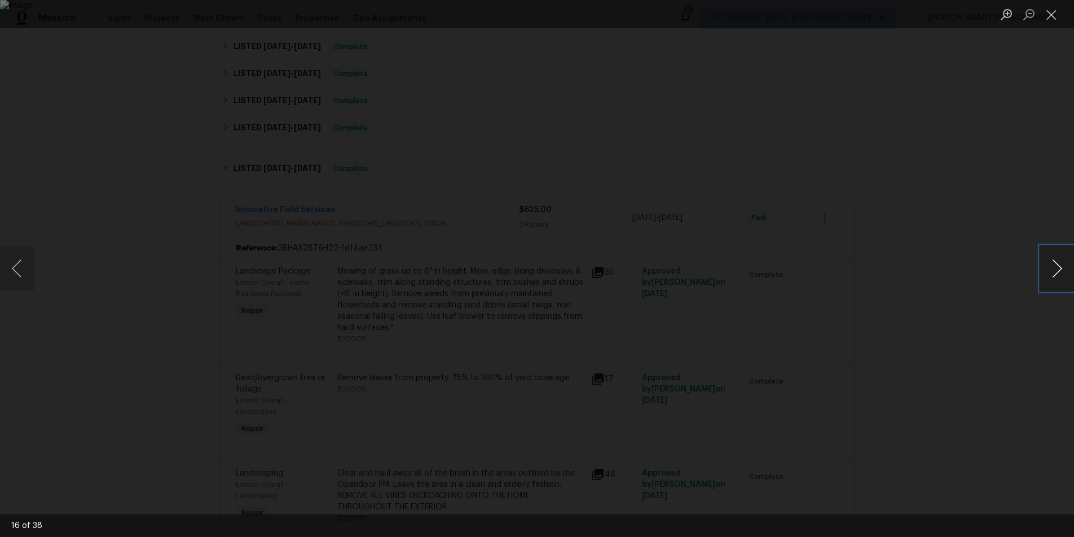
click at [1052, 279] on button "Next image" at bounding box center [1058, 268] width 34 height 45
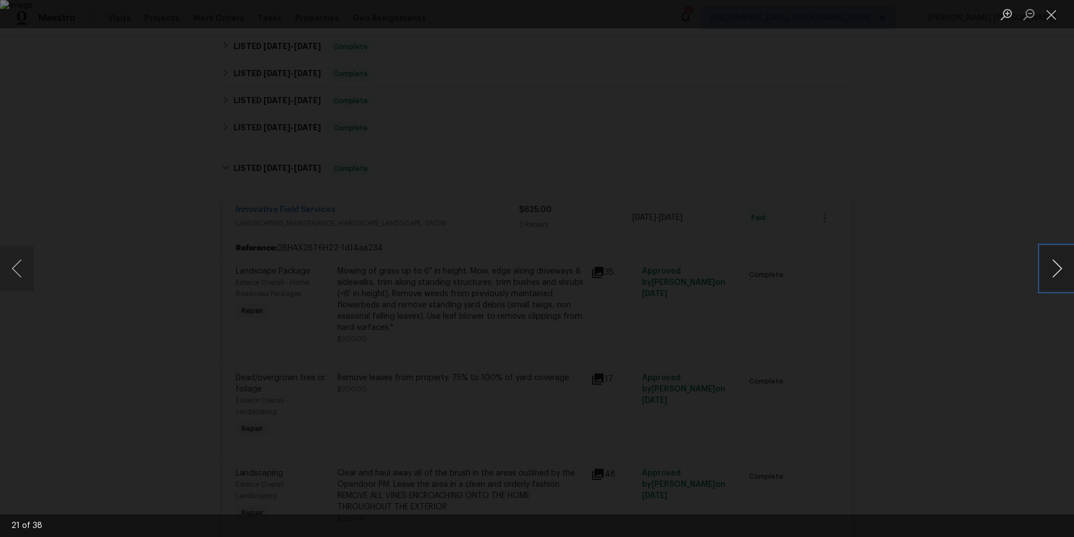
click at [1052, 279] on button "Next image" at bounding box center [1058, 268] width 34 height 45
click at [25, 279] on button "Previous image" at bounding box center [17, 268] width 34 height 45
click at [1056, 275] on button "Next image" at bounding box center [1058, 268] width 34 height 45
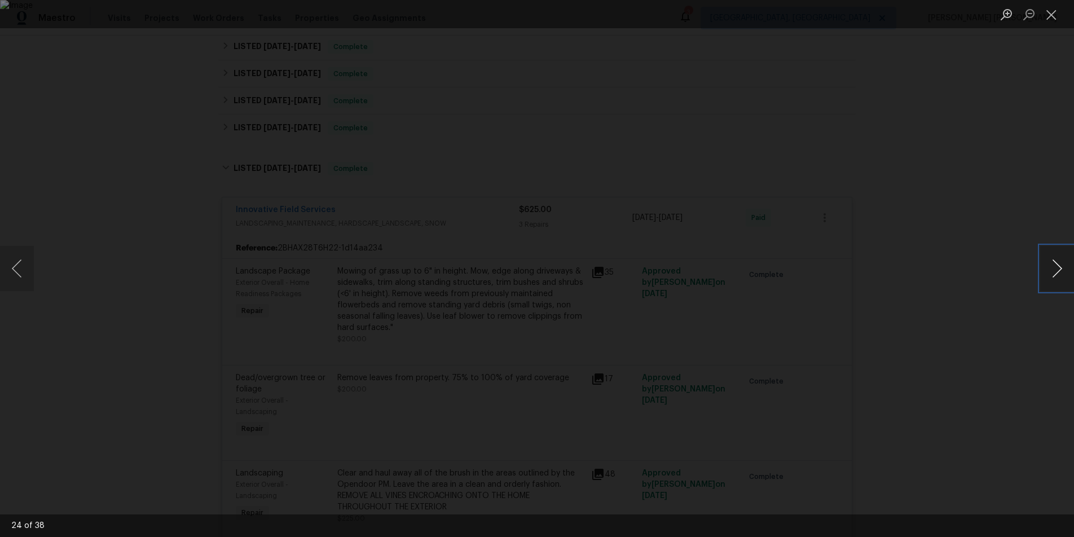
click at [1056, 275] on button "Next image" at bounding box center [1058, 268] width 34 height 45
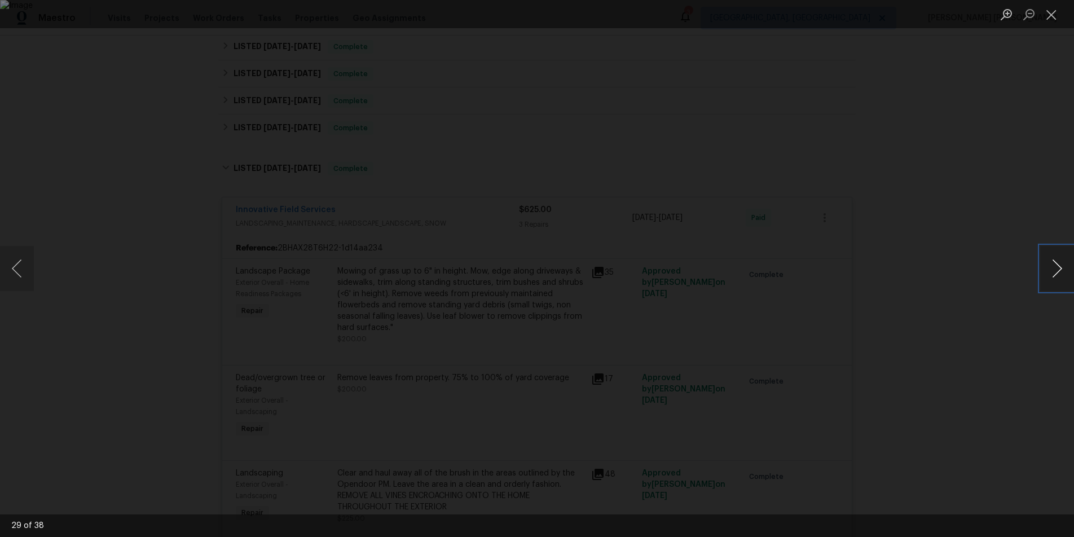
click at [1056, 275] on button "Next image" at bounding box center [1058, 268] width 34 height 45
drag, startPoint x: 988, startPoint y: 348, endPoint x: 979, endPoint y: 340, distance: 12.0
click at [980, 346] on div "Lightbox" at bounding box center [537, 268] width 1074 height 537
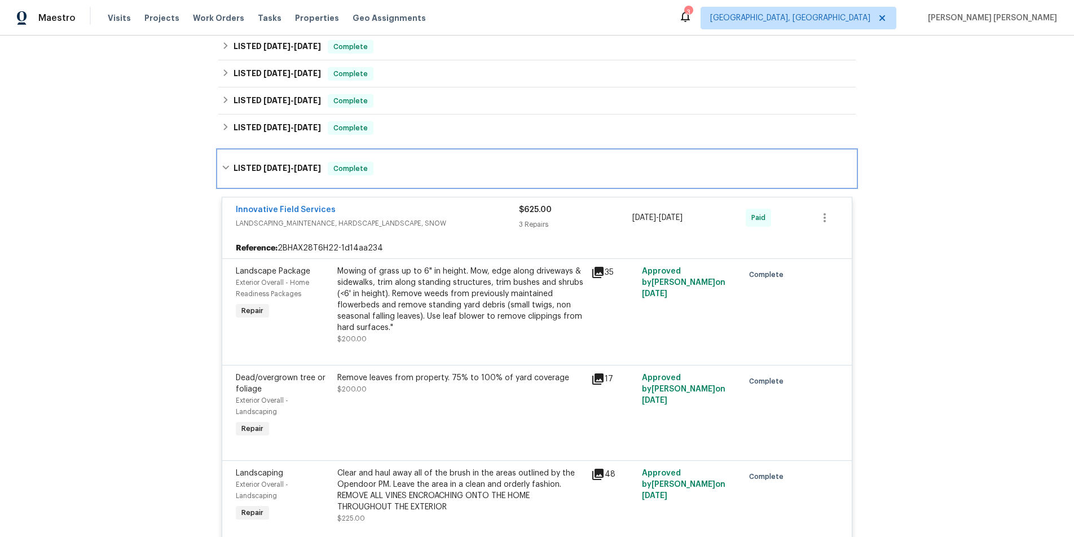
click at [225, 168] on icon at bounding box center [225, 168] width 7 height 4
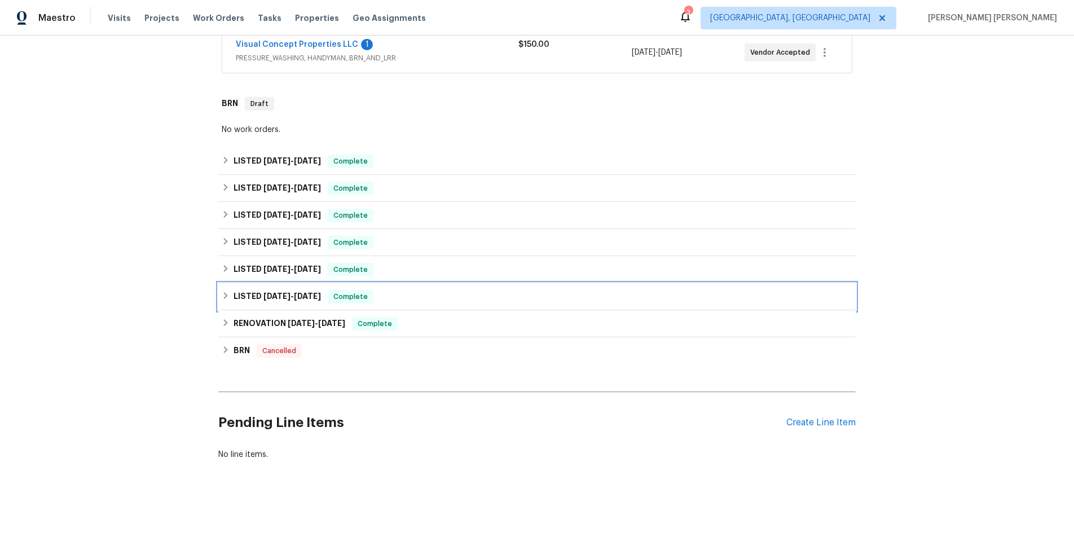
scroll to position [220, 0]
click at [226, 294] on icon at bounding box center [226, 296] width 8 height 8
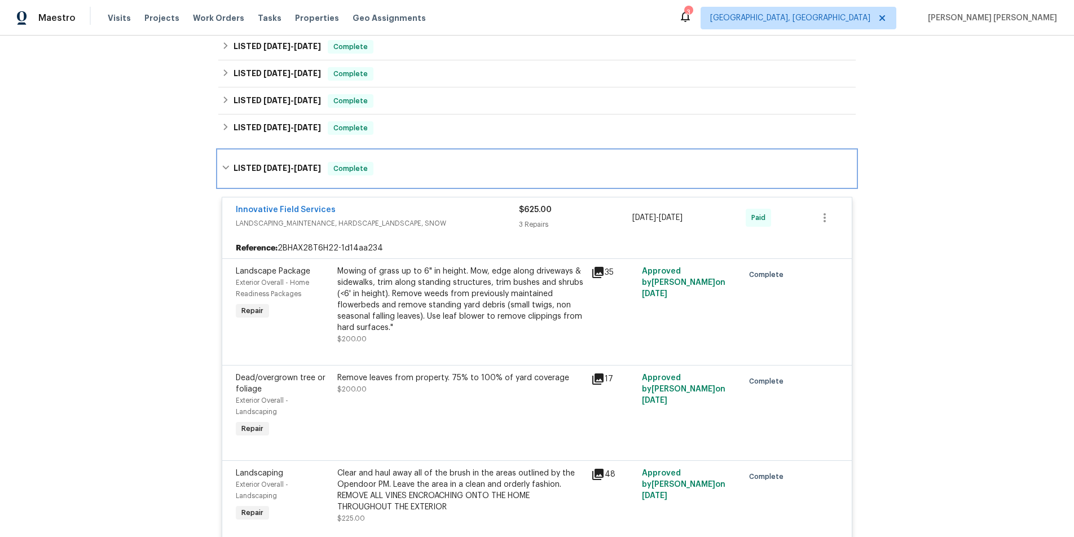
click at [226, 161] on div "LISTED 3/11/25 - 3/13/25 Complete" at bounding box center [537, 169] width 638 height 36
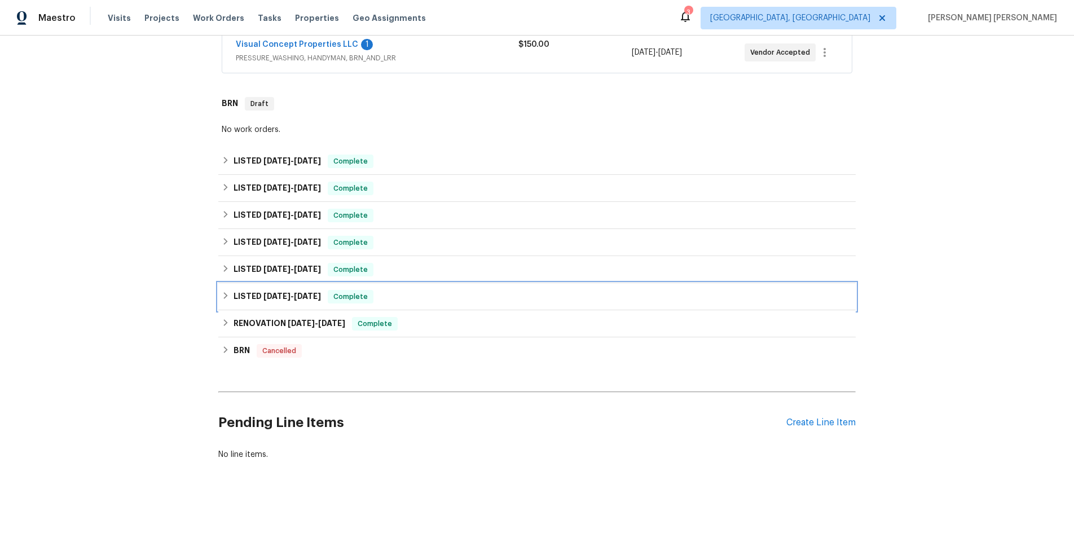
scroll to position [220, 0]
click at [225, 295] on icon at bounding box center [226, 296] width 8 height 8
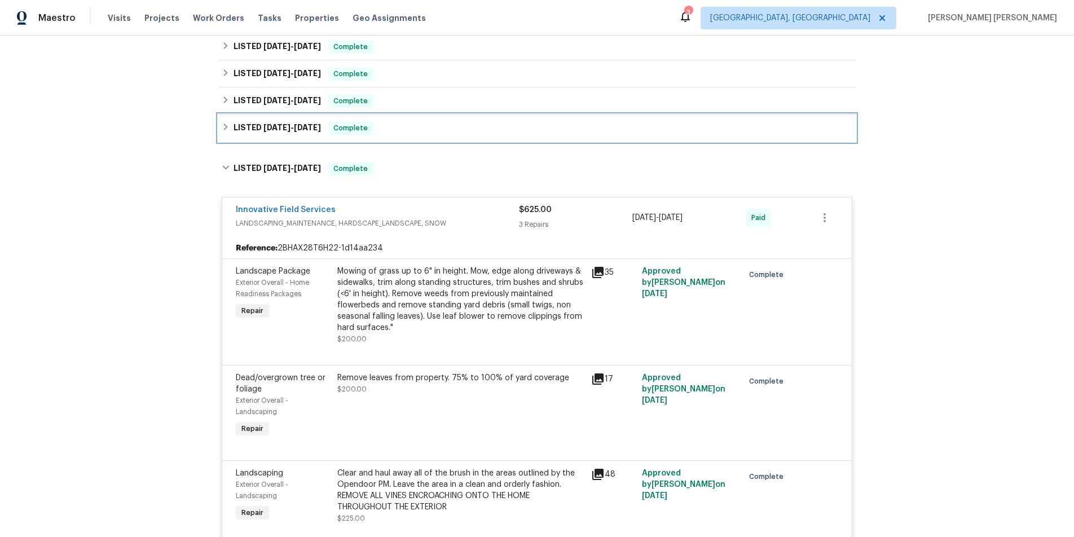
click at [226, 130] on icon at bounding box center [226, 127] width 8 height 8
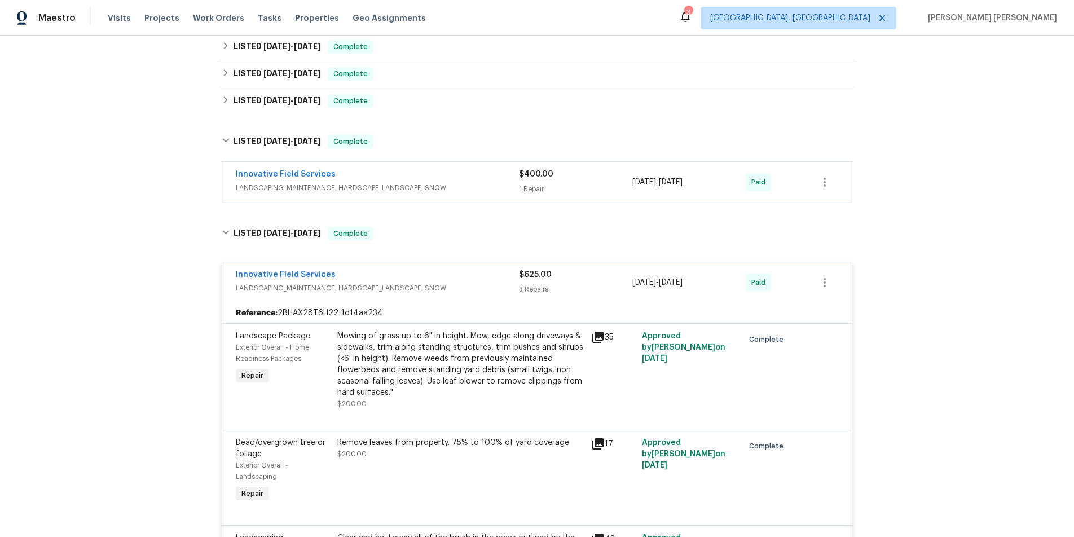
click at [464, 185] on span "LANDSCAPING_MAINTENANCE, HARDSCAPE_LANDSCAPE, SNOW" at bounding box center [377, 187] width 283 height 11
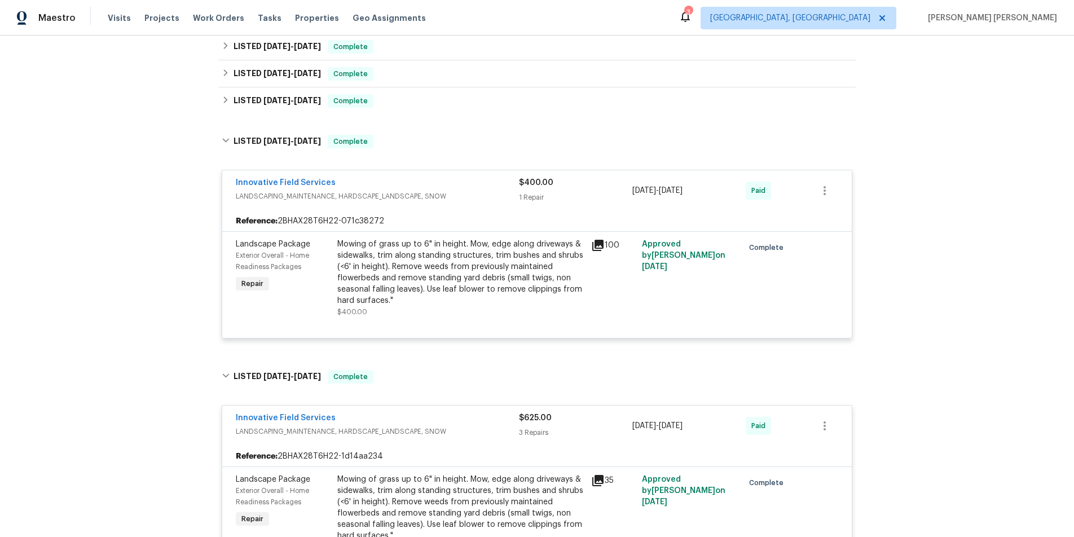
click at [598, 246] on icon at bounding box center [597, 245] width 11 height 11
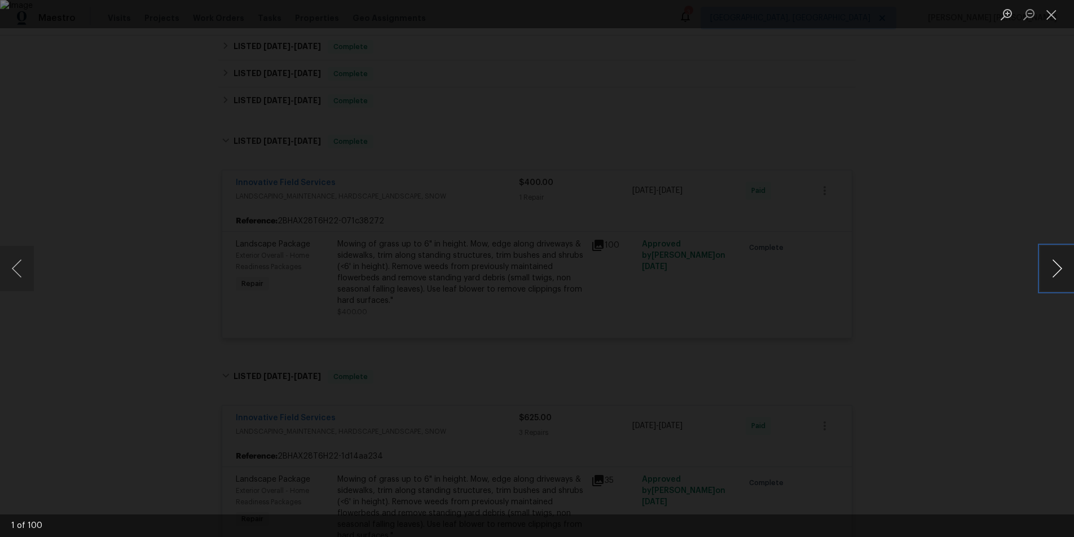
click at [1056, 279] on button "Next image" at bounding box center [1058, 268] width 34 height 45
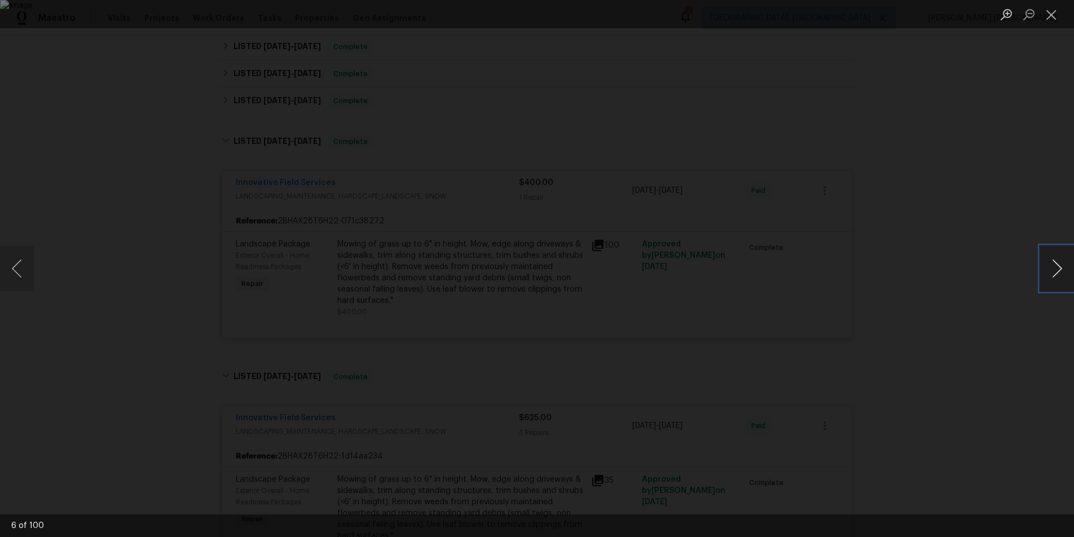
click at [1056, 279] on button "Next image" at bounding box center [1058, 268] width 34 height 45
click at [1028, 332] on div "Lightbox" at bounding box center [537, 268] width 1074 height 537
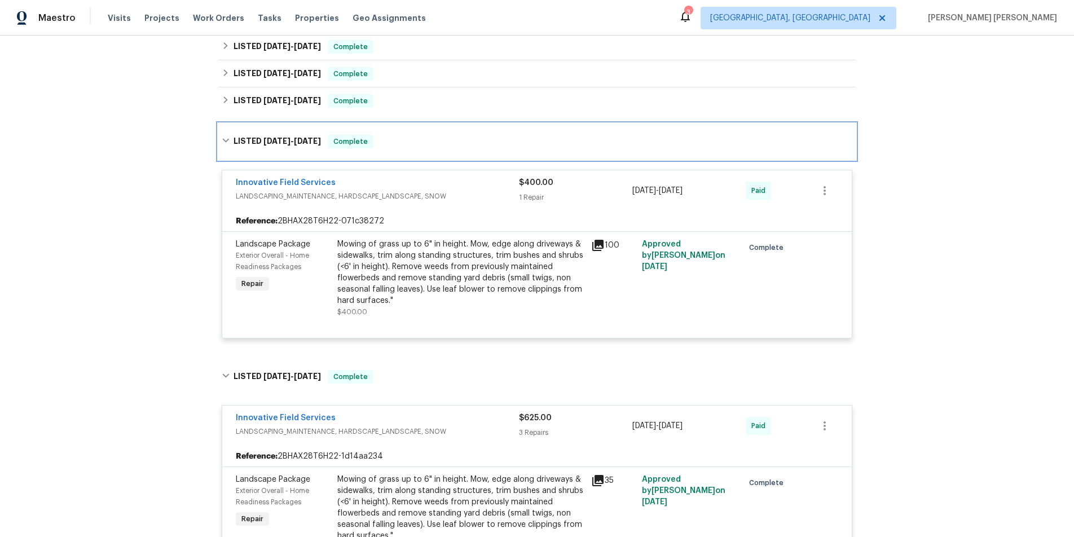
click at [232, 142] on div "LISTED 5/22/25 - 5/22/25 Complete" at bounding box center [537, 142] width 631 height 14
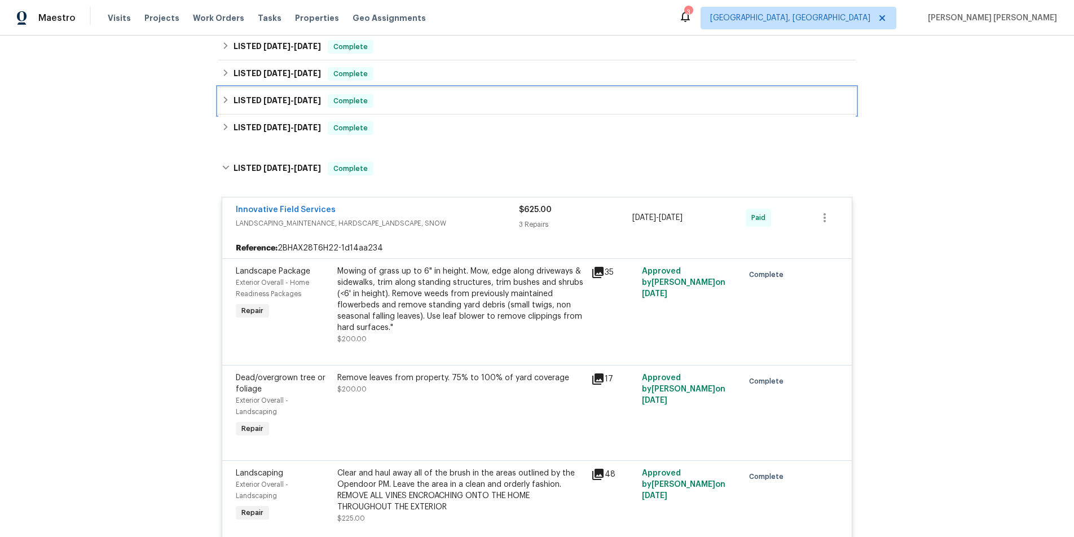
click at [226, 100] on icon at bounding box center [226, 99] width 4 height 7
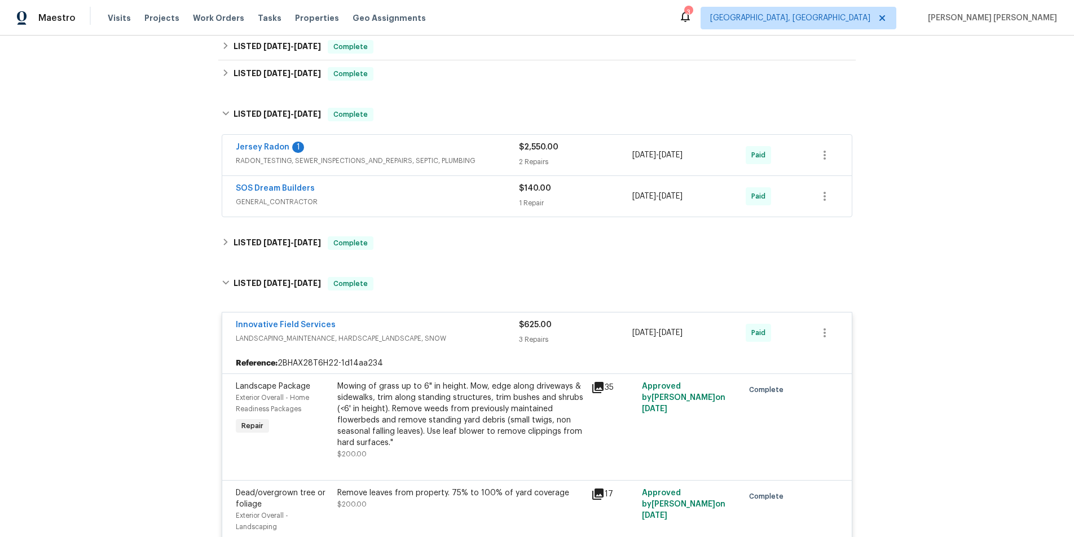
click at [444, 156] on span "RADON_TESTING, SEWER_INSPECTIONS_AND_REPAIRS, SEPTIC, PLUMBING" at bounding box center [377, 160] width 283 height 11
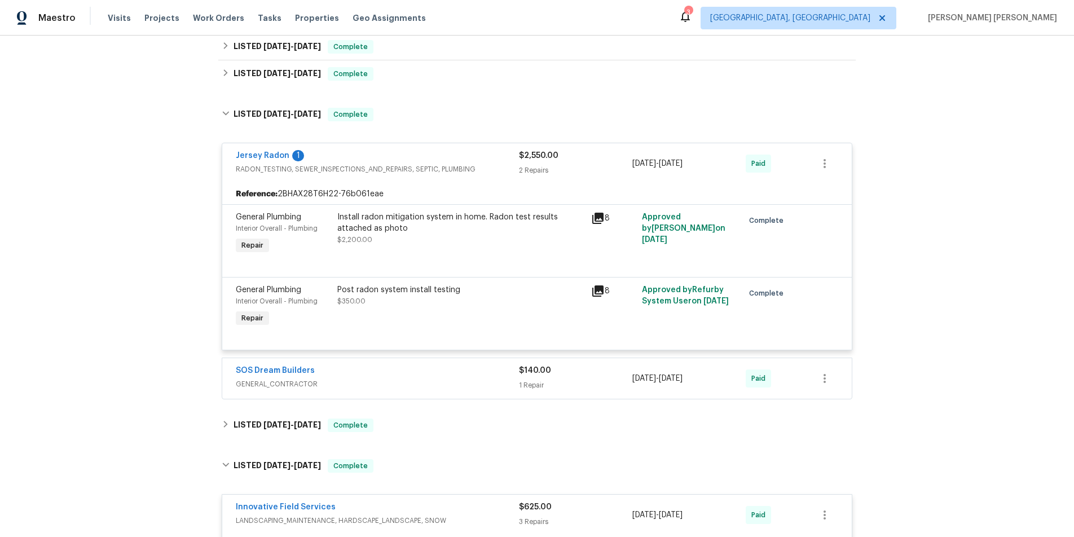
click at [598, 217] on icon at bounding box center [597, 218] width 11 height 11
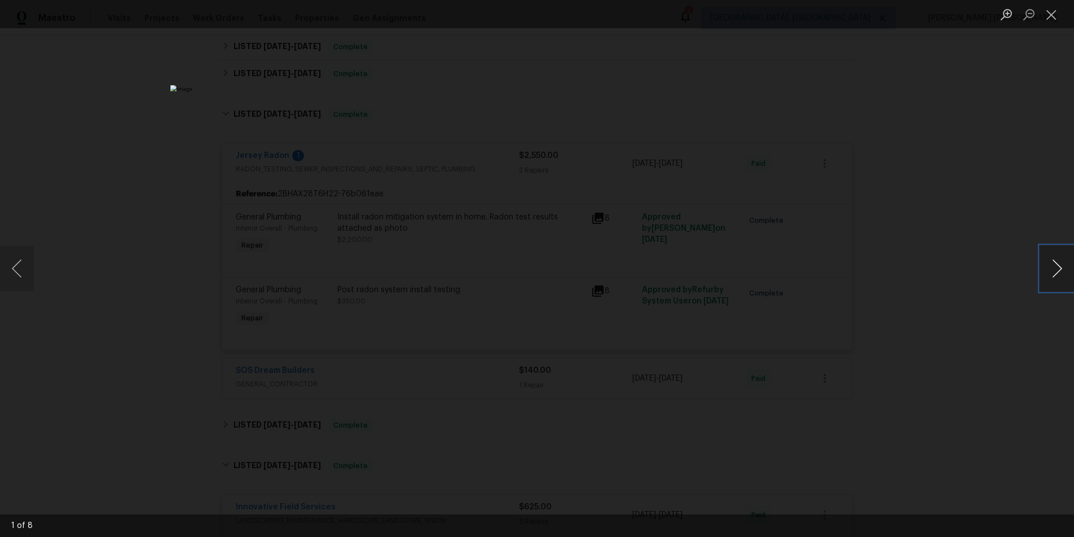
click at [1050, 273] on button "Next image" at bounding box center [1058, 268] width 34 height 45
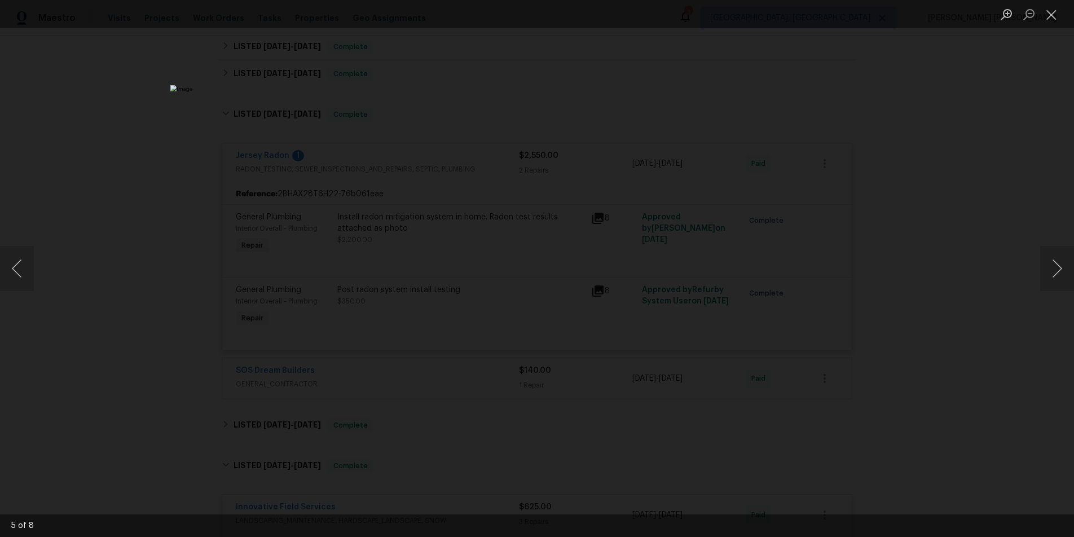
click at [888, 134] on div "Lightbox" at bounding box center [537, 268] width 1074 height 537
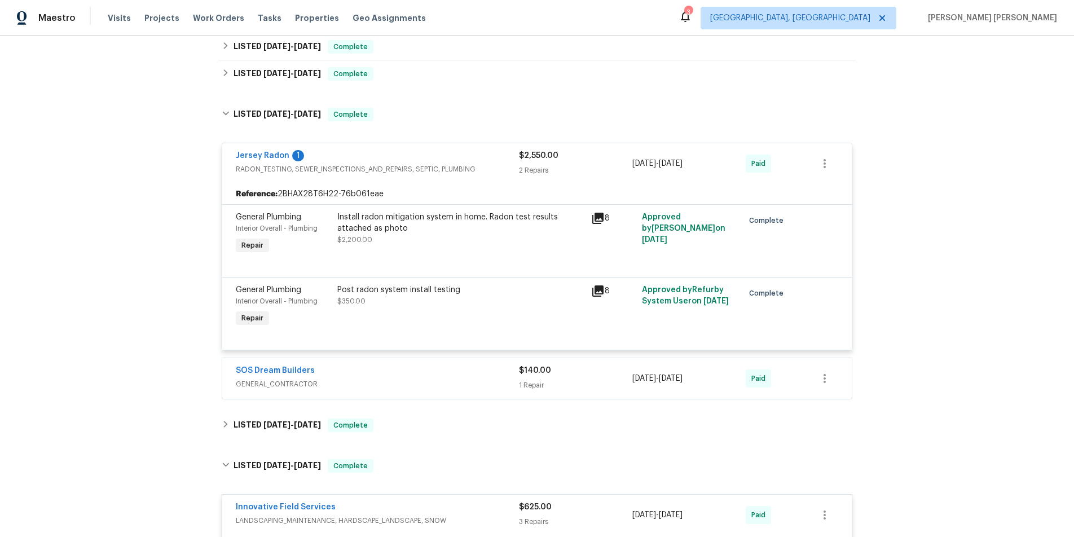
click at [888, 134] on div "Lightbox" at bounding box center [537, 268] width 1074 height 537
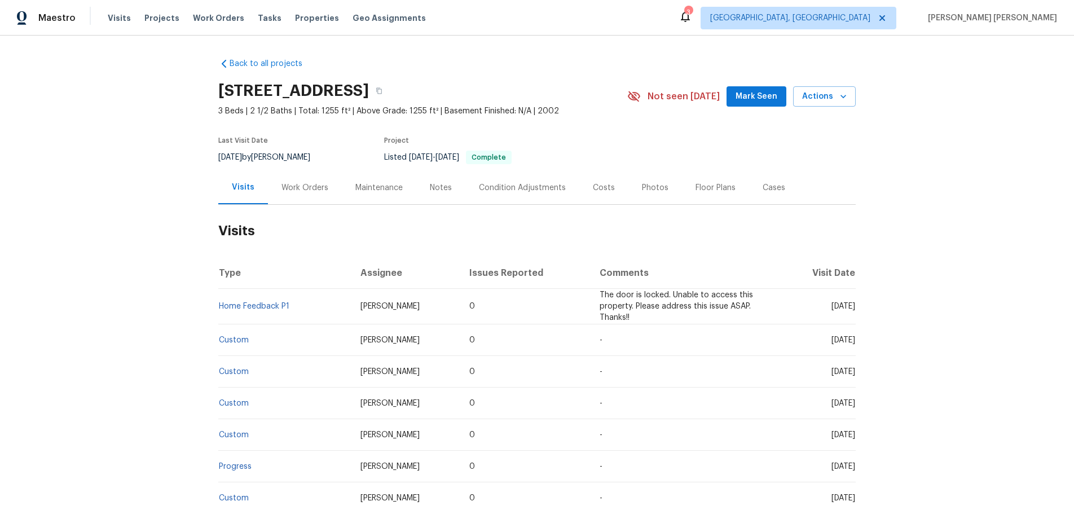
click at [291, 194] on div "Work Orders" at bounding box center [305, 187] width 47 height 11
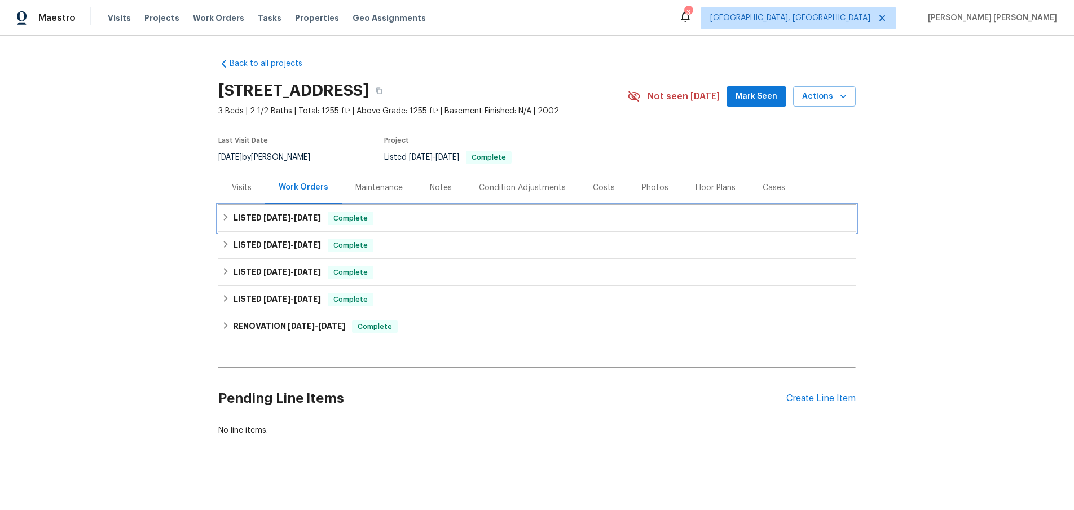
click at [287, 222] on div "LISTED [DATE] - [DATE] Complete" at bounding box center [537, 218] width 638 height 27
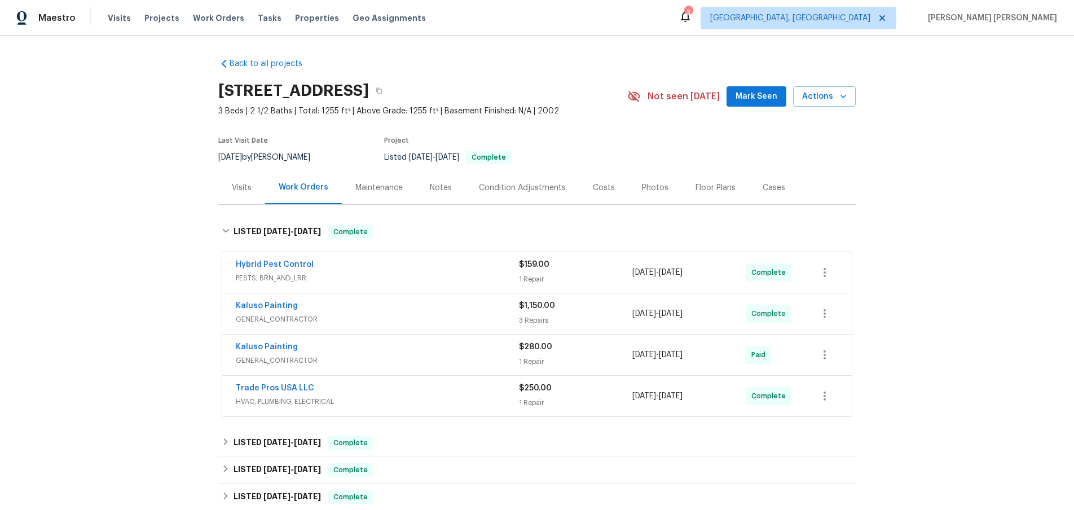
click at [449, 325] on span "GENERAL_CONTRACTOR" at bounding box center [377, 319] width 283 height 11
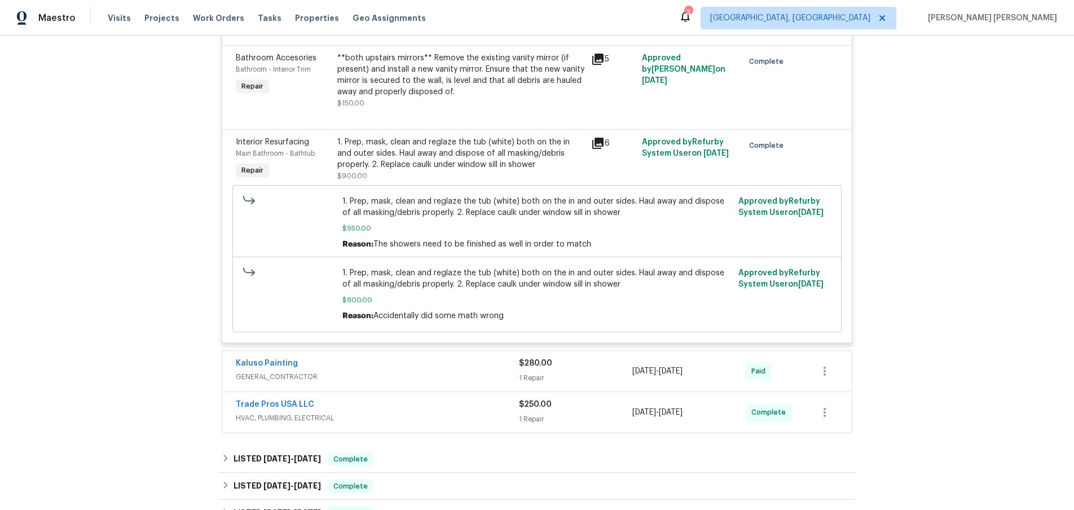
scroll to position [415, 0]
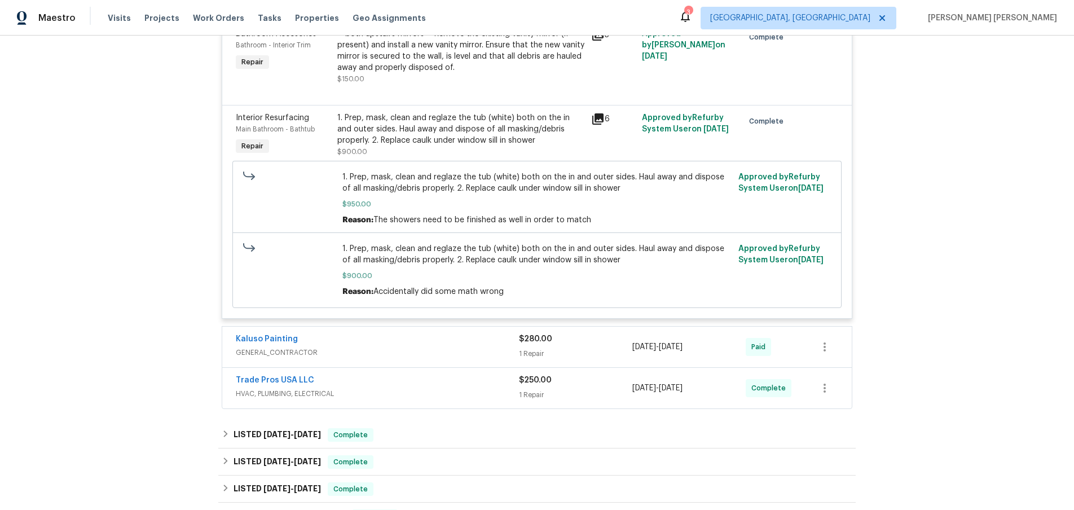
click at [455, 346] on div "Kaluso Painting" at bounding box center [377, 340] width 283 height 14
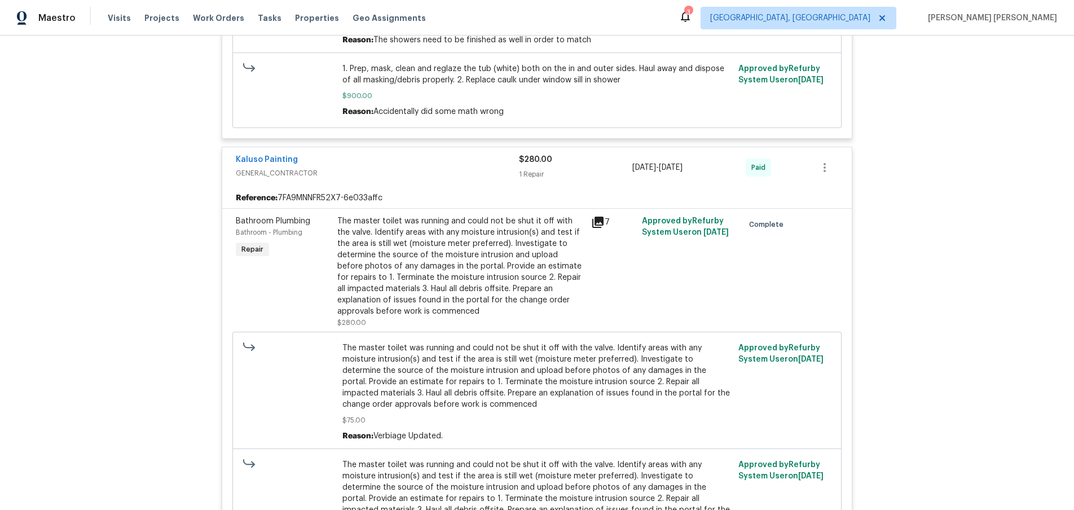
scroll to position [599, 0]
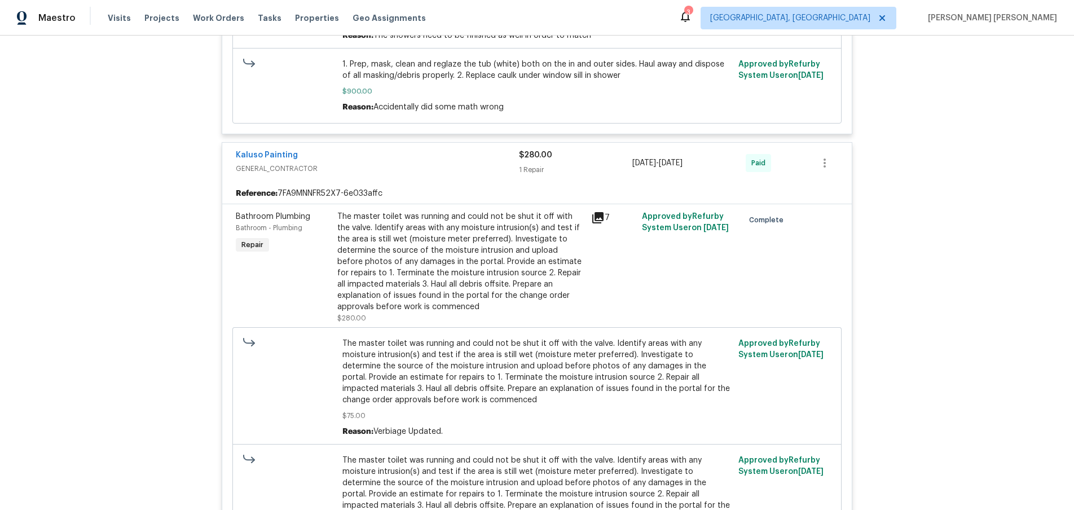
click at [599, 223] on icon at bounding box center [597, 217] width 11 height 11
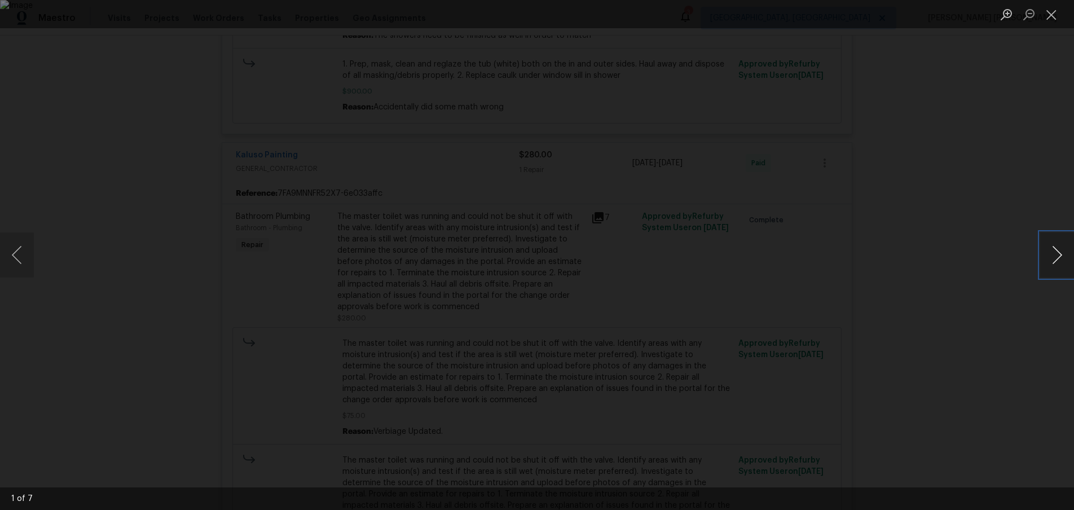
click at [1052, 264] on button "Next image" at bounding box center [1058, 254] width 34 height 45
click at [1009, 313] on div "Lightbox" at bounding box center [537, 255] width 1074 height 510
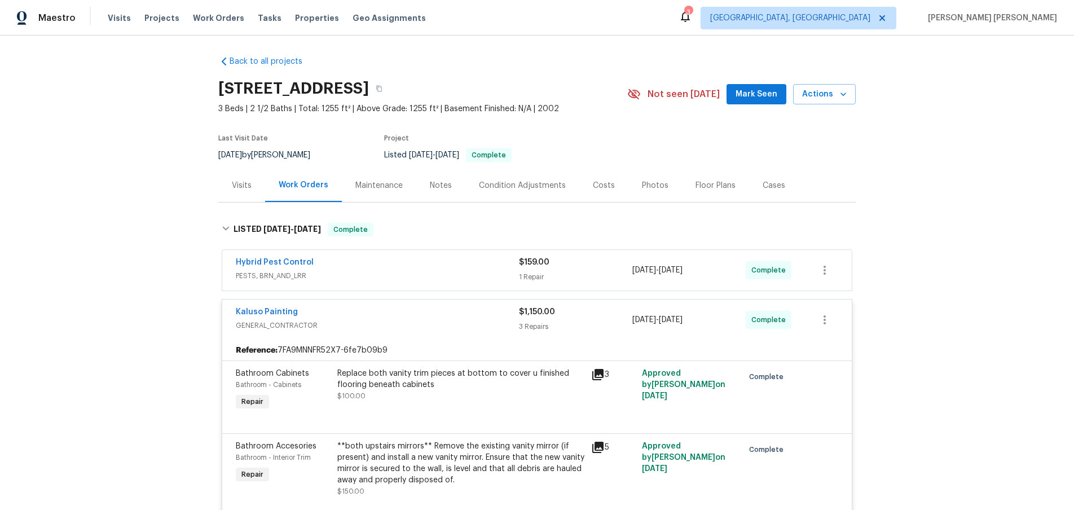
scroll to position [0, 0]
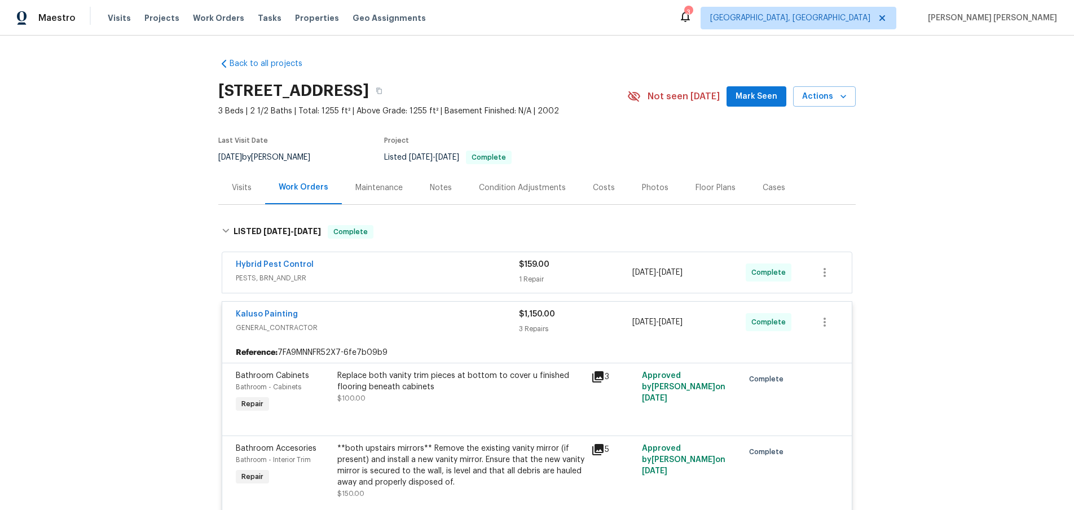
click at [237, 194] on div "Visits" at bounding box center [242, 187] width 20 height 11
